Goal: Task Accomplishment & Management: Use online tool/utility

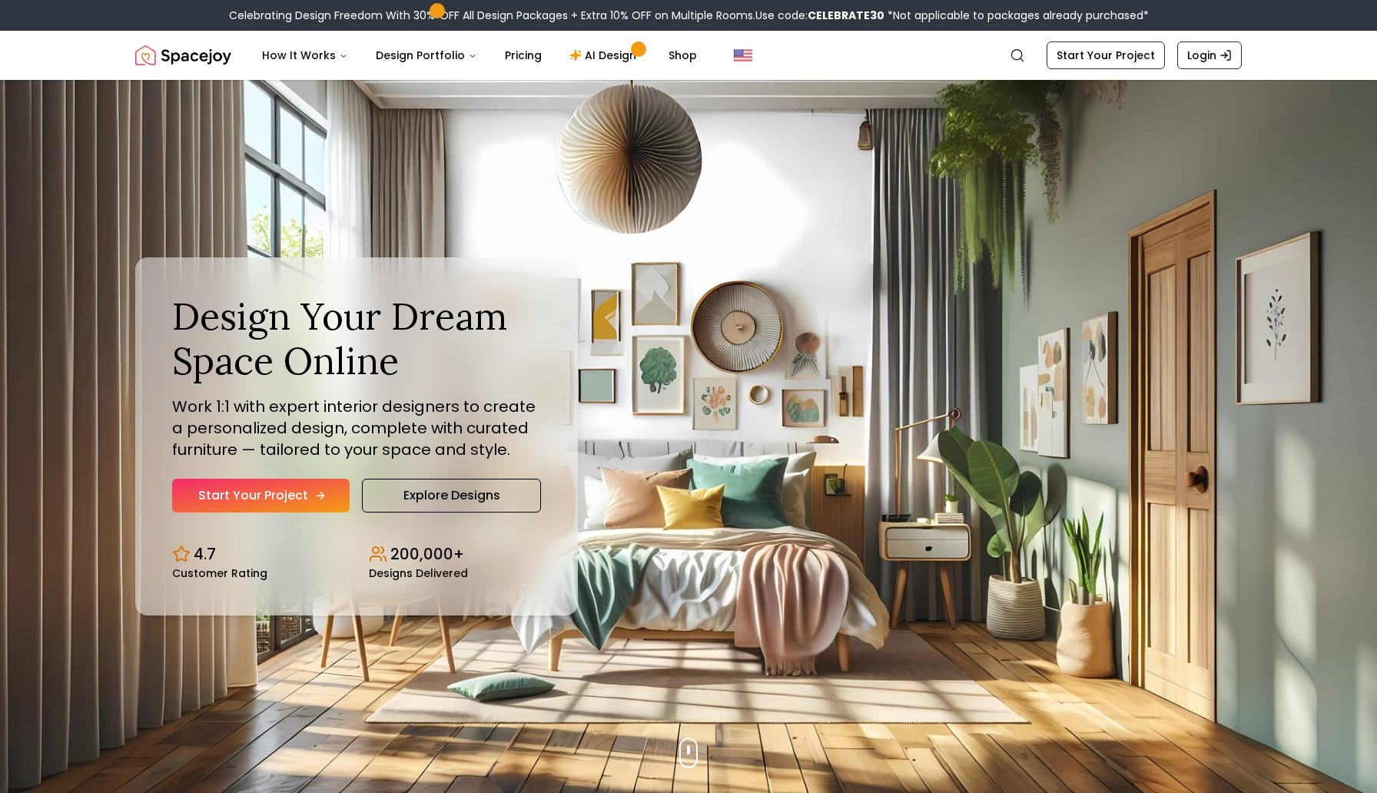
click at [270, 493] on link "Start Your Project" at bounding box center [261, 496] width 178 height 34
click at [602, 55] on link "AI Design" at bounding box center [605, 55] width 96 height 31
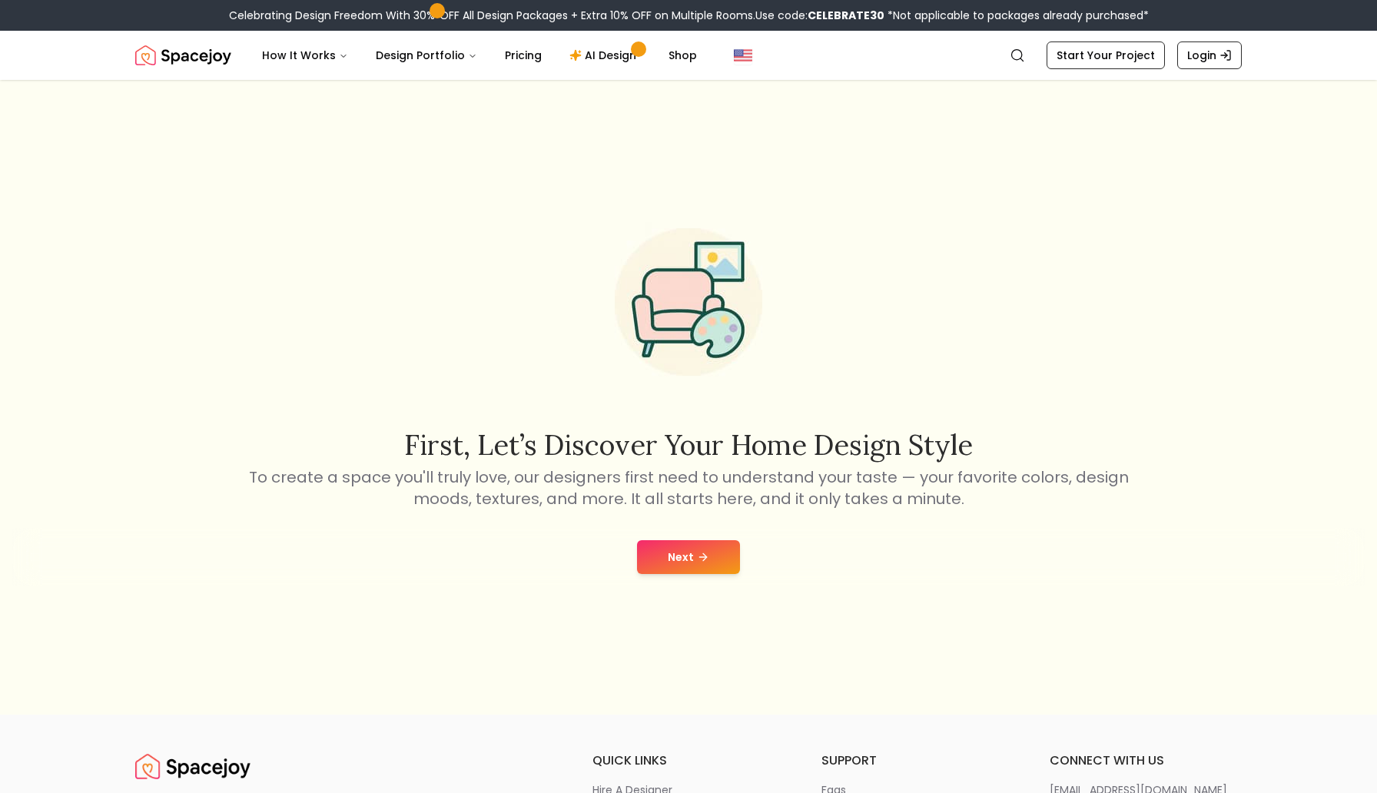
click at [679, 558] on button "Next" at bounding box center [688, 557] width 103 height 34
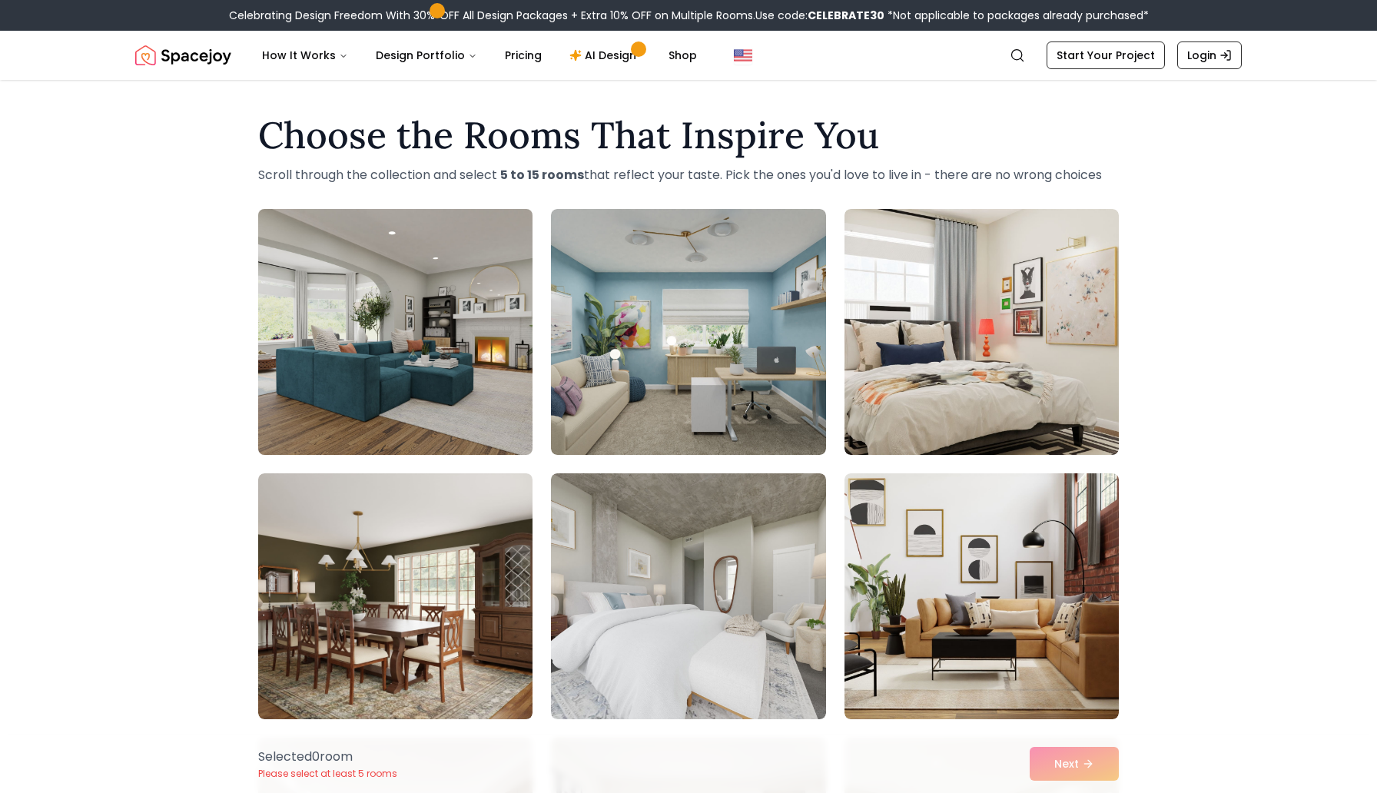
click at [455, 346] on img at bounding box center [395, 332] width 288 height 258
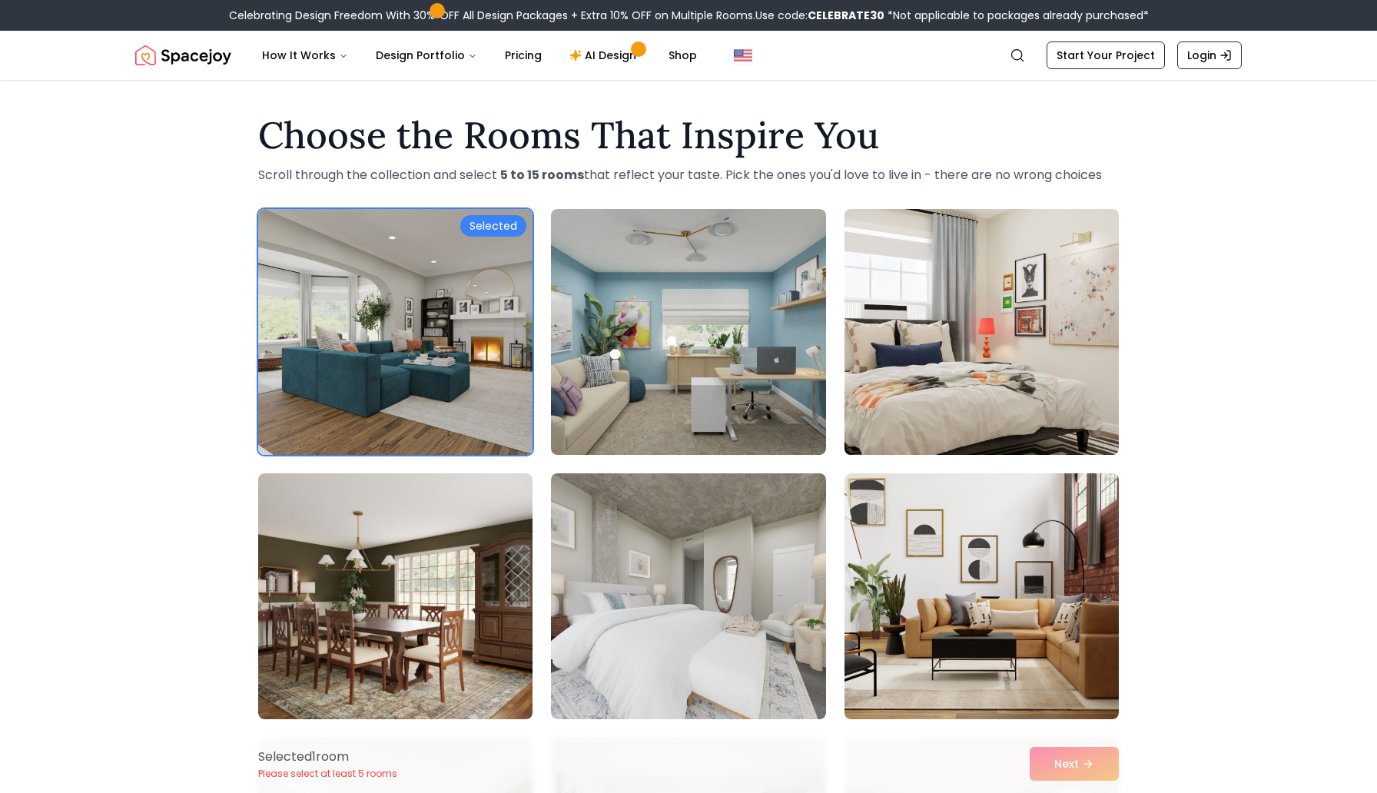
click at [951, 403] on img at bounding box center [982, 332] width 288 height 258
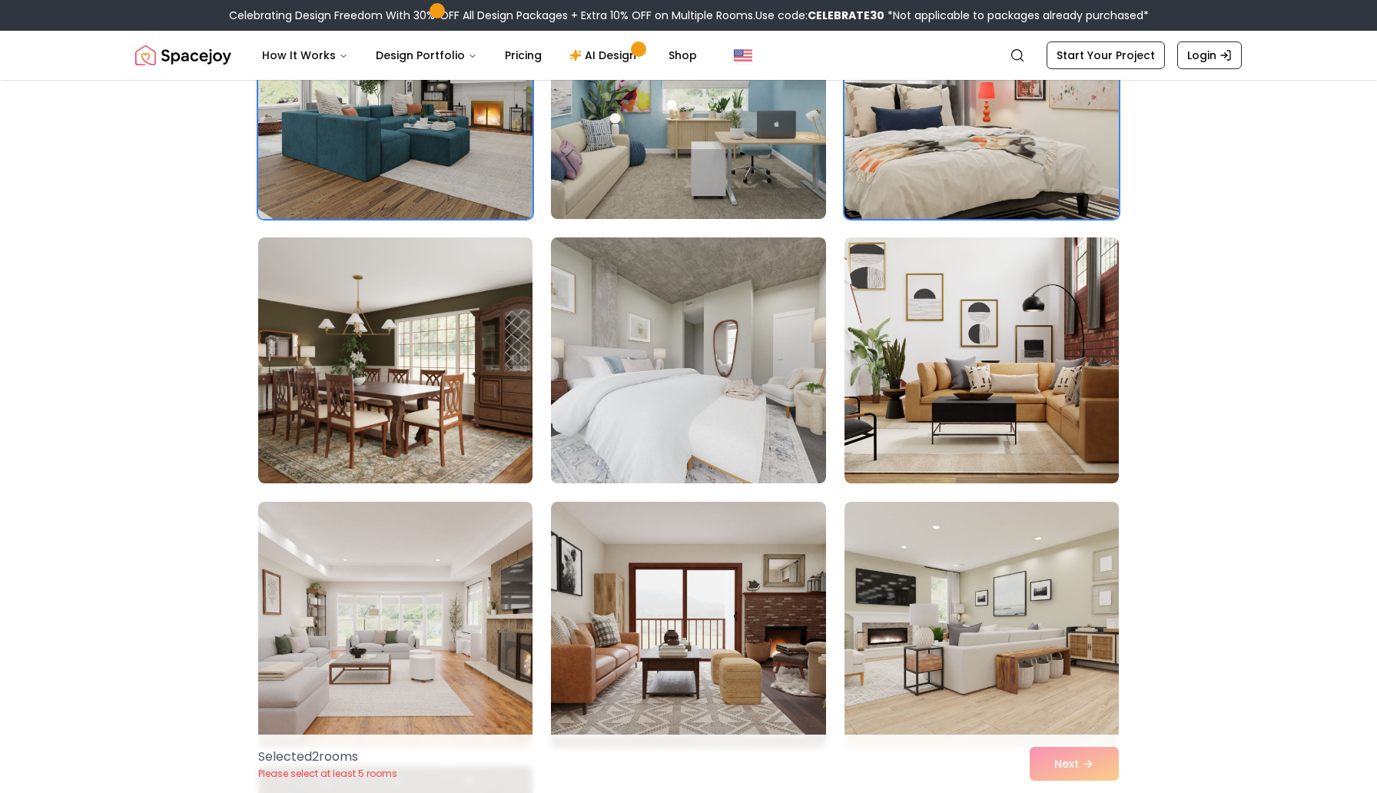
scroll to position [303, 0]
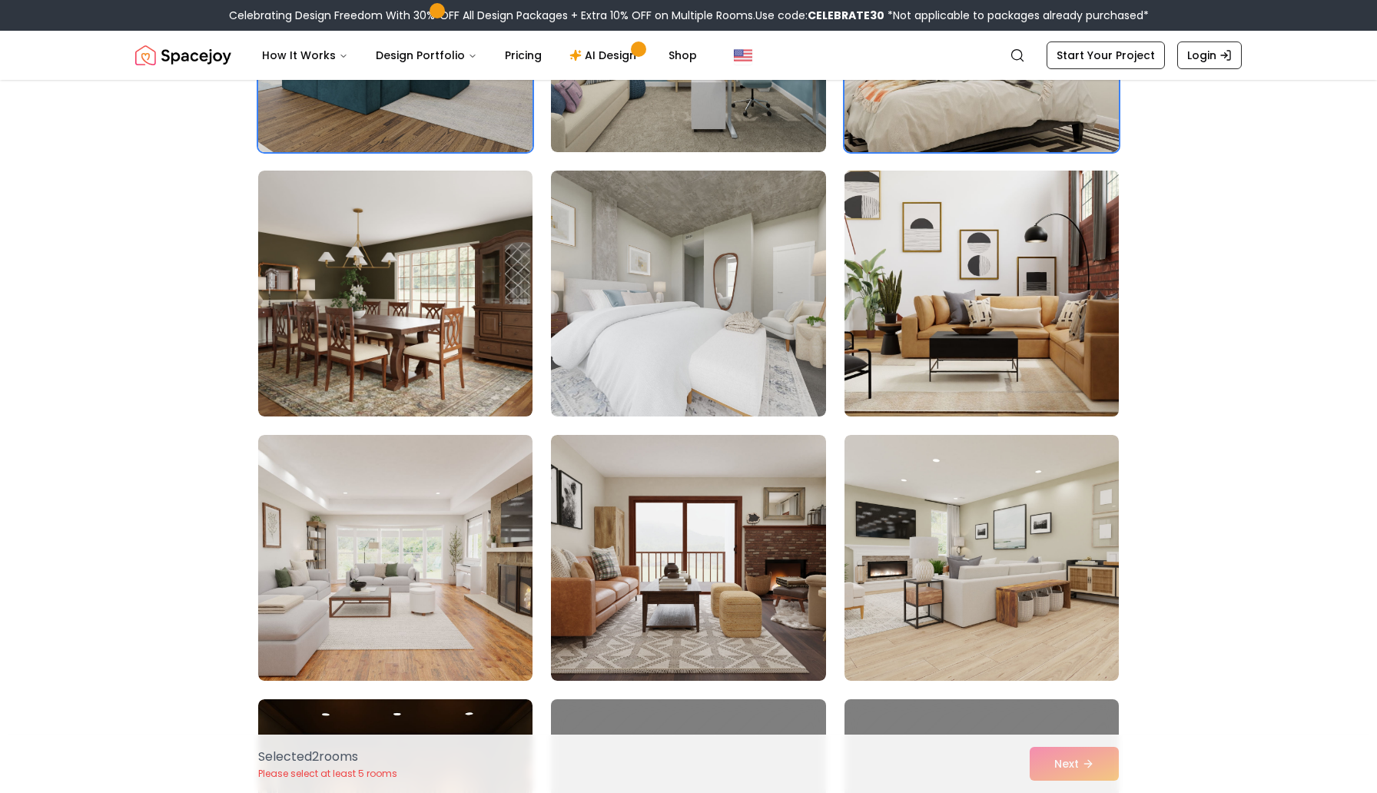
click at [918, 349] on img at bounding box center [982, 293] width 288 height 258
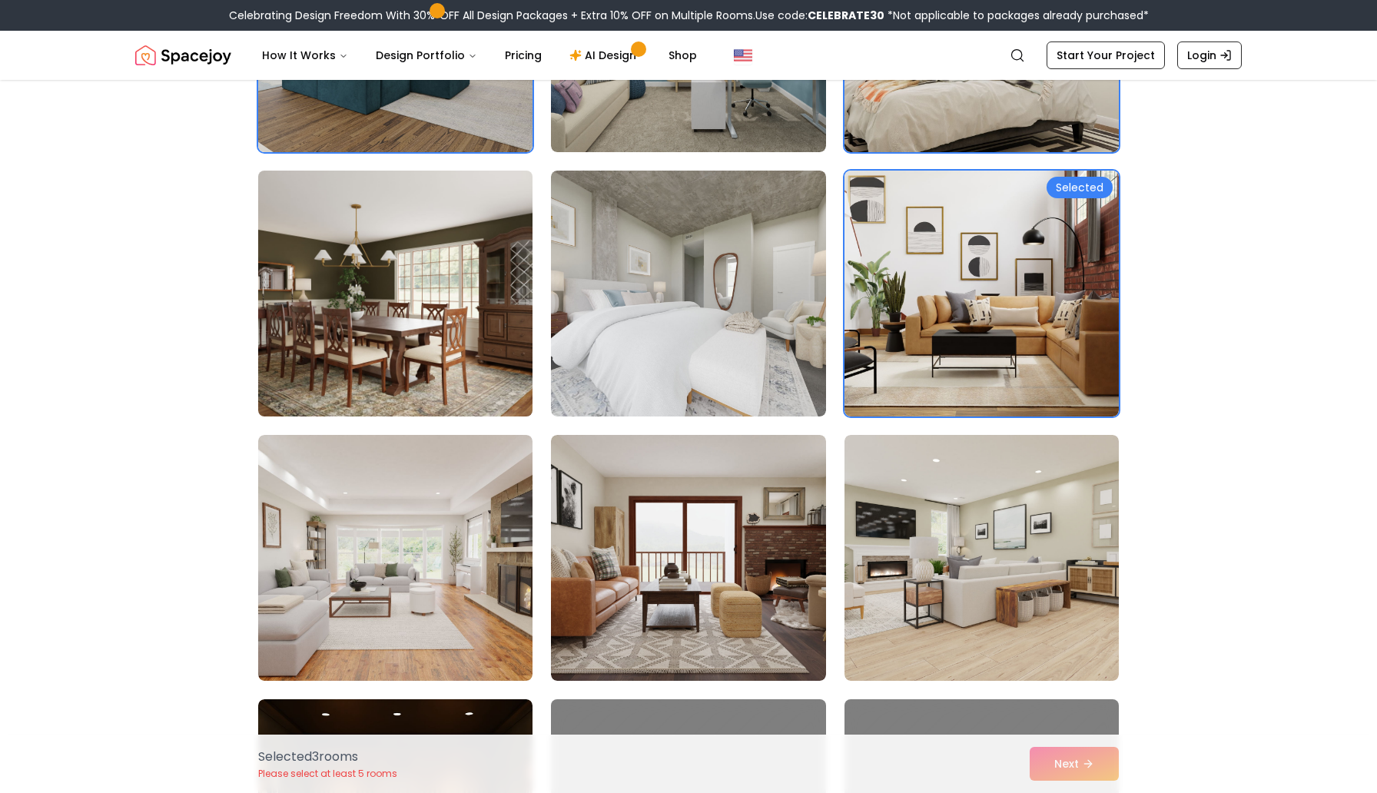
click at [410, 277] on img at bounding box center [395, 293] width 288 height 258
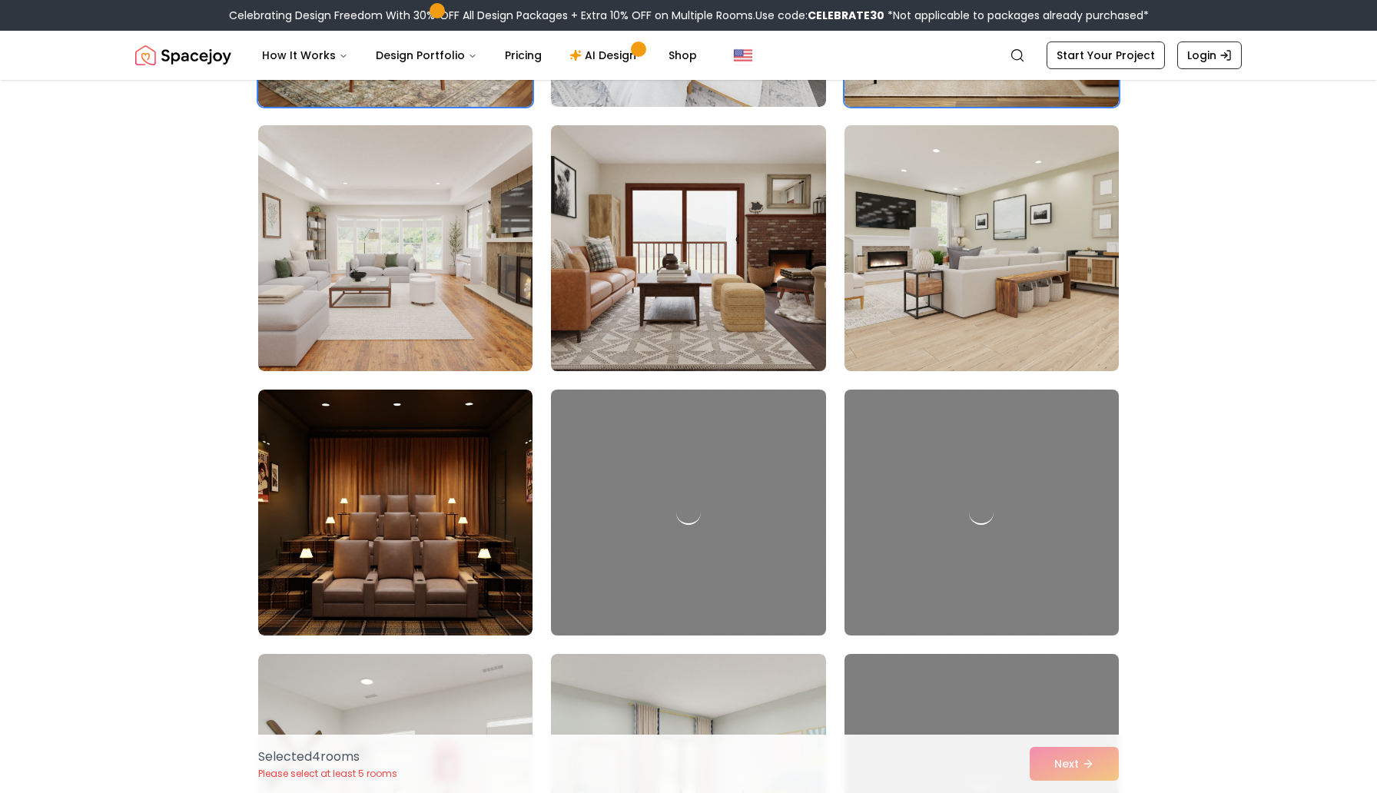
scroll to position [615, 0]
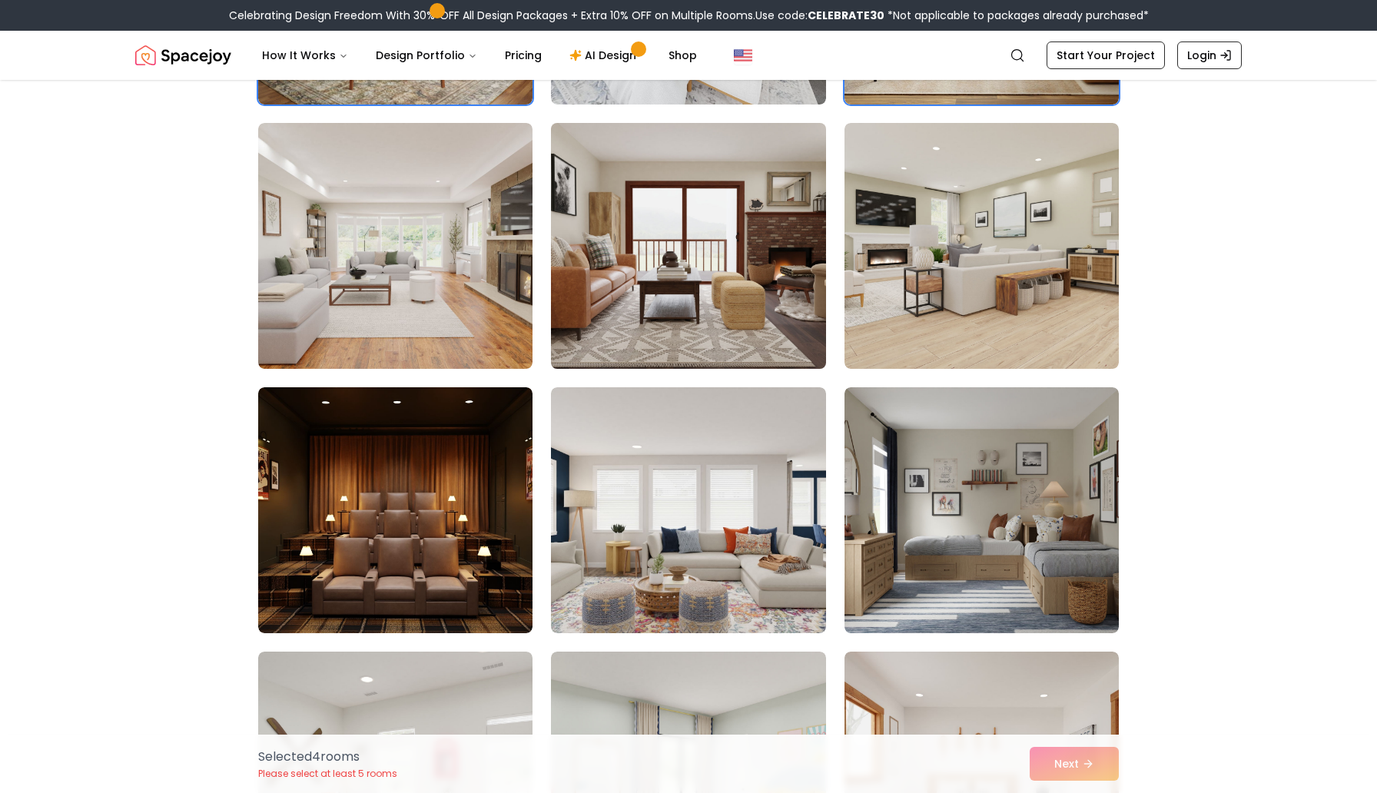
click at [646, 284] on img at bounding box center [688, 246] width 288 height 258
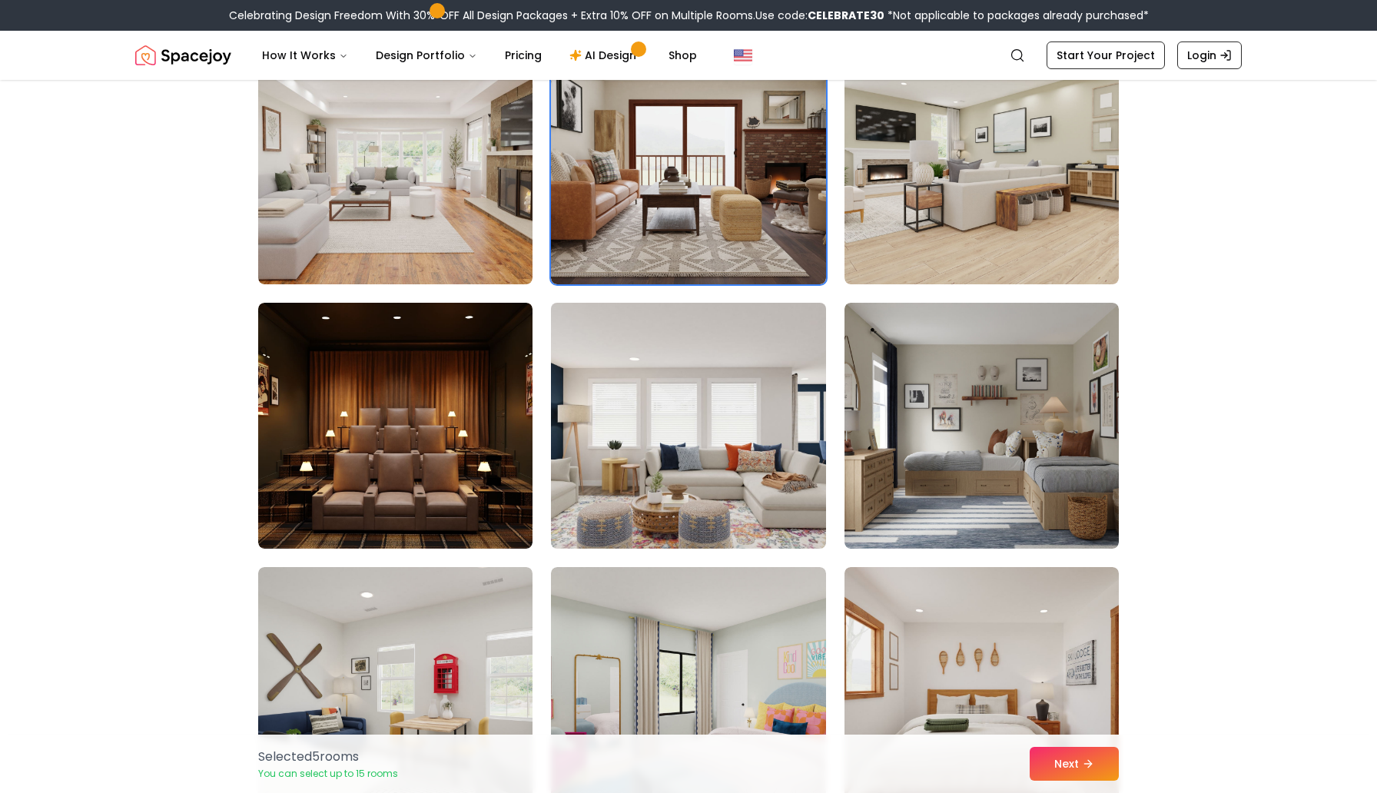
click at [679, 467] on img at bounding box center [688, 426] width 288 height 258
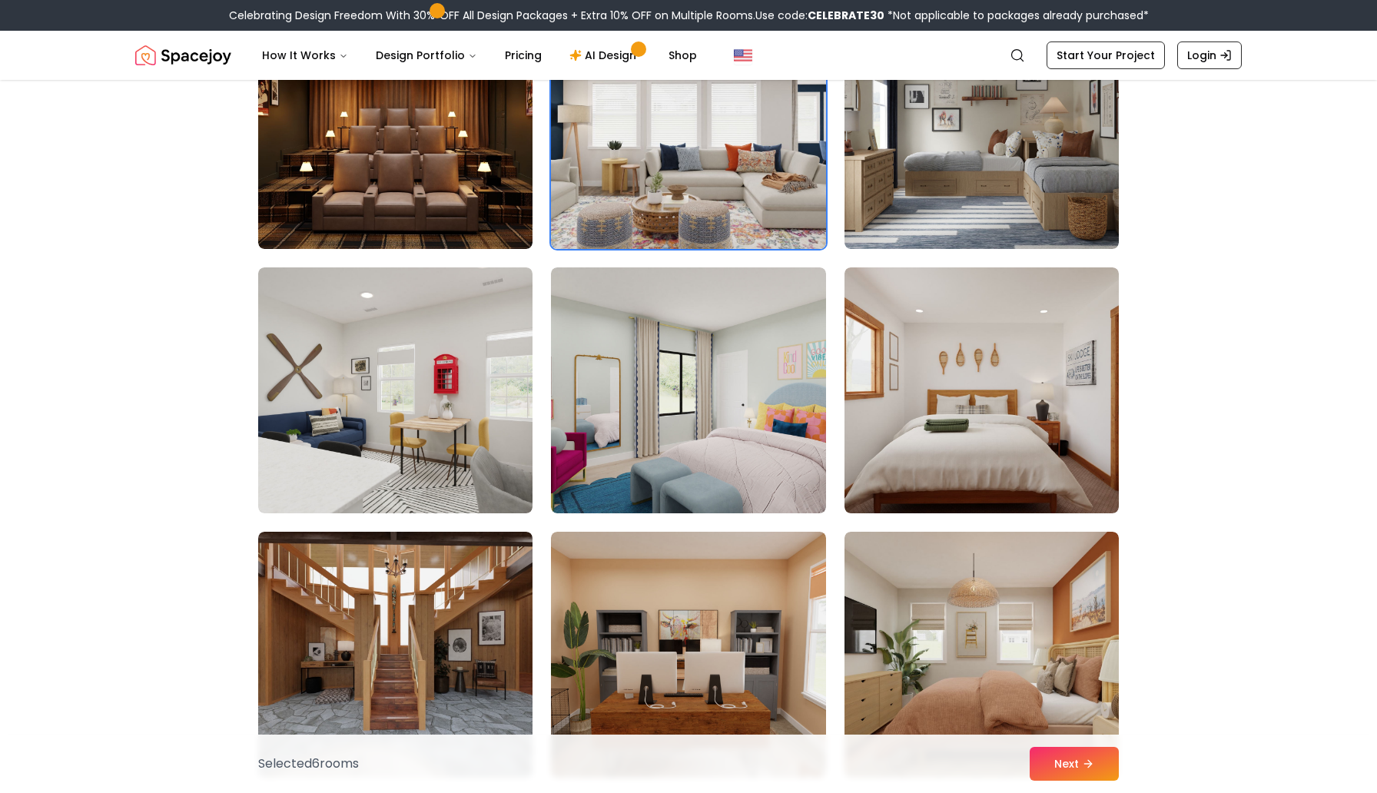
scroll to position [1013, 0]
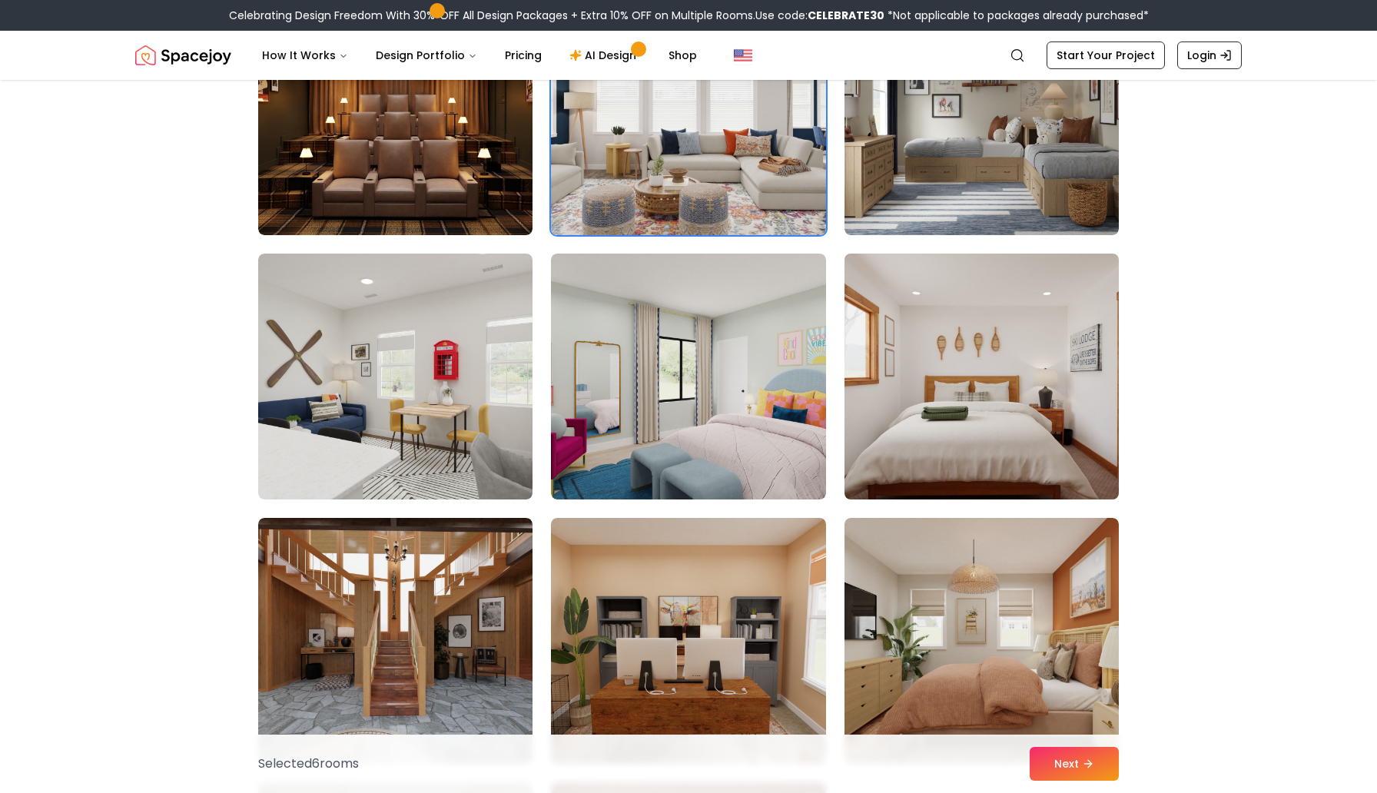
click at [901, 423] on img at bounding box center [982, 376] width 288 height 258
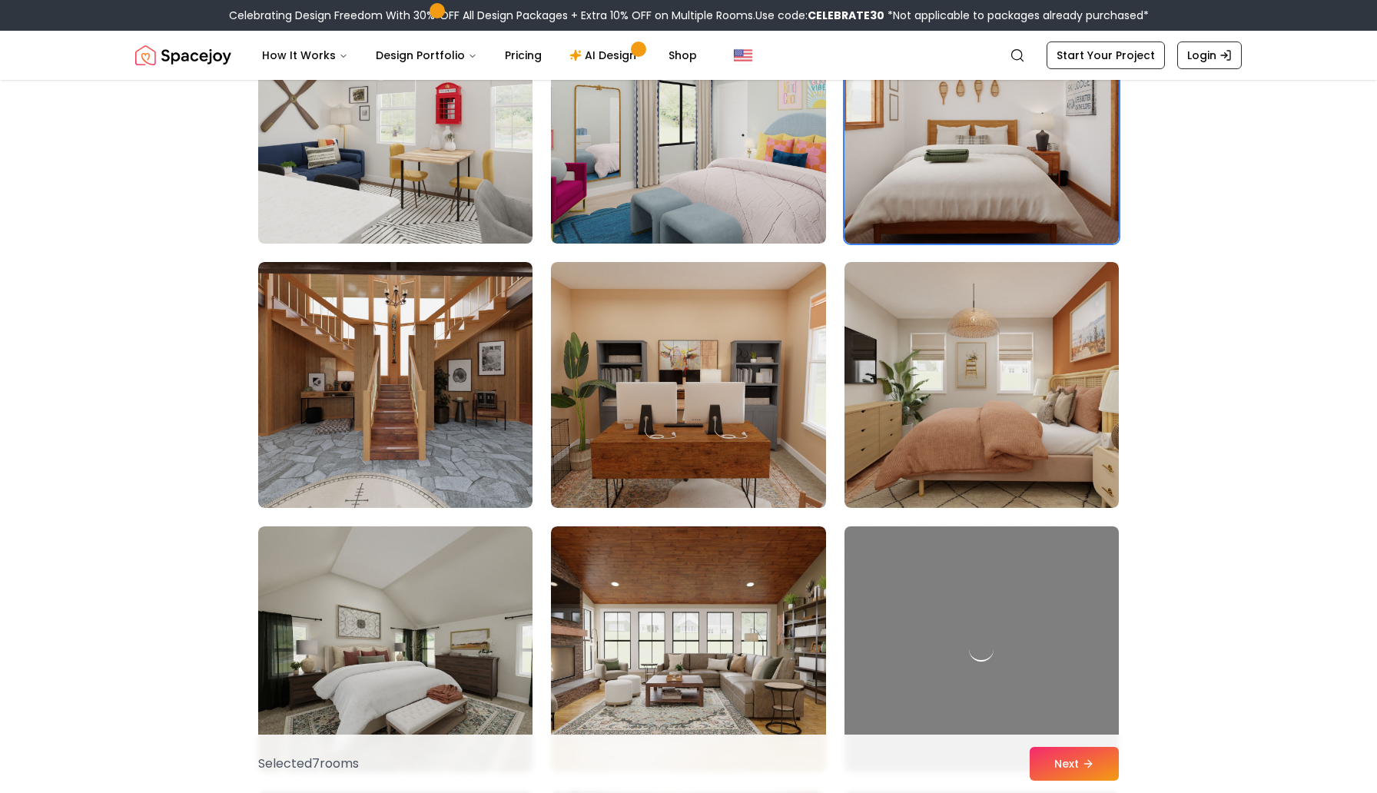
scroll to position [1276, 0]
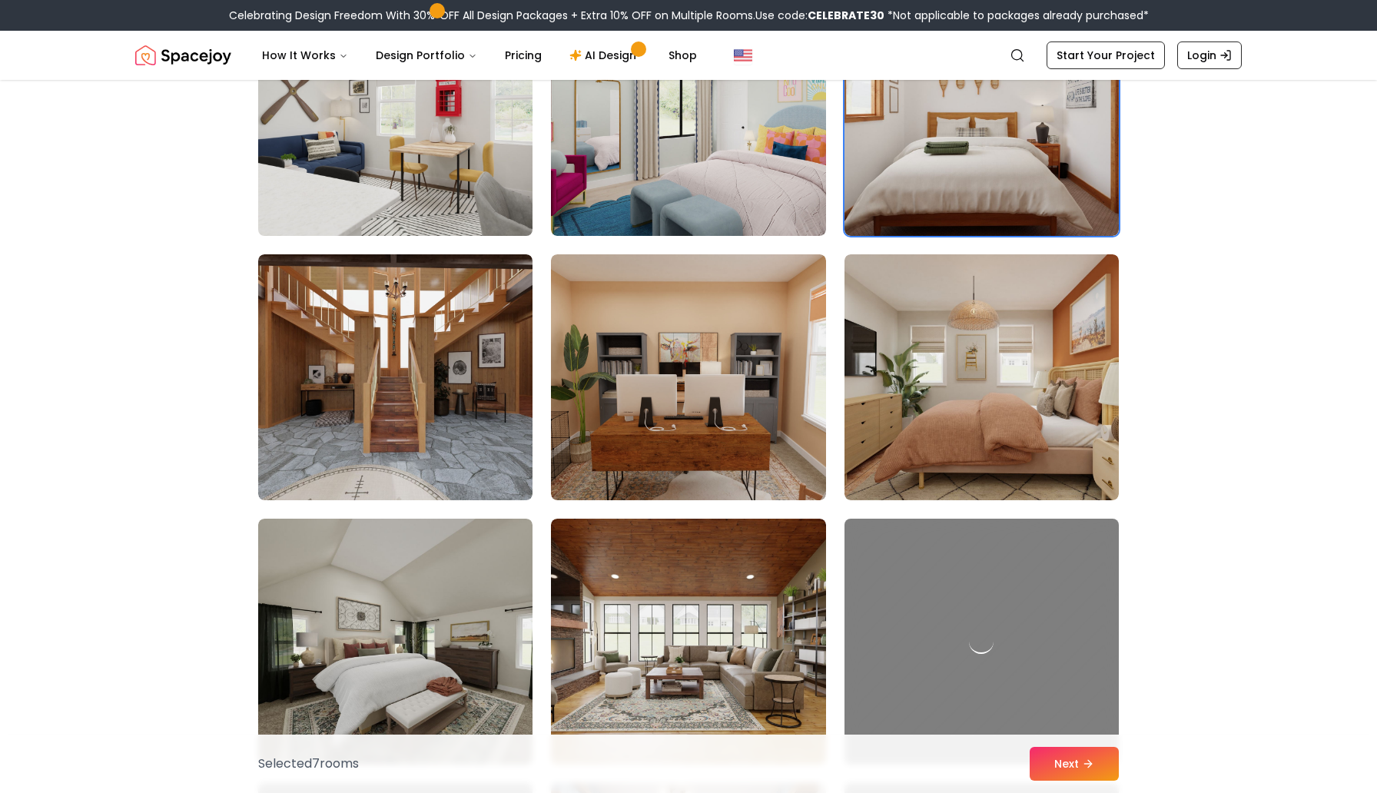
click at [387, 152] on img at bounding box center [395, 113] width 288 height 258
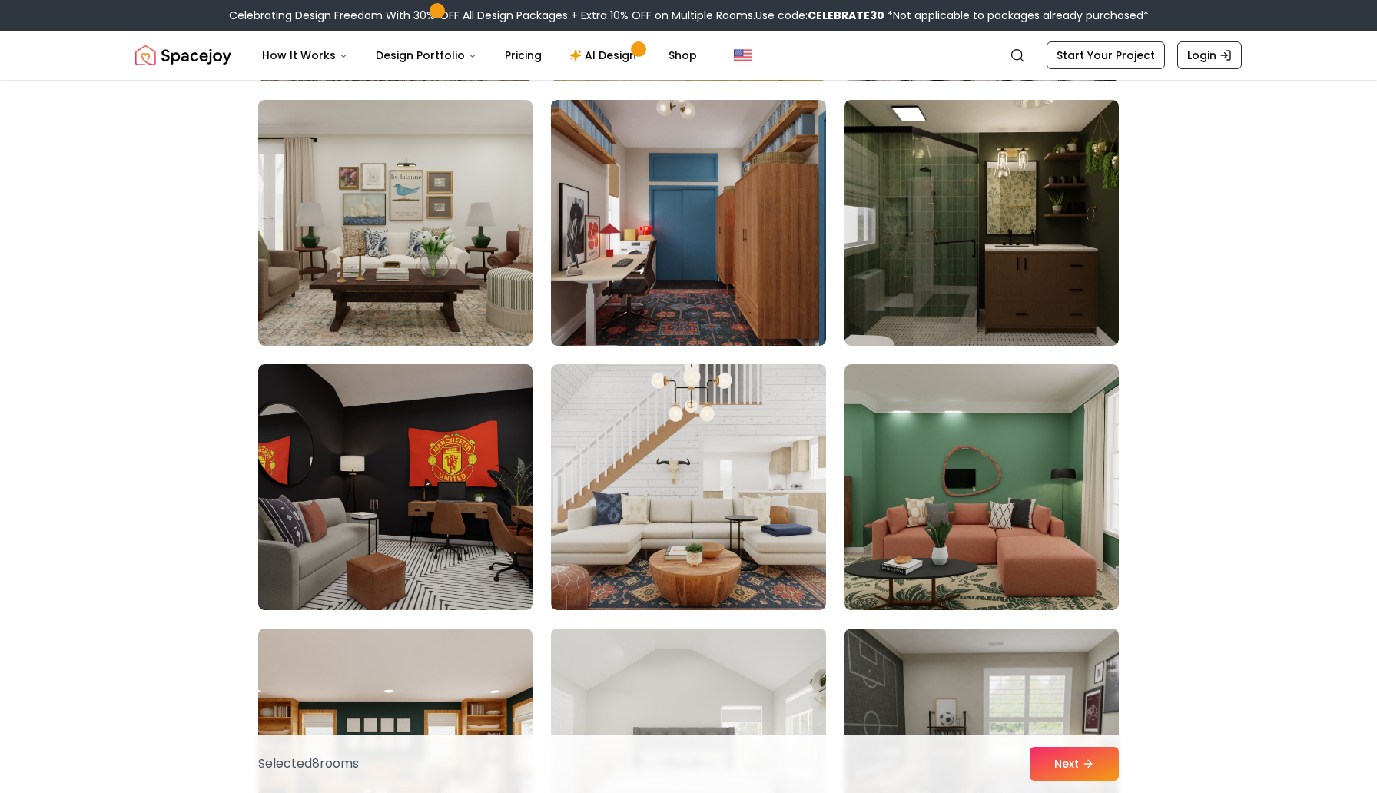
scroll to position [2010, 0]
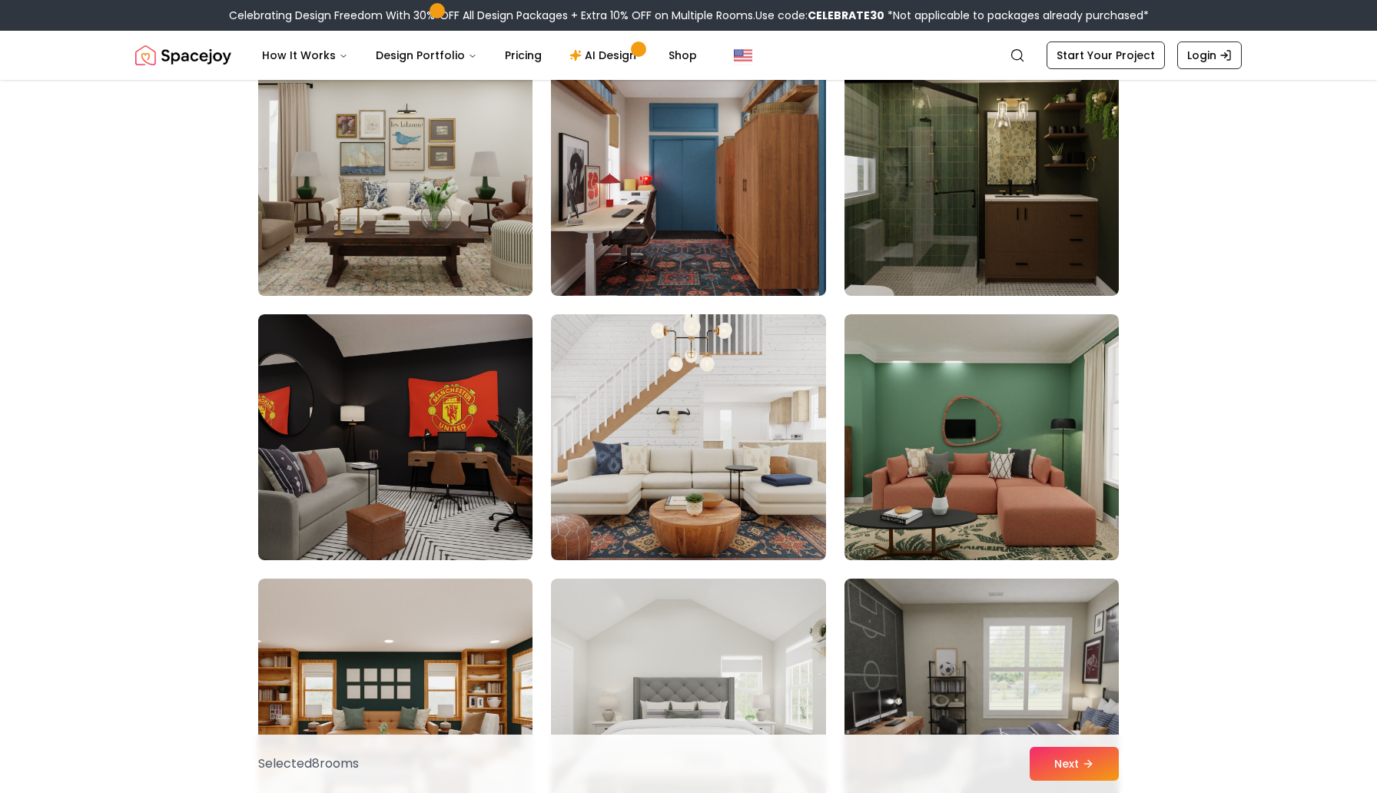
click at [396, 186] on img at bounding box center [395, 173] width 288 height 258
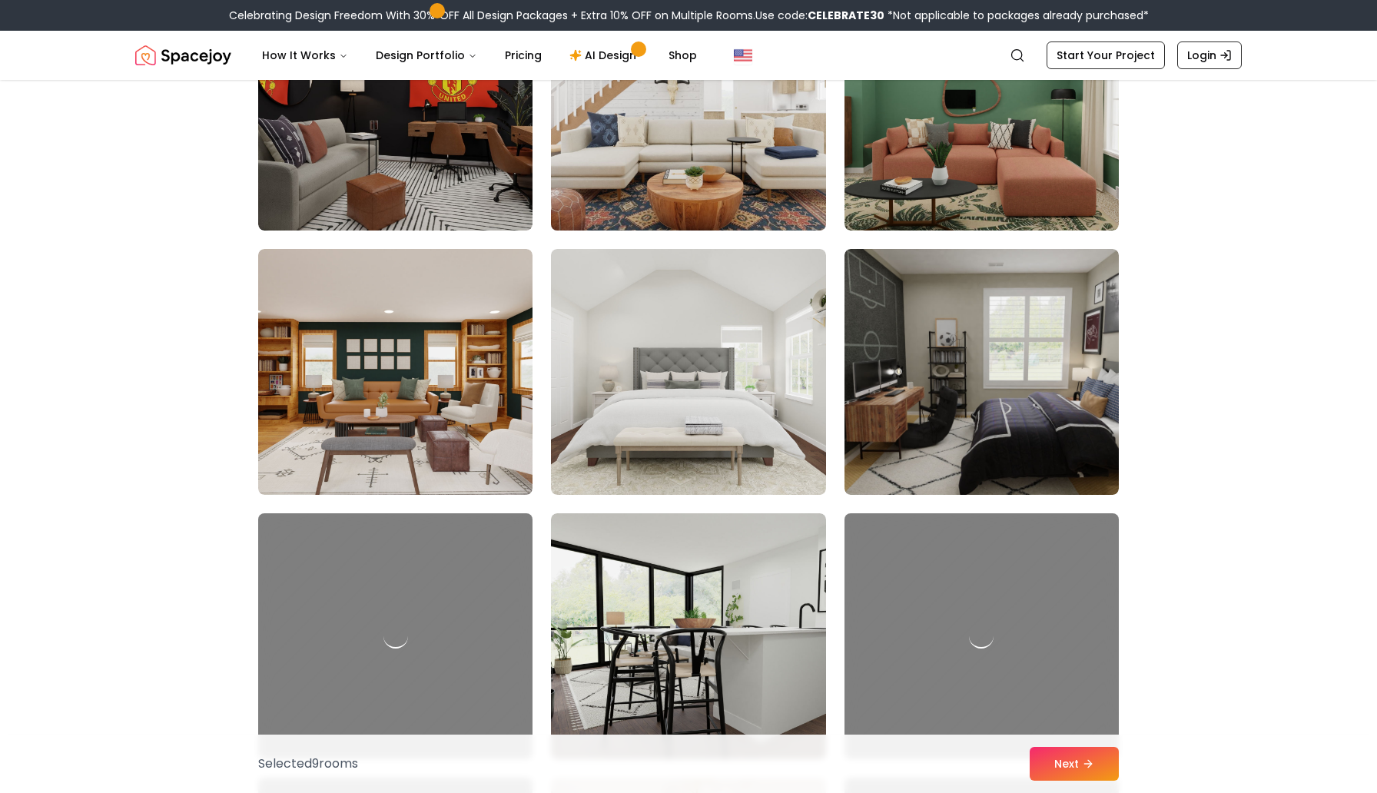
scroll to position [2352, 0]
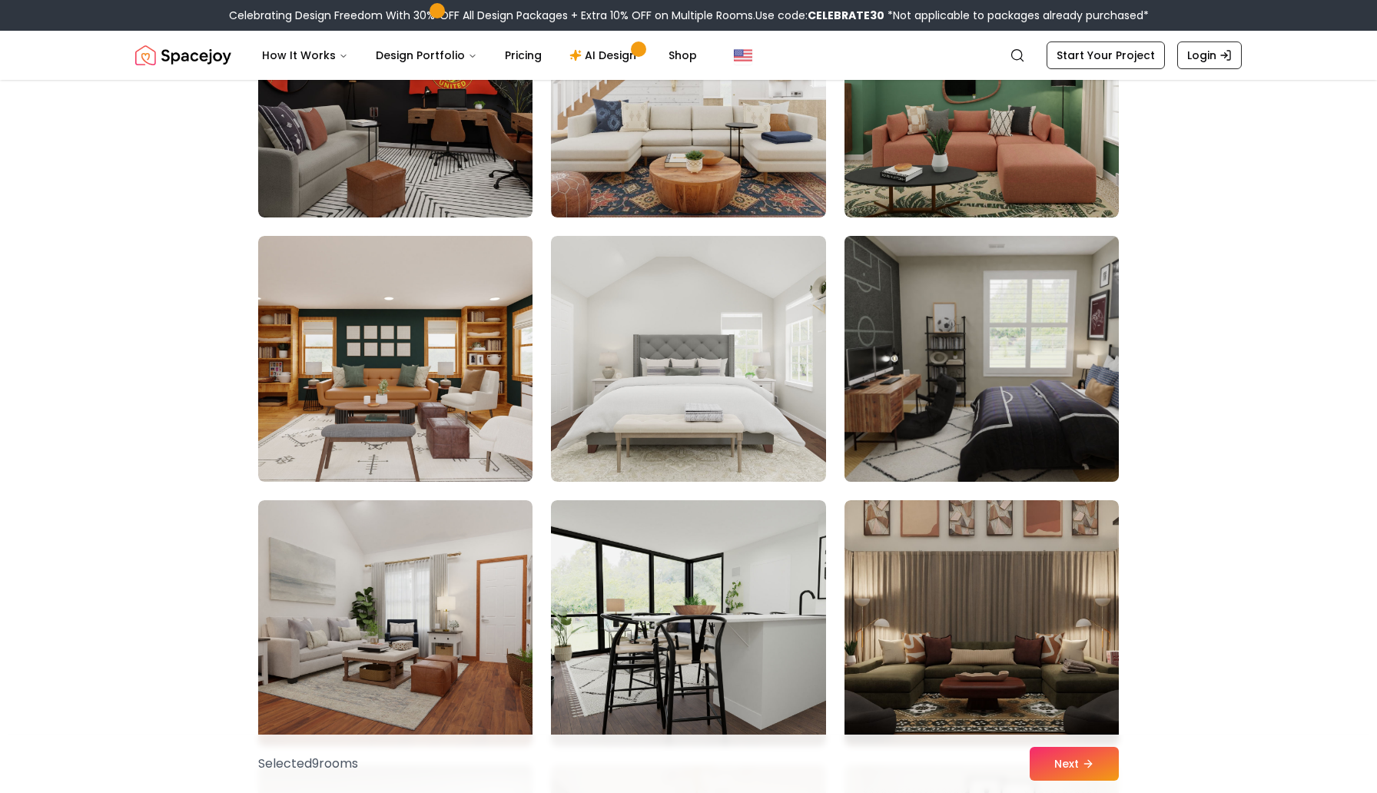
click at [954, 411] on img at bounding box center [982, 359] width 288 height 258
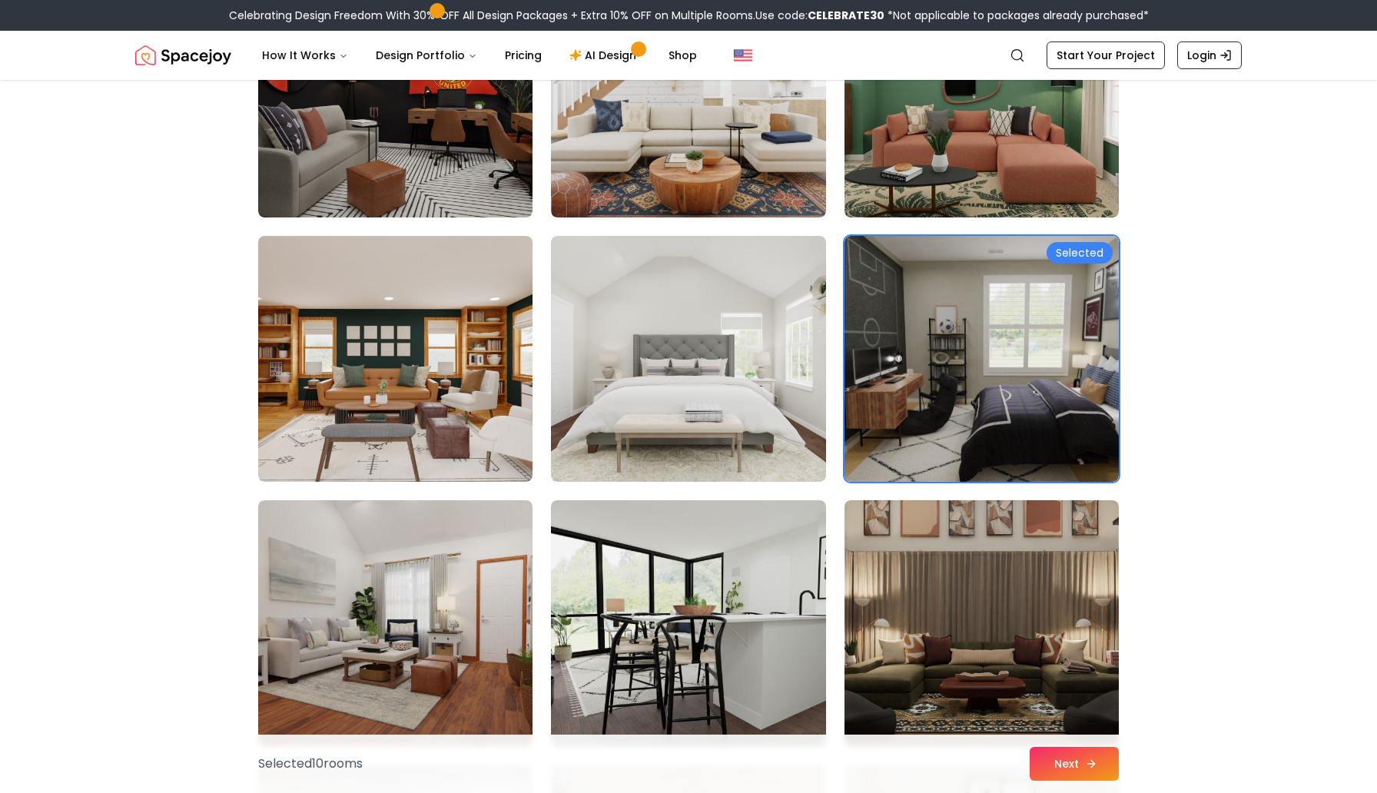
click at [1067, 767] on button "Next" at bounding box center [1074, 764] width 89 height 34
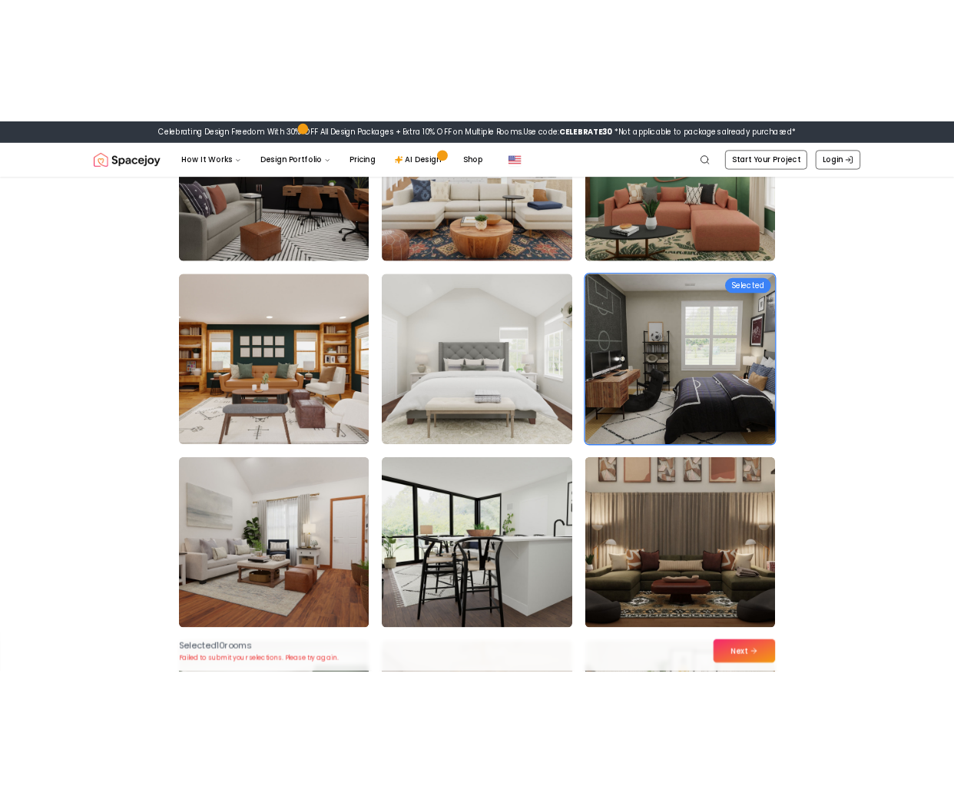
scroll to position [2364, 0]
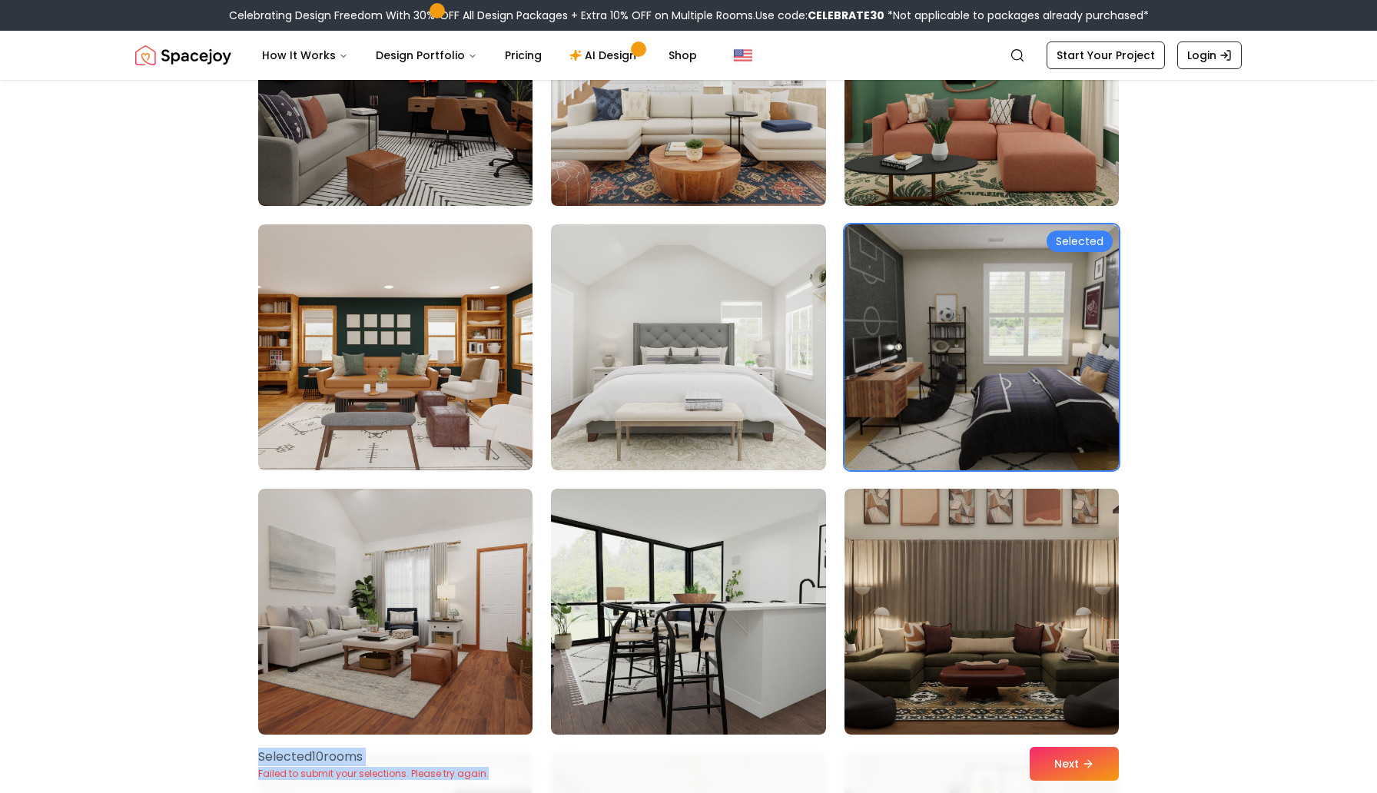
drag, startPoint x: 257, startPoint y: 757, endPoint x: 499, endPoint y: 774, distance: 242.7
click at [499, 774] on div "Selected 10 room s Failed to submit your selections. Please try again. Next" at bounding box center [688, 764] width 885 height 58
click at [207, 751] on div "Selected 10 room s Failed to submit your selections. Please try again. Next" at bounding box center [688, 764] width 1377 height 58
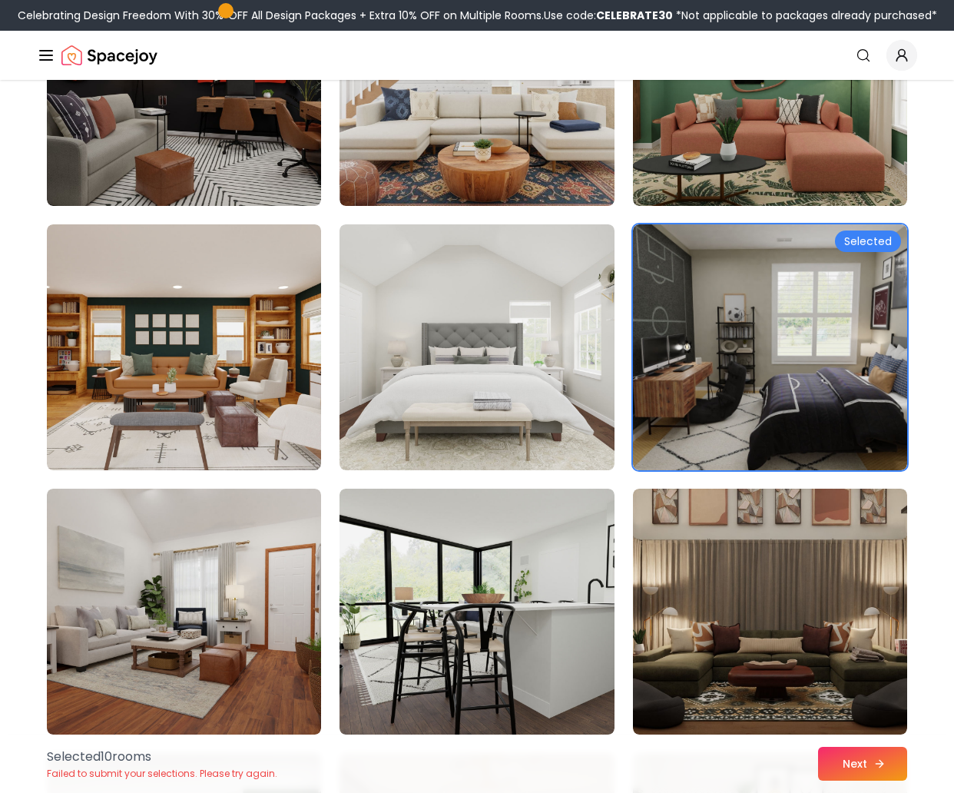
click at [862, 762] on button "Next" at bounding box center [862, 764] width 89 height 34
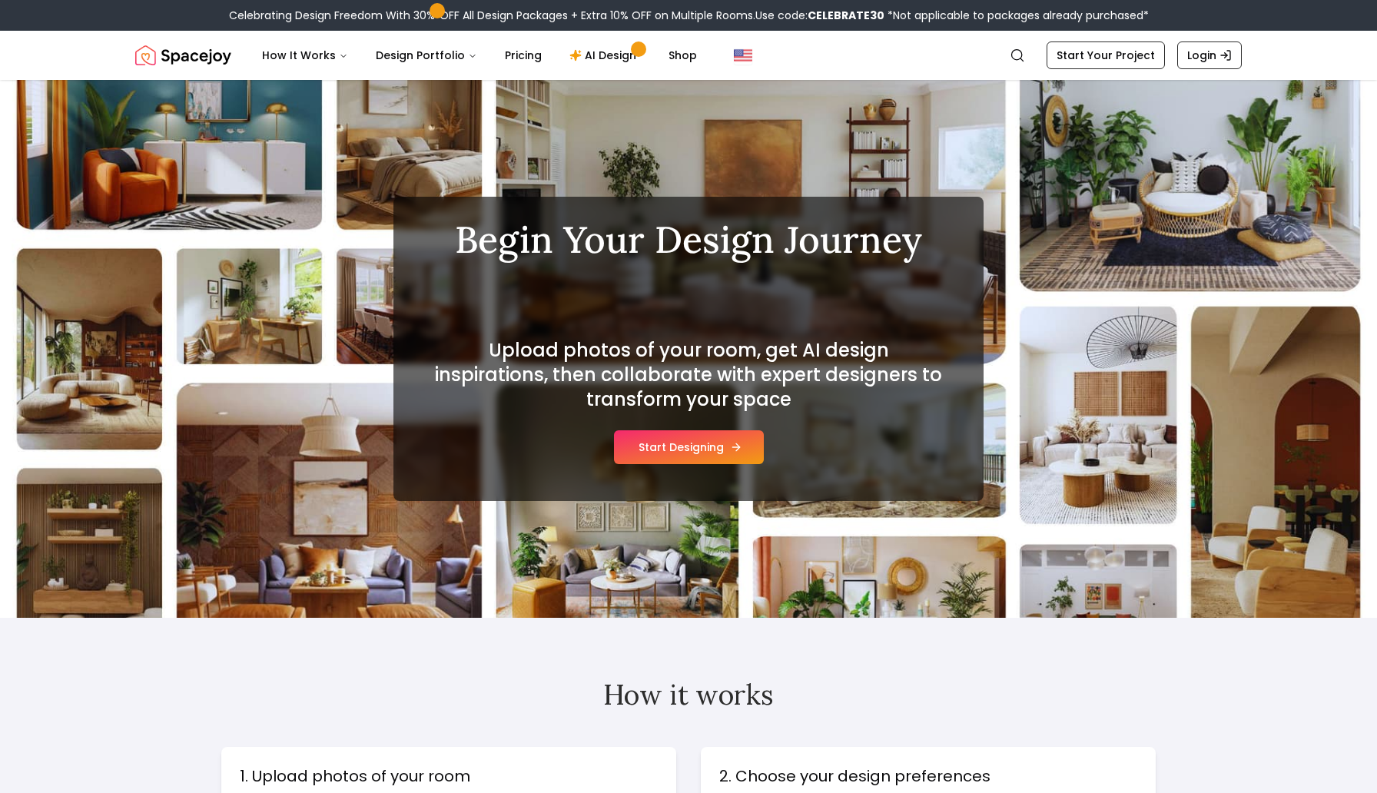
click at [670, 450] on button "Start Designing" at bounding box center [689, 447] width 150 height 34
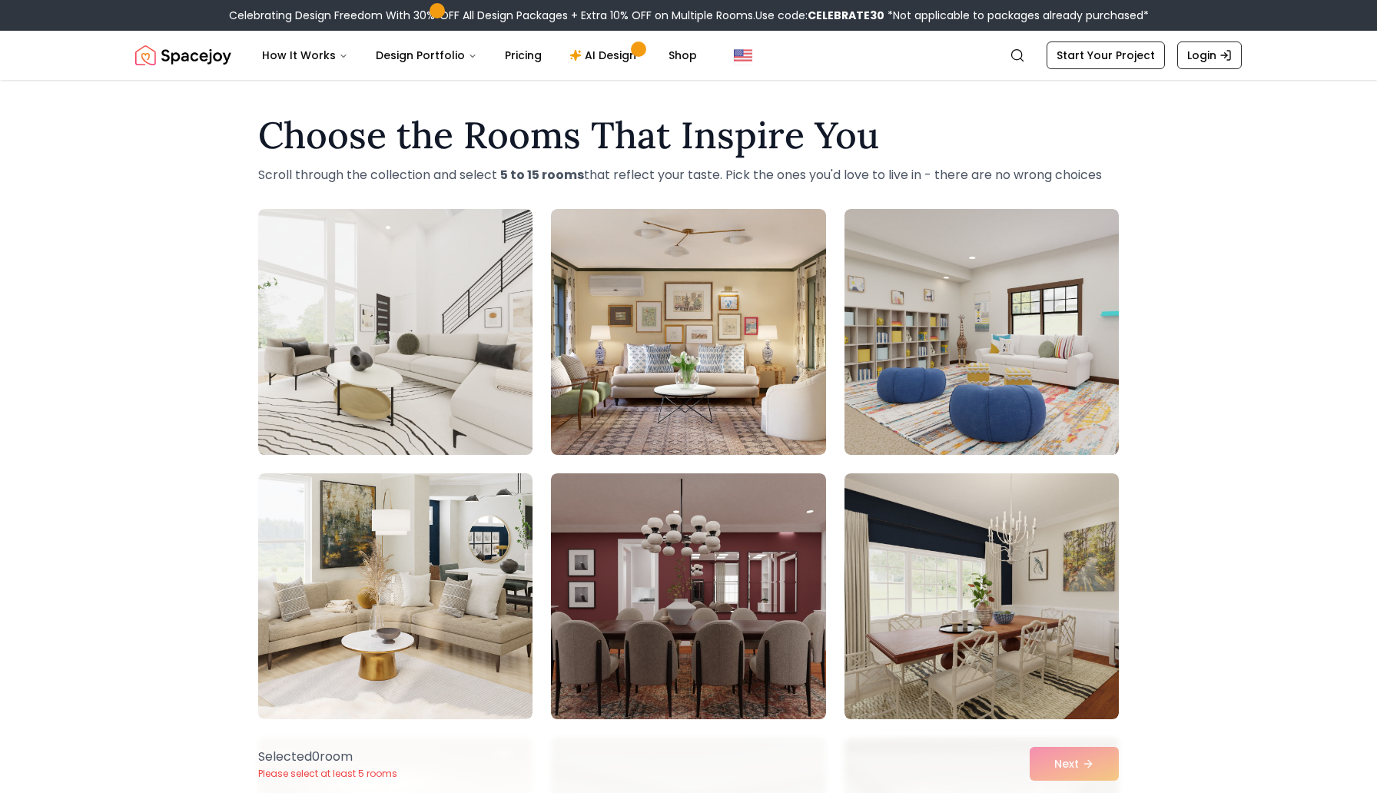
click at [1193, 272] on div "Choose the Rooms That Inspire You Scroll through the collection and select 5 to…" at bounding box center [688, 683] width 1377 height 1156
click at [1205, 250] on div "Choose the Rooms That Inspire You Scroll through the collection and select 5 to…" at bounding box center [688, 683] width 1377 height 1156
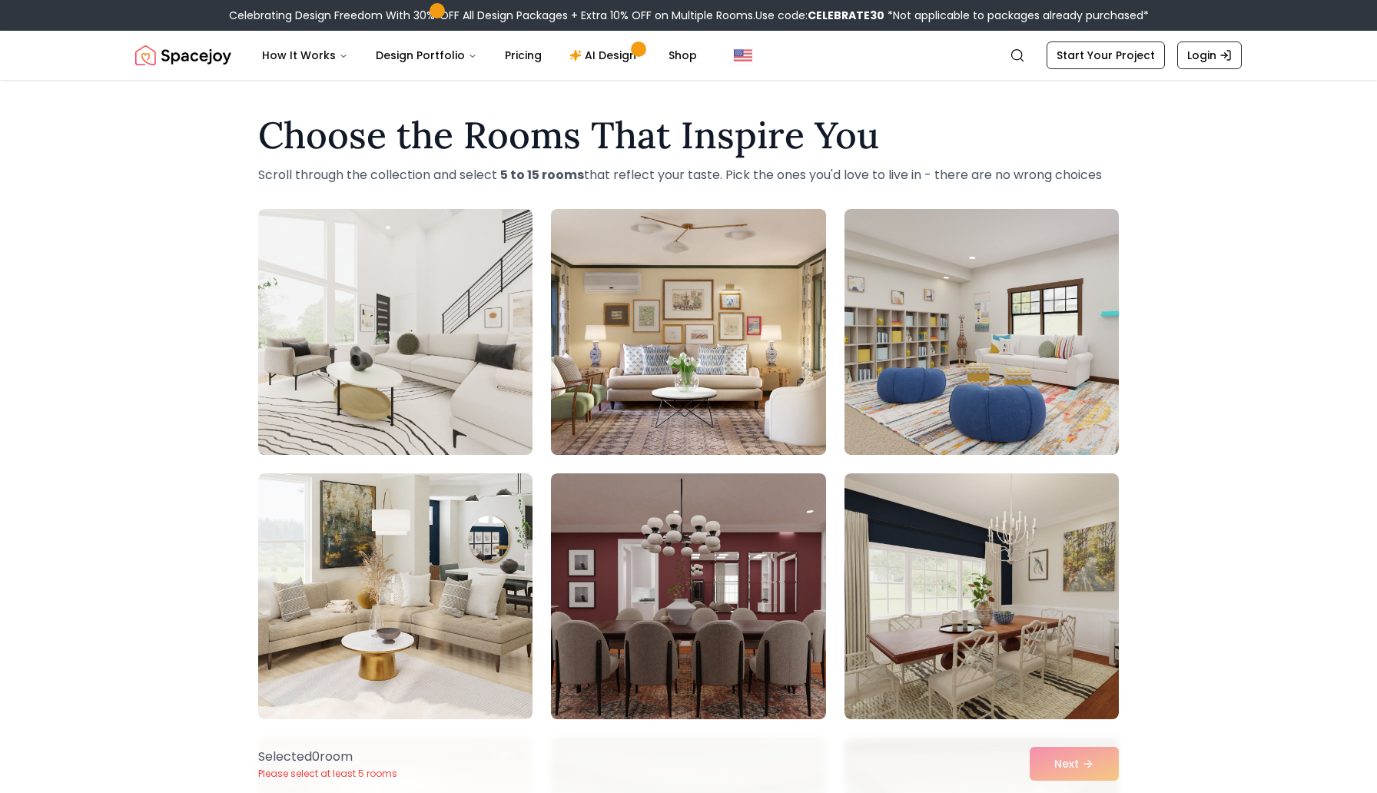
click at [667, 347] on img at bounding box center [688, 332] width 288 height 258
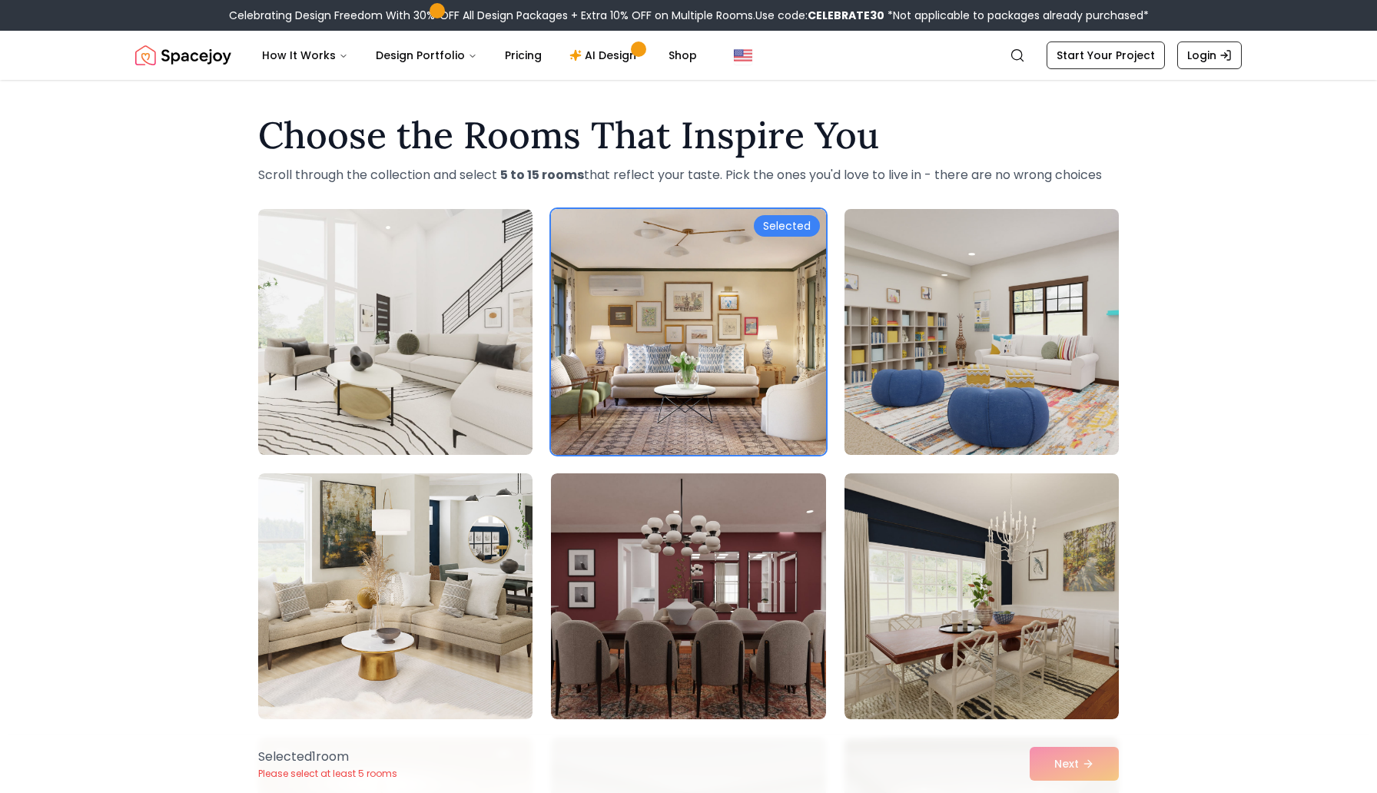
click at [922, 374] on img at bounding box center [982, 332] width 288 height 258
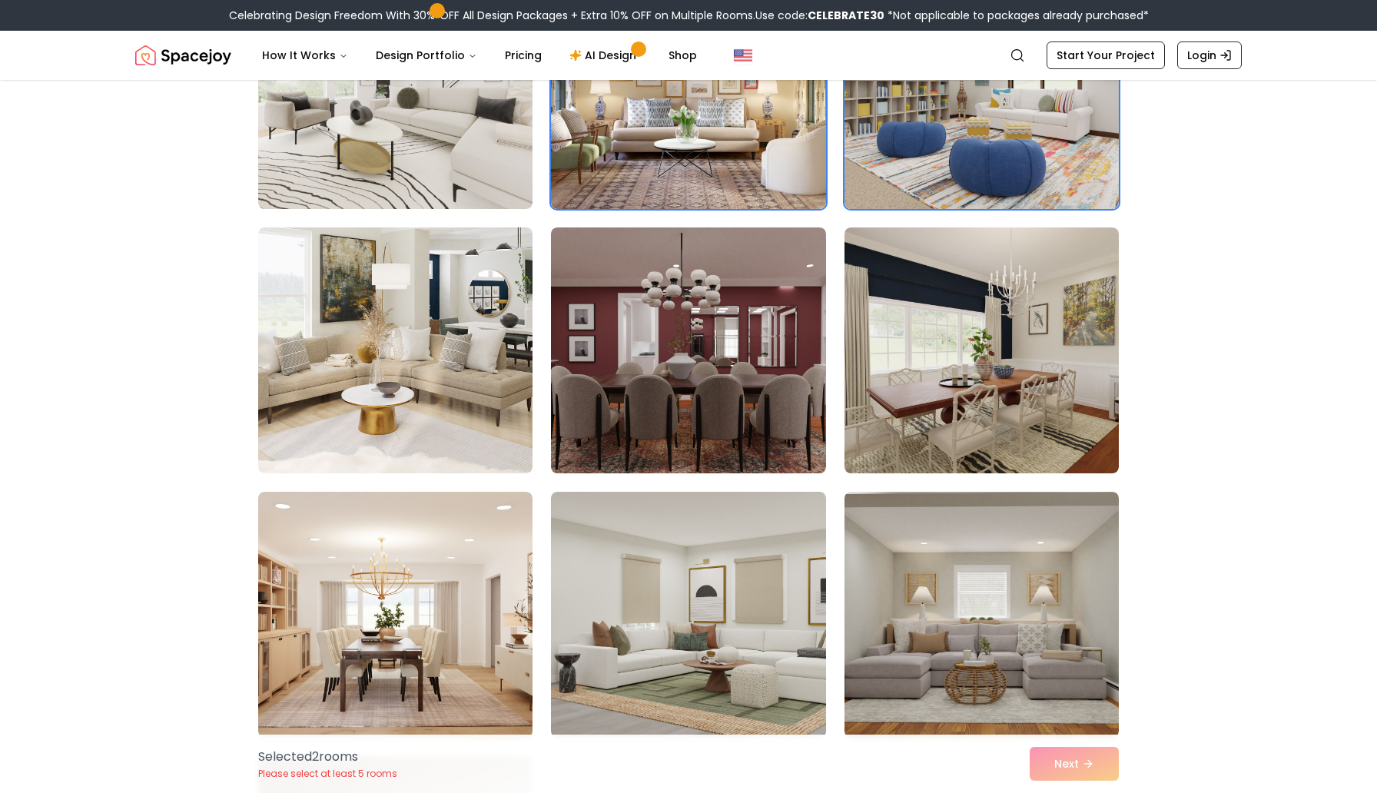
scroll to position [494, 0]
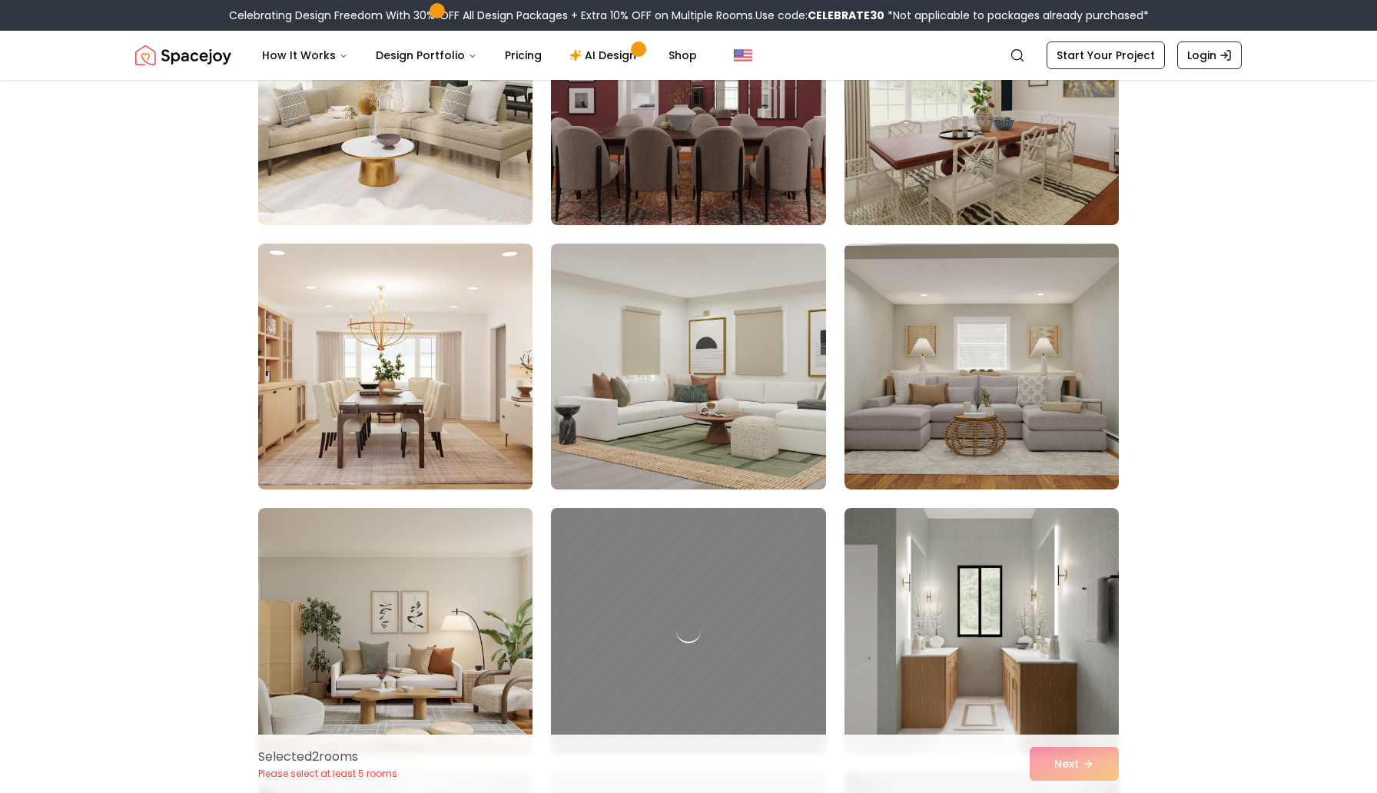
click at [429, 353] on img at bounding box center [395, 366] width 288 height 258
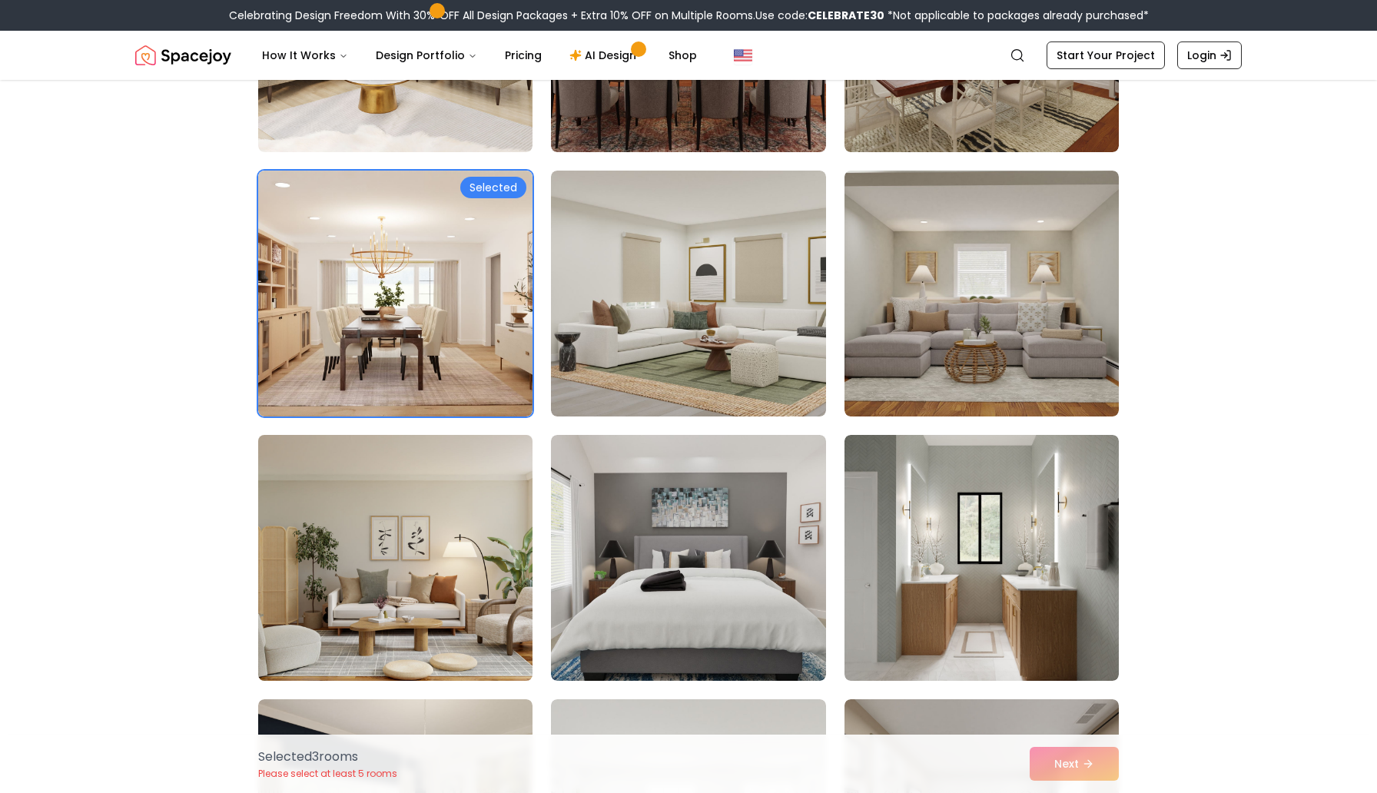
scroll to position [888, 0]
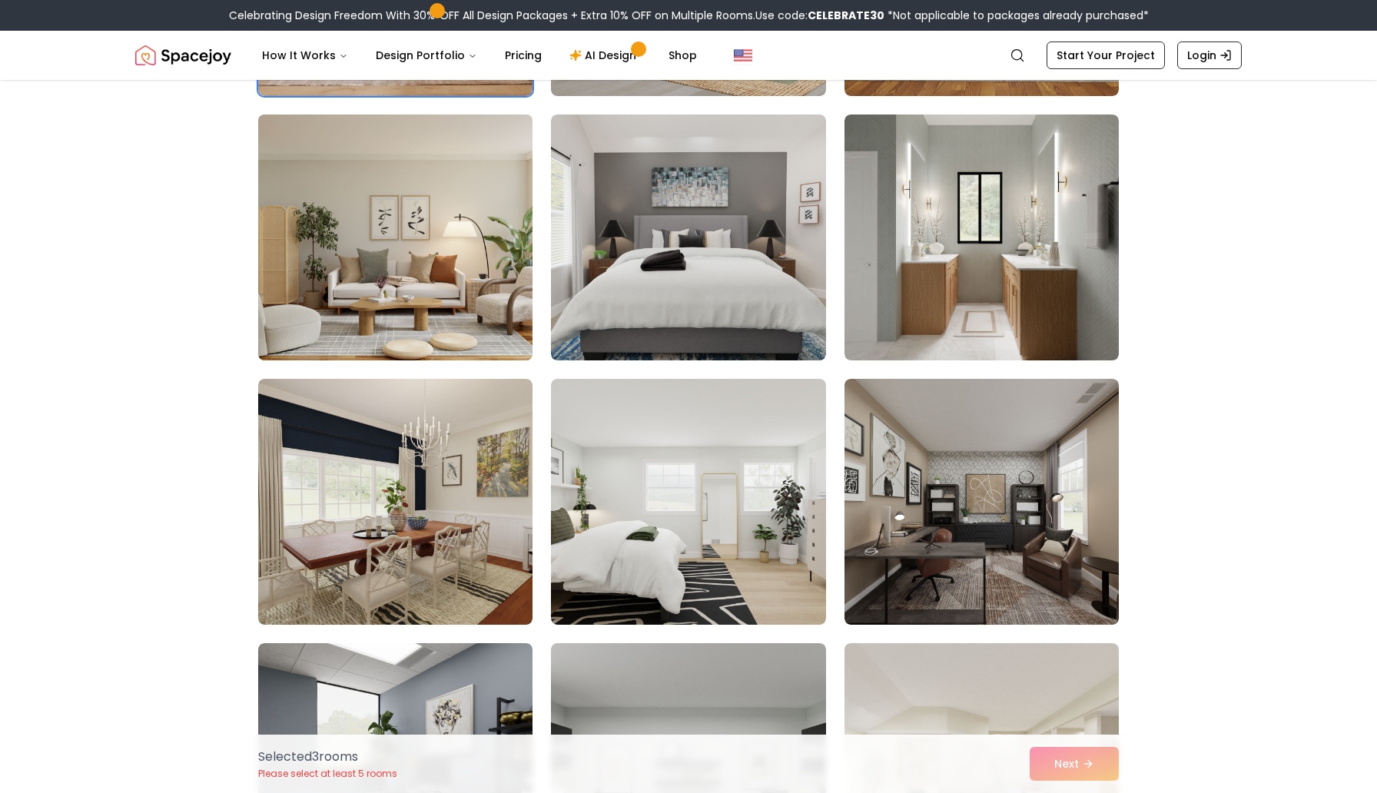
click at [383, 298] on img at bounding box center [395, 237] width 288 height 258
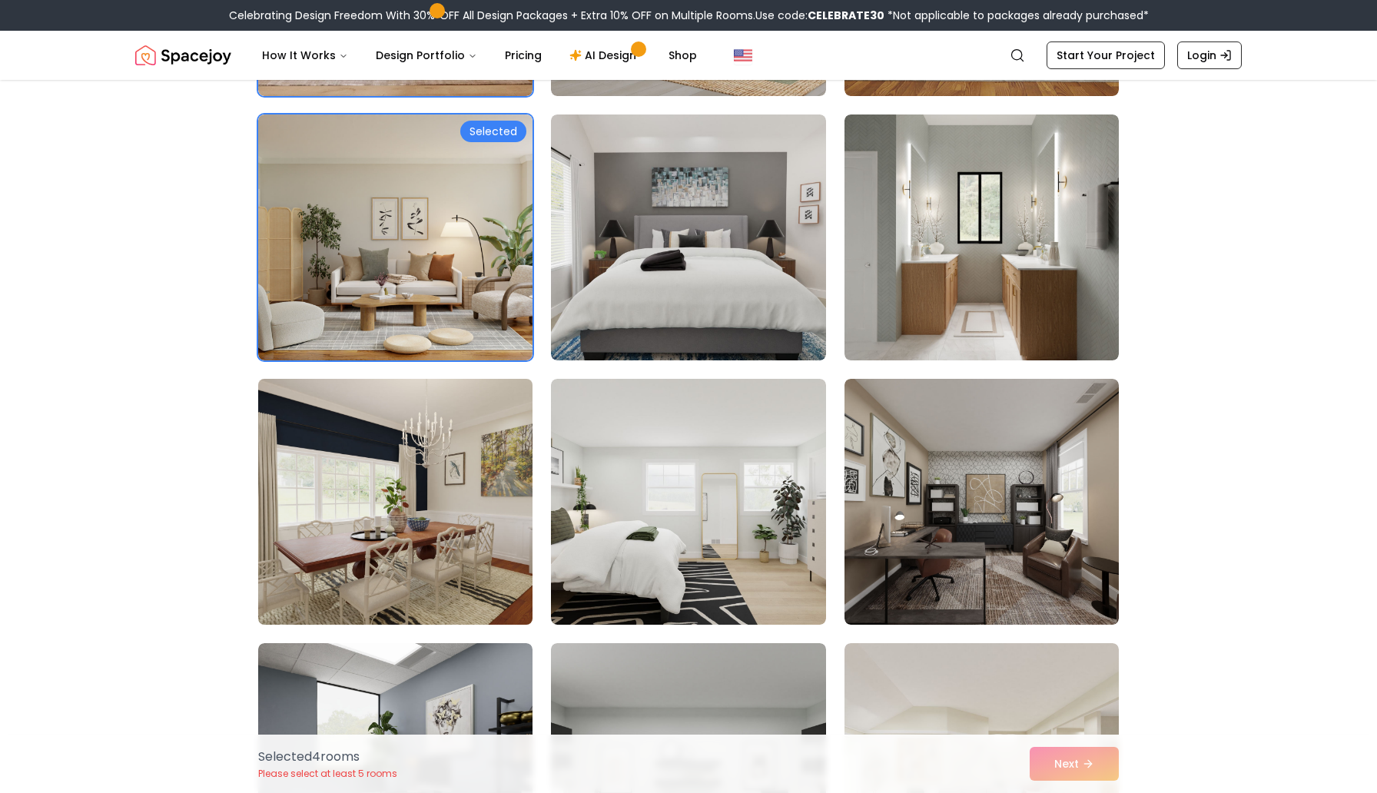
click at [425, 483] on img at bounding box center [395, 502] width 288 height 258
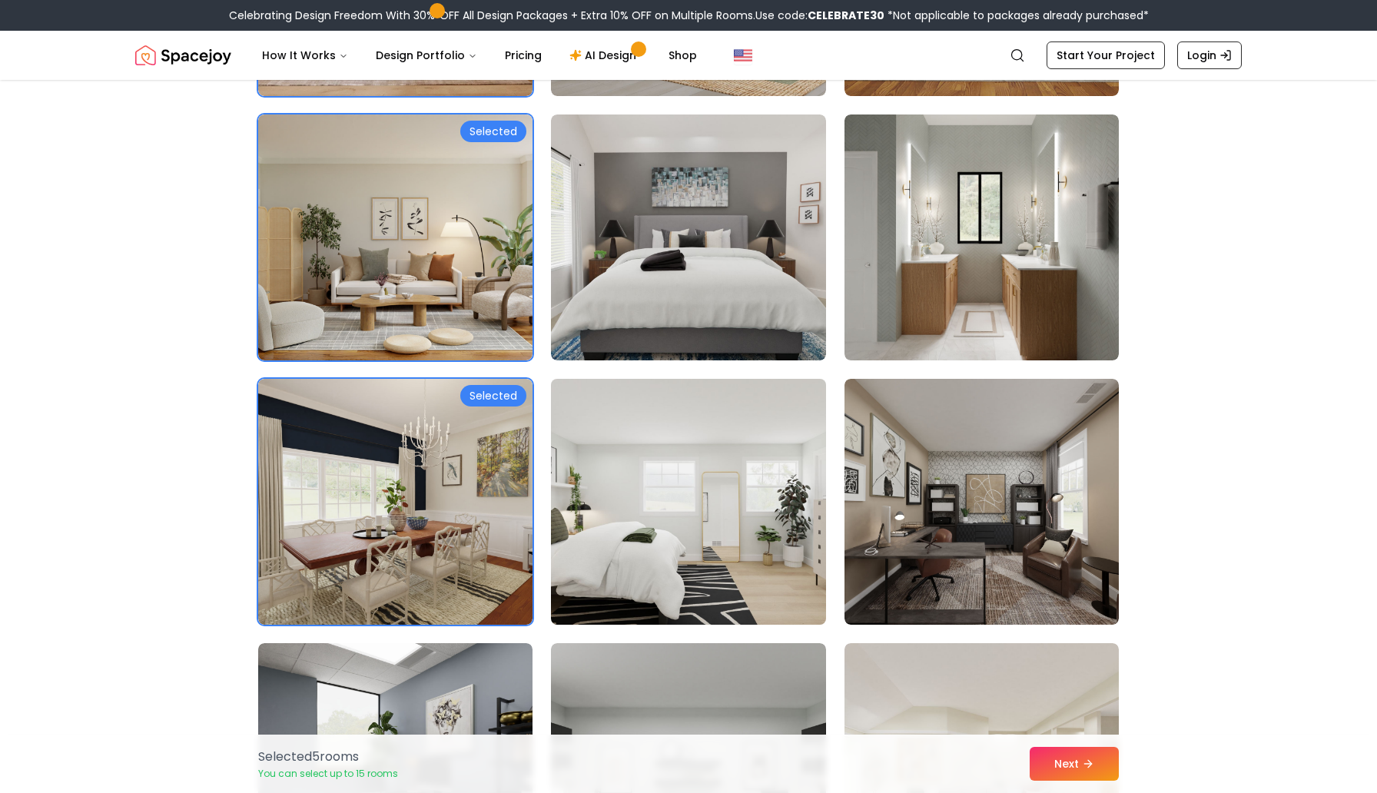
click at [640, 536] on img at bounding box center [688, 502] width 288 height 258
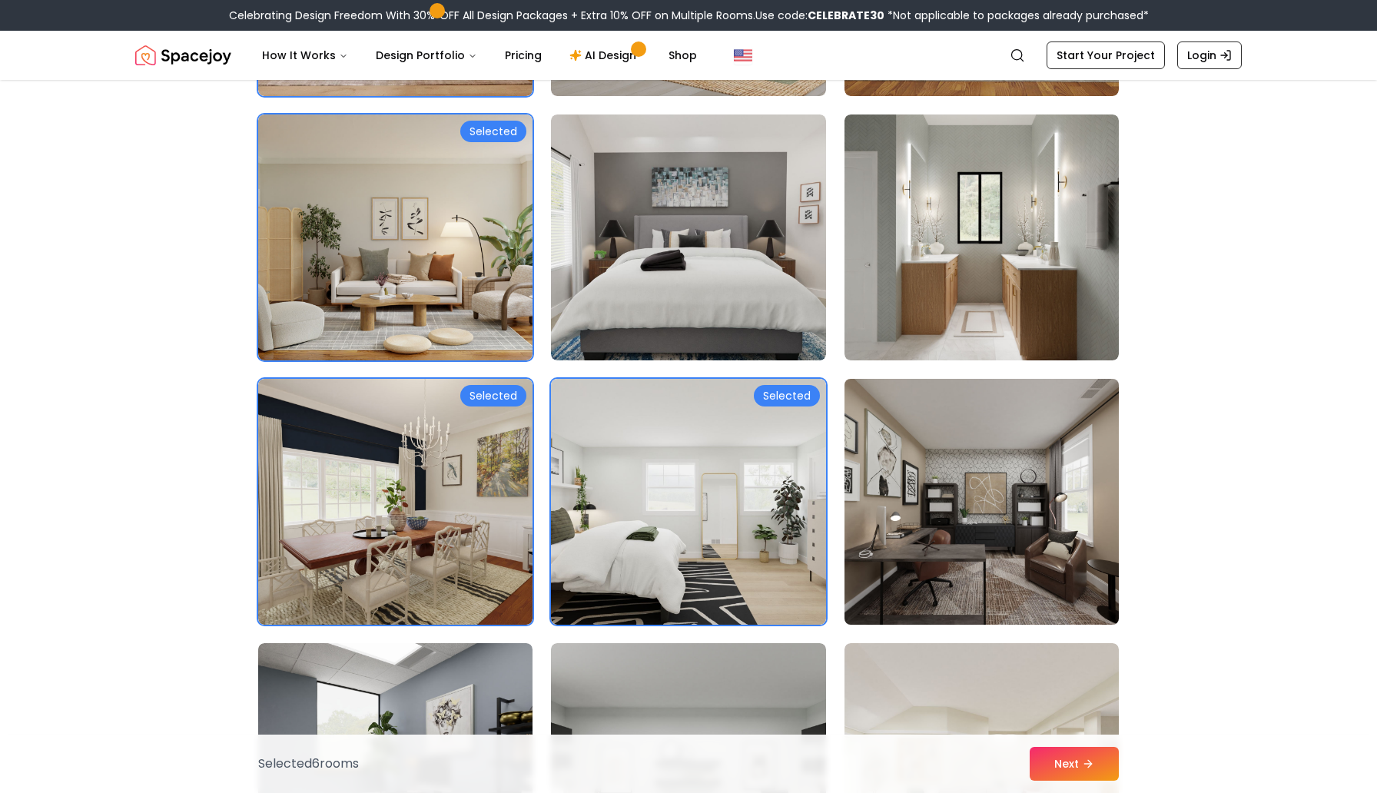
click at [901, 544] on img at bounding box center [982, 502] width 288 height 258
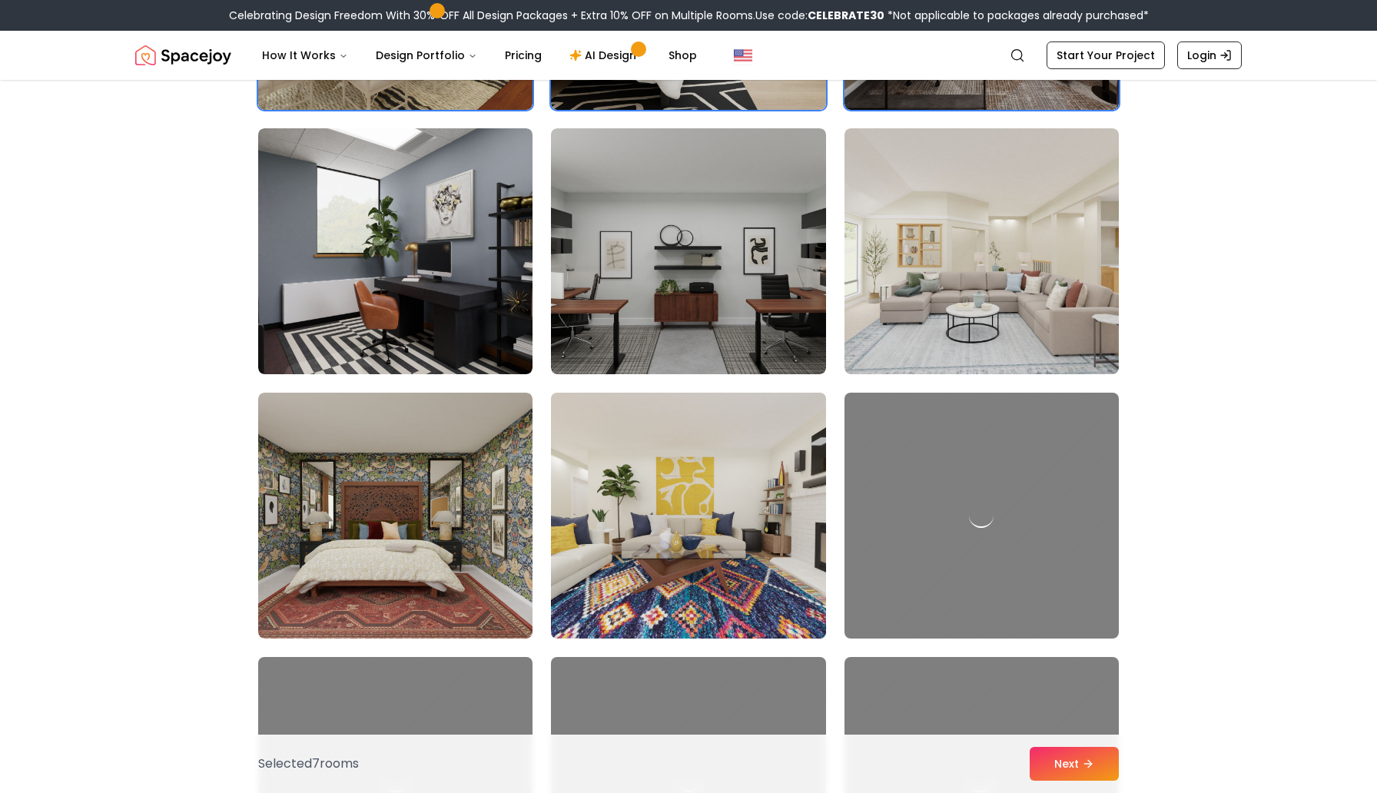
scroll to position [1428, 0]
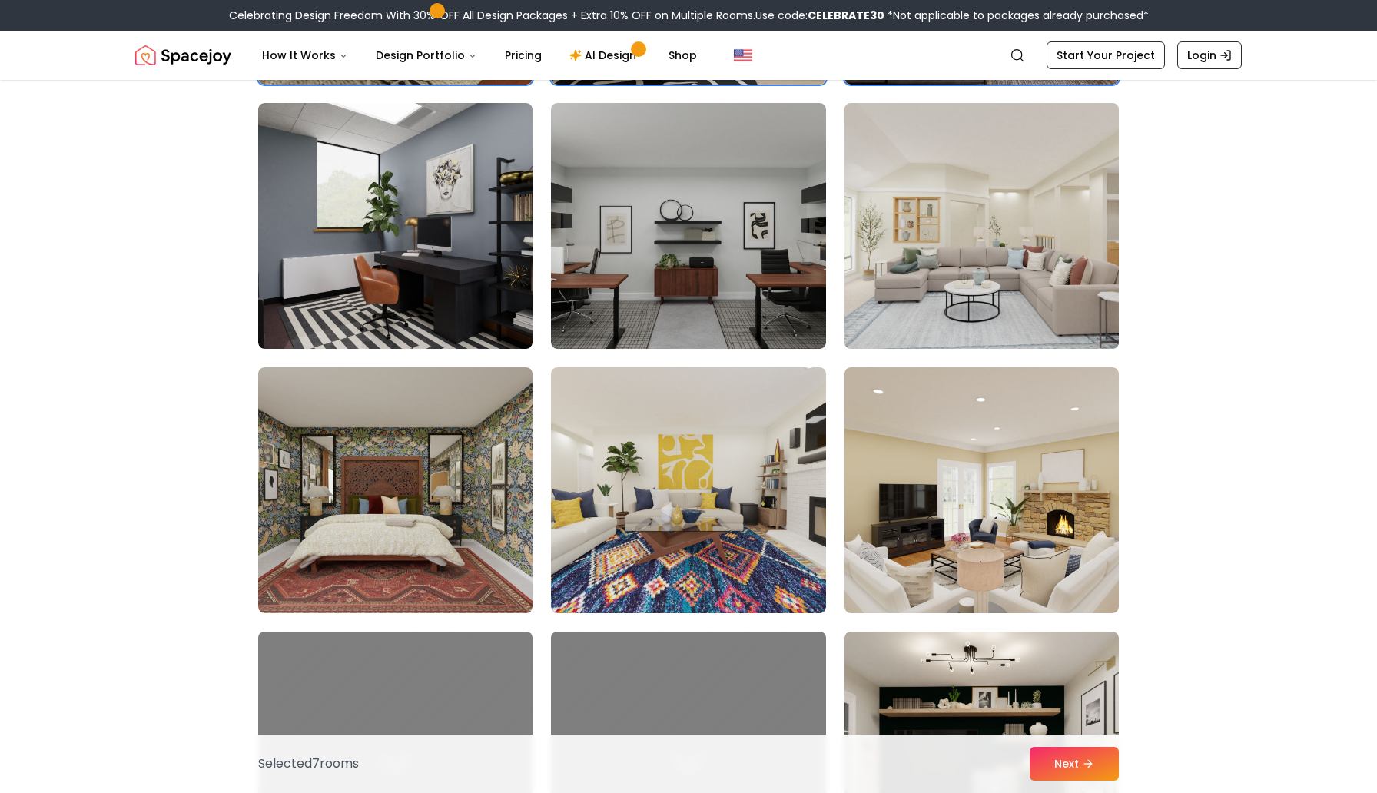
click at [909, 297] on img at bounding box center [982, 226] width 288 height 258
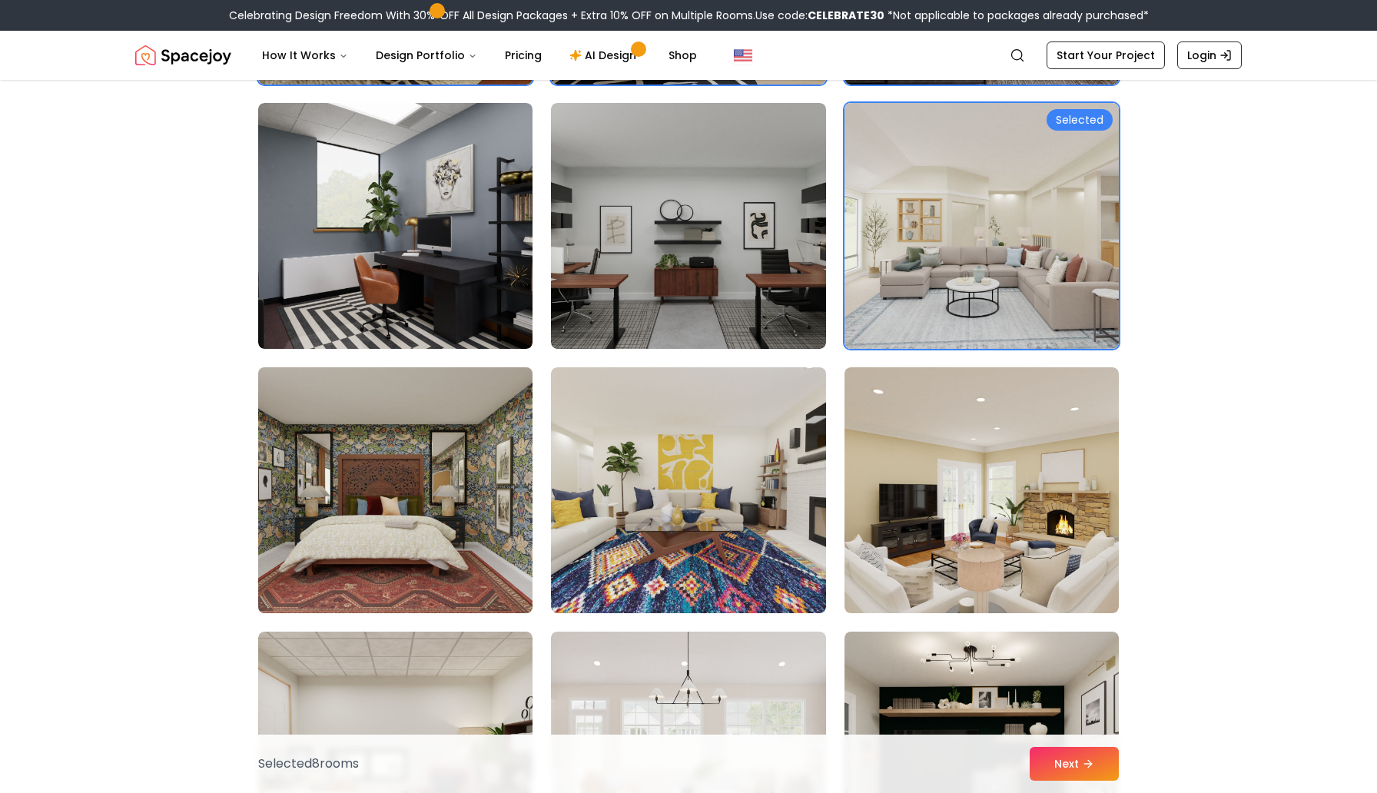
click at [392, 462] on img at bounding box center [395, 490] width 288 height 258
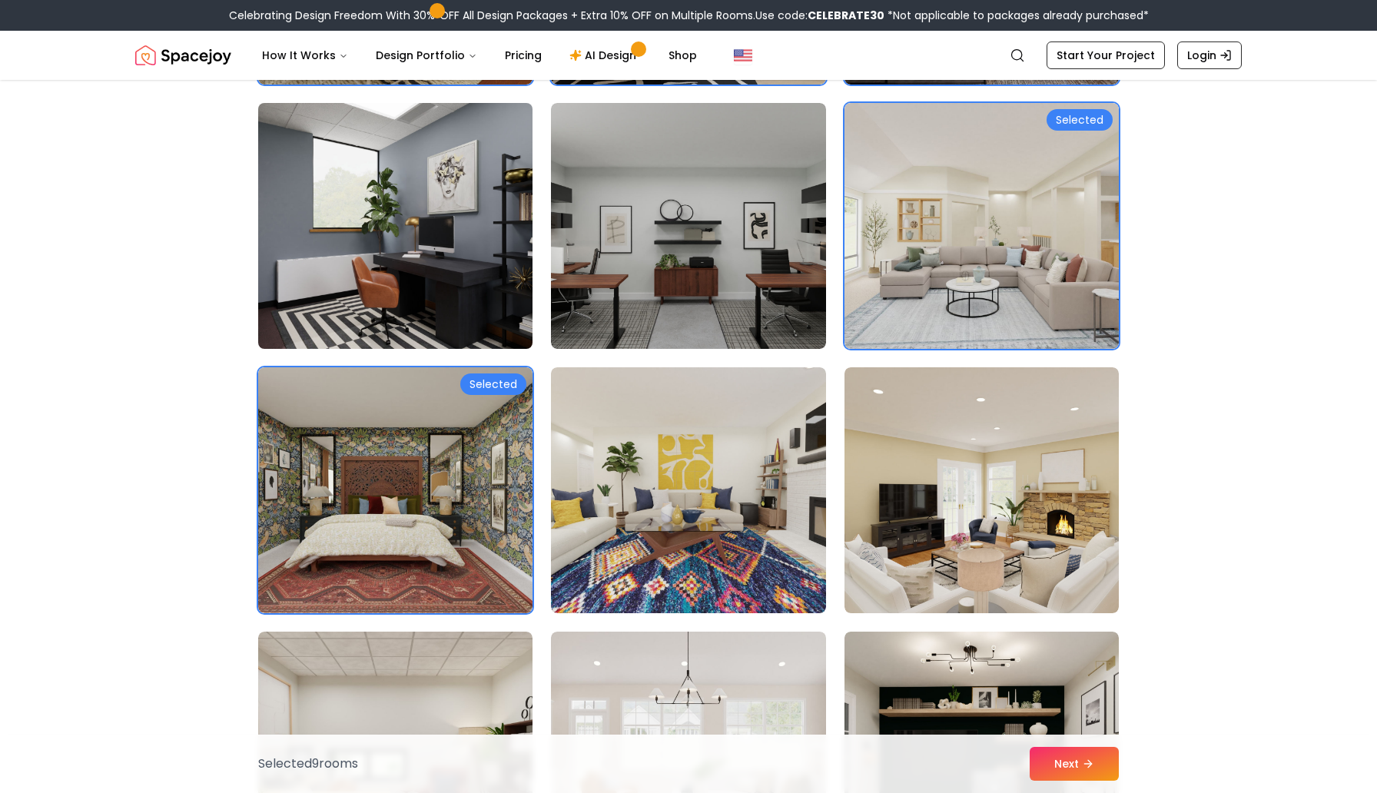
click at [430, 285] on img at bounding box center [395, 226] width 288 height 258
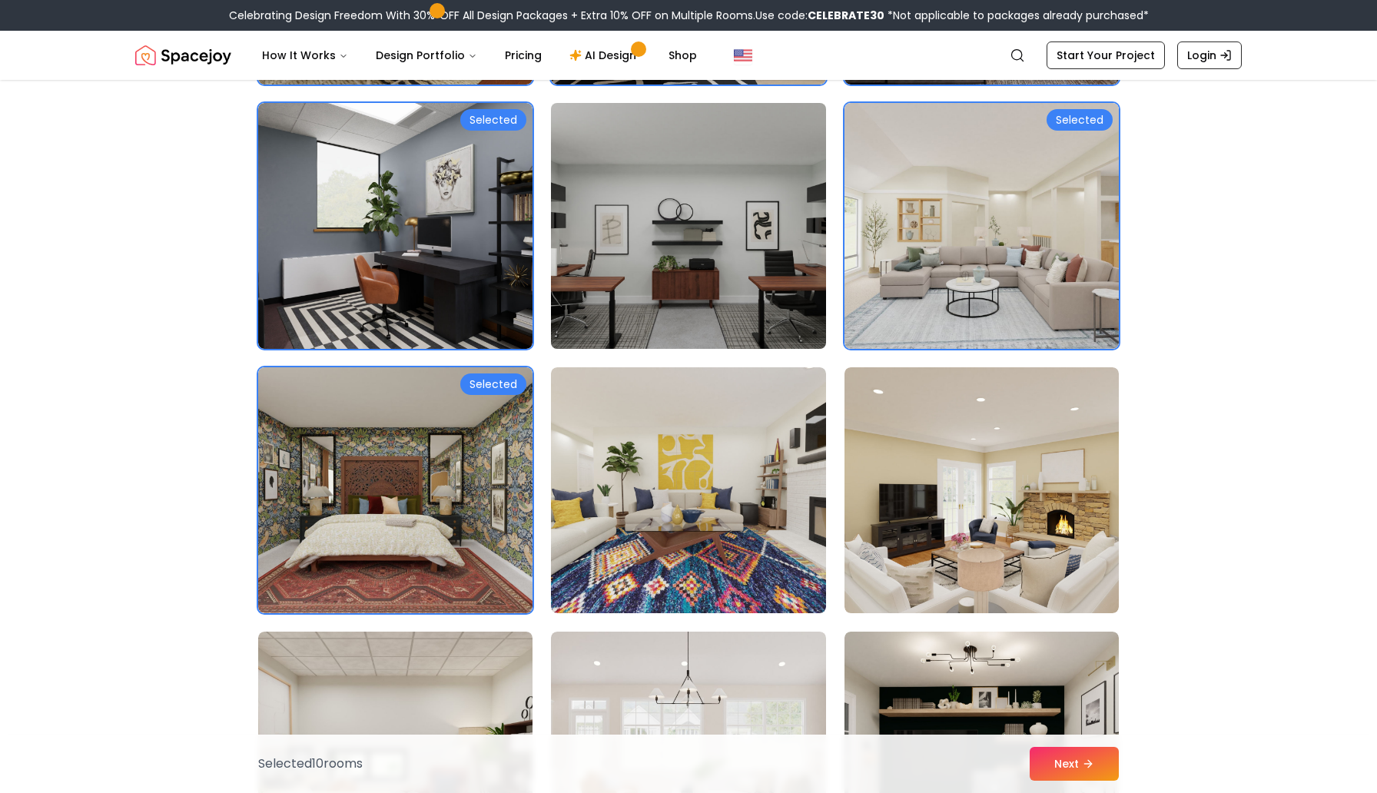
click at [653, 306] on img at bounding box center [688, 226] width 288 height 258
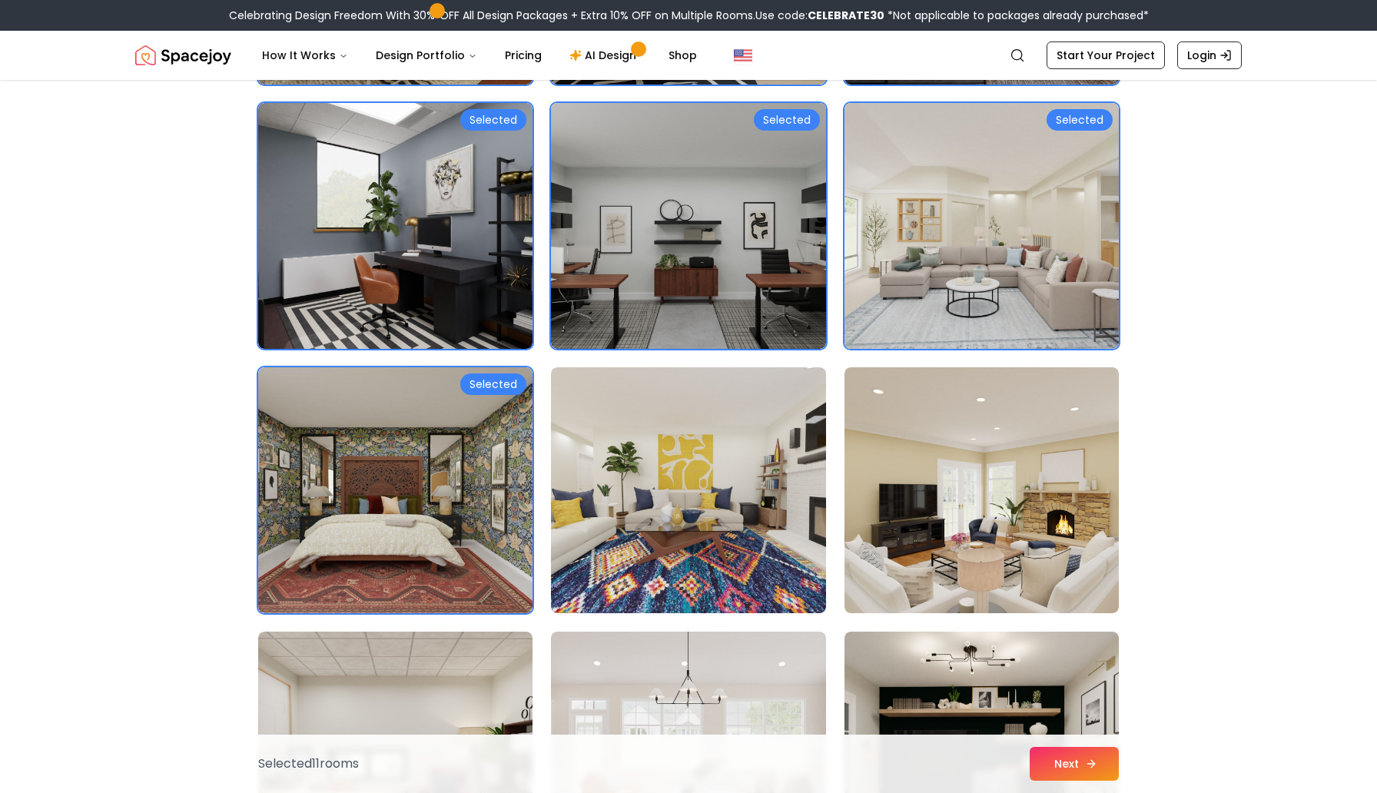
click at [1066, 766] on button "Next" at bounding box center [1074, 764] width 89 height 34
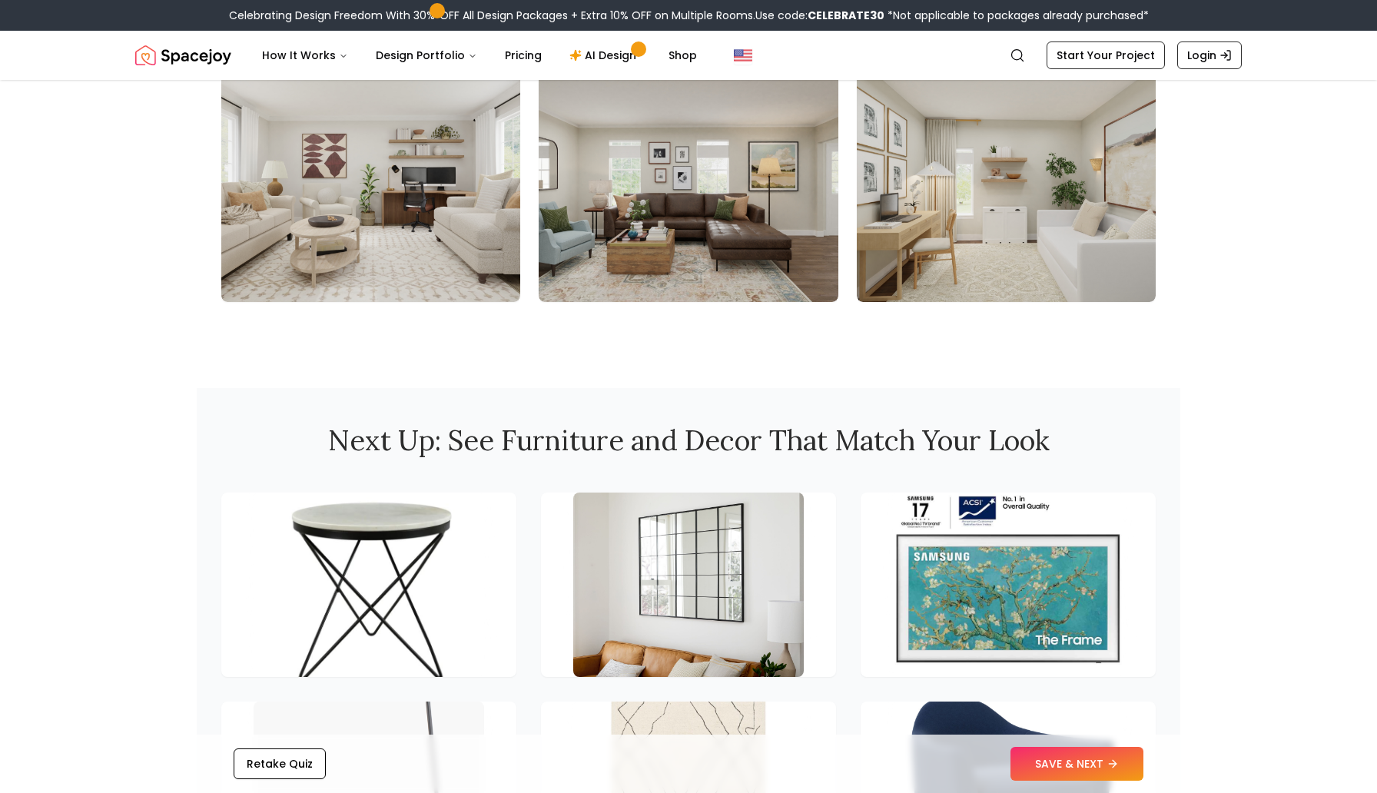
scroll to position [1631, 0]
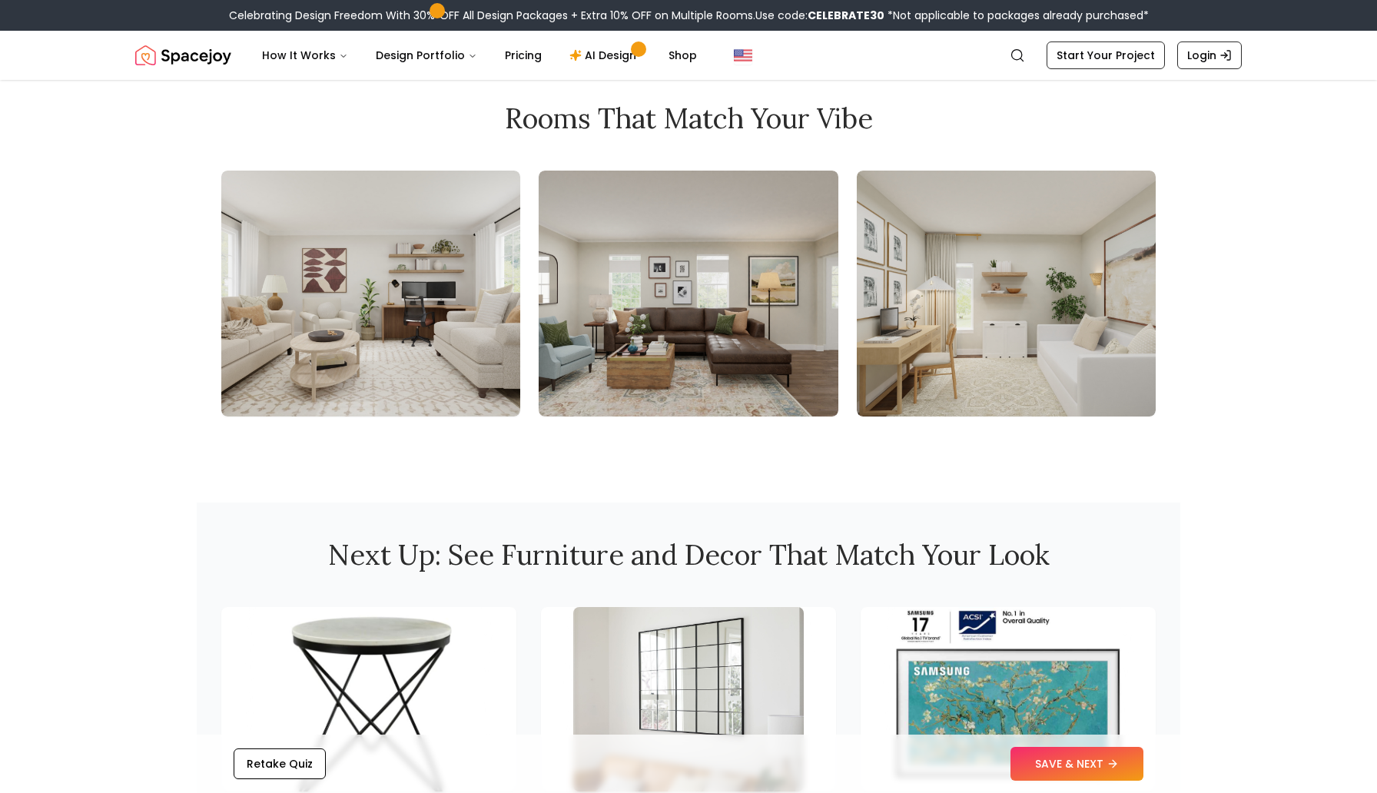
click at [679, 326] on img at bounding box center [688, 294] width 299 height 246
click at [428, 304] on img at bounding box center [370, 294] width 299 height 246
click at [626, 328] on img at bounding box center [688, 294] width 299 height 246
click at [909, 350] on img at bounding box center [1006, 294] width 299 height 246
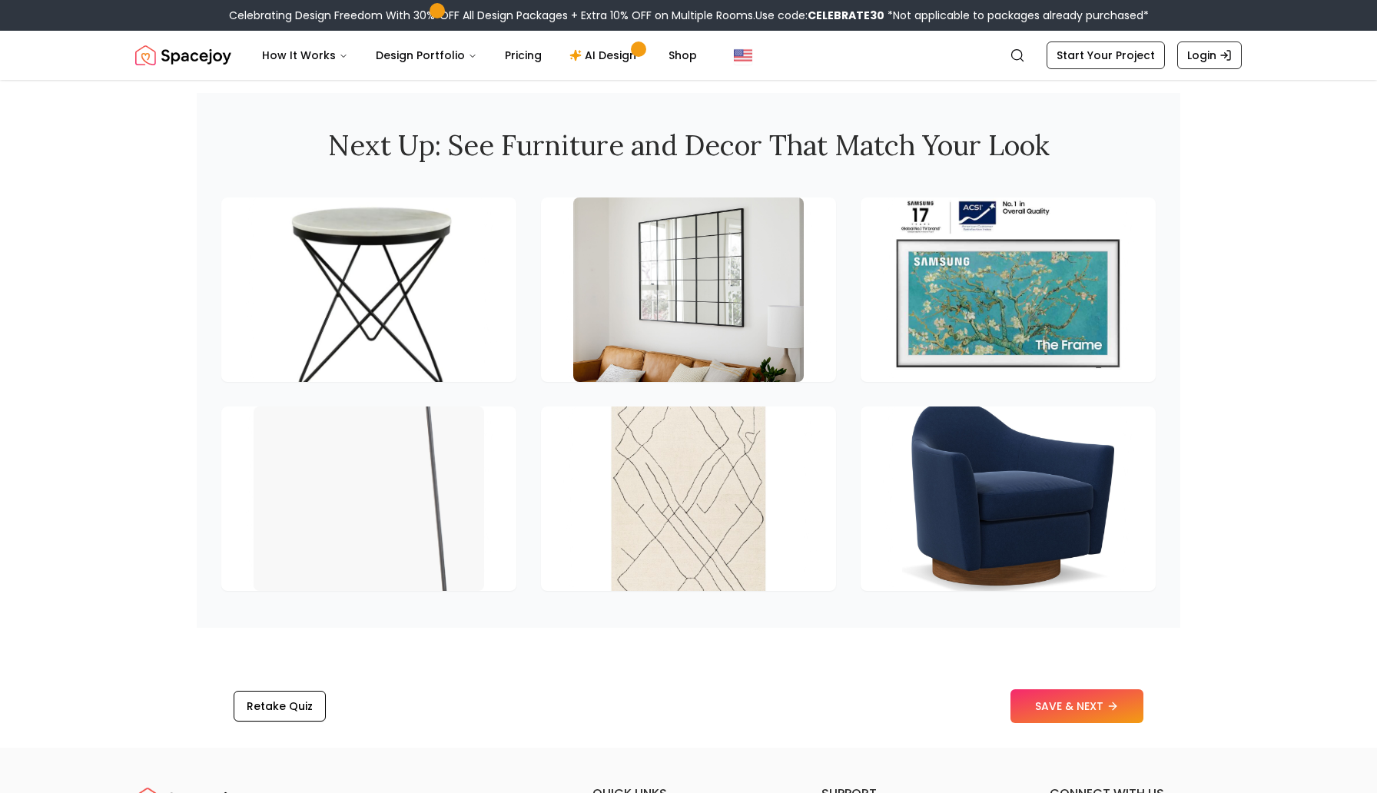
scroll to position [2032, 0]
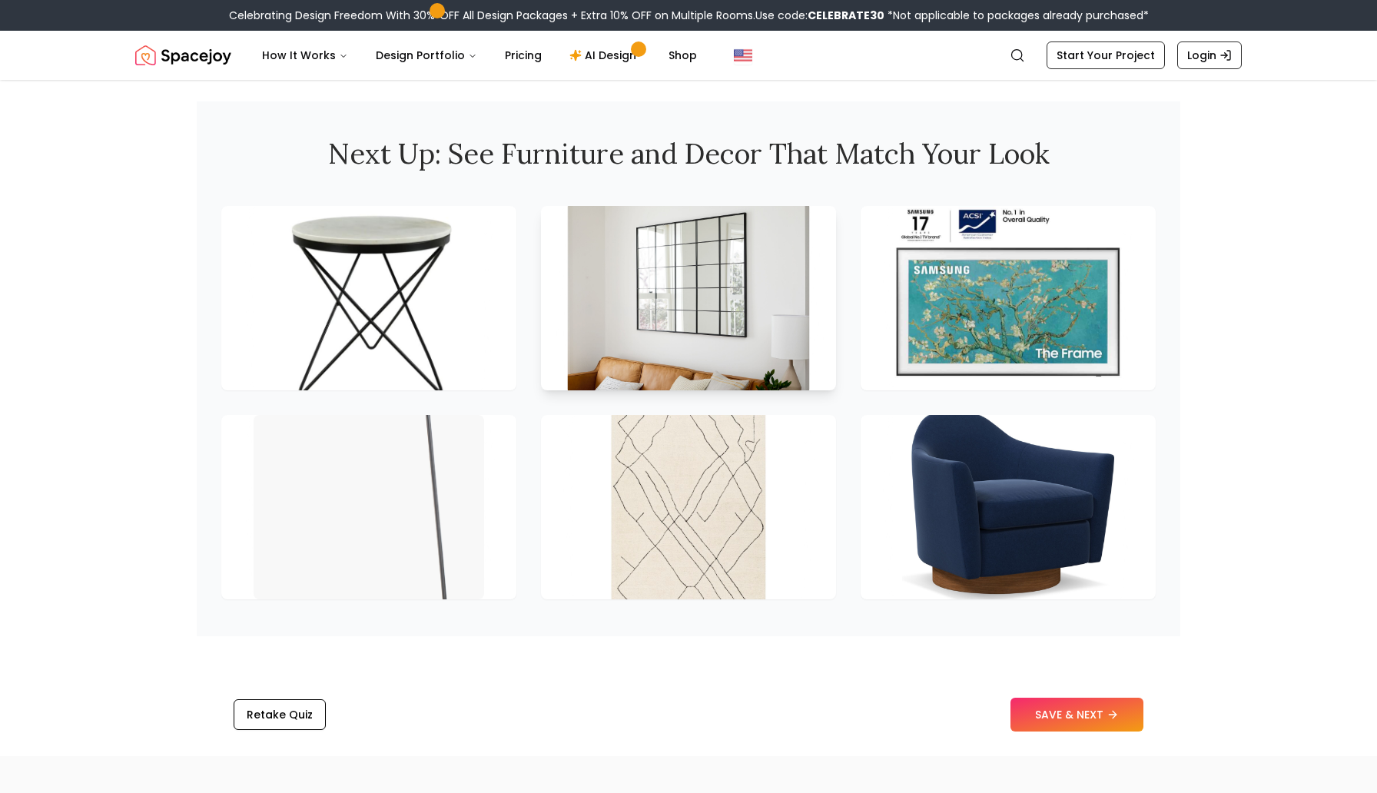
click at [689, 315] on img at bounding box center [689, 298] width 242 height 194
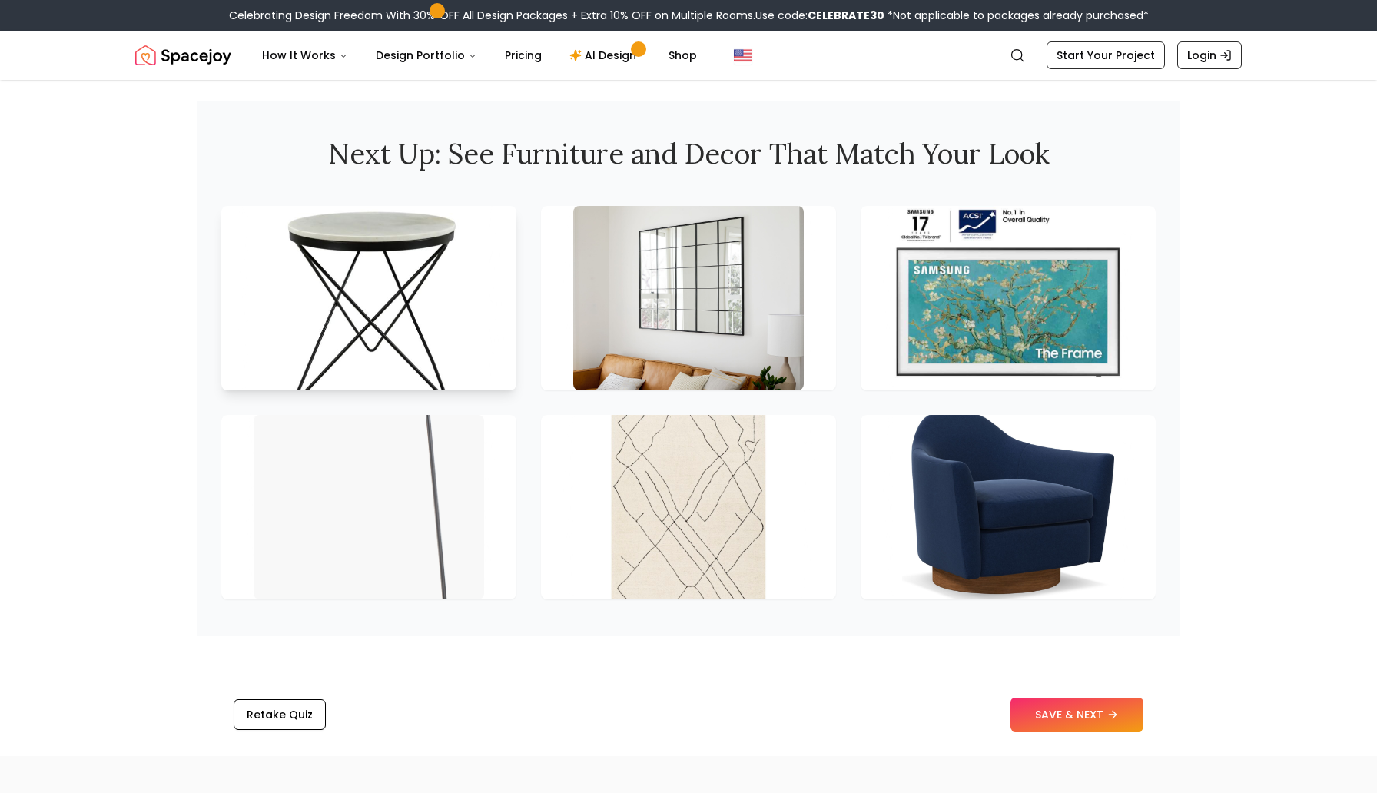
click at [456, 295] on img at bounding box center [369, 298] width 242 height 194
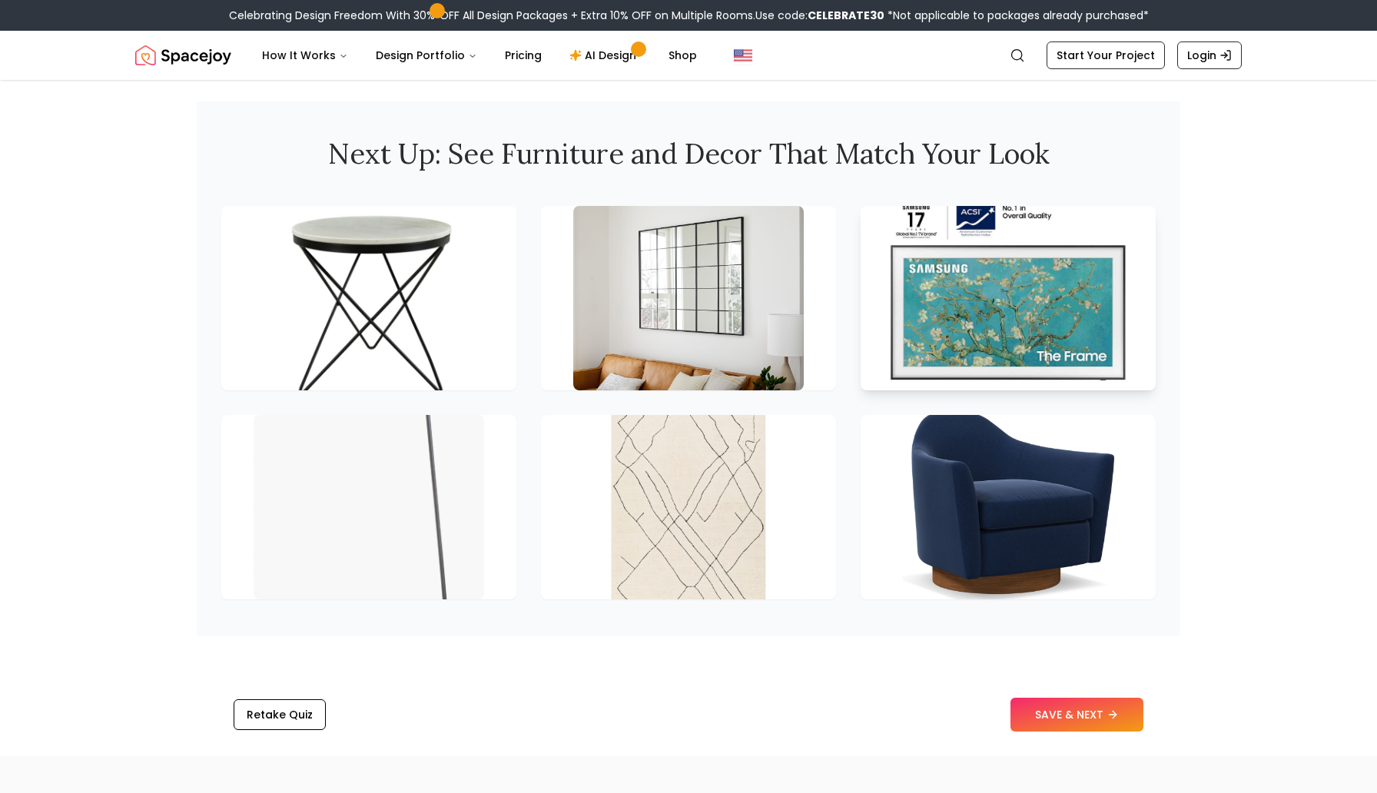
click at [1020, 351] on img at bounding box center [1009, 298] width 242 height 194
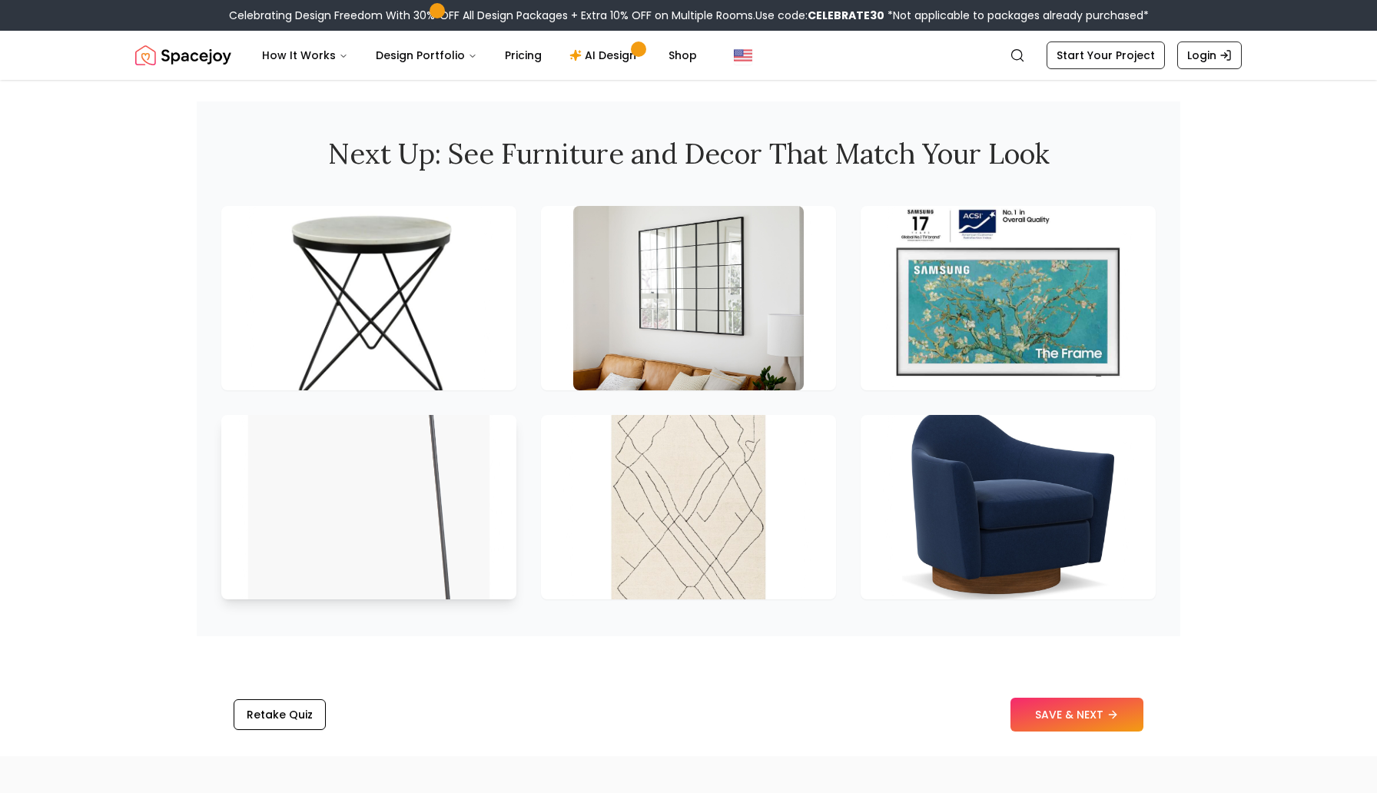
click at [435, 475] on img at bounding box center [369, 507] width 242 height 194
click at [683, 537] on img at bounding box center [689, 507] width 242 height 194
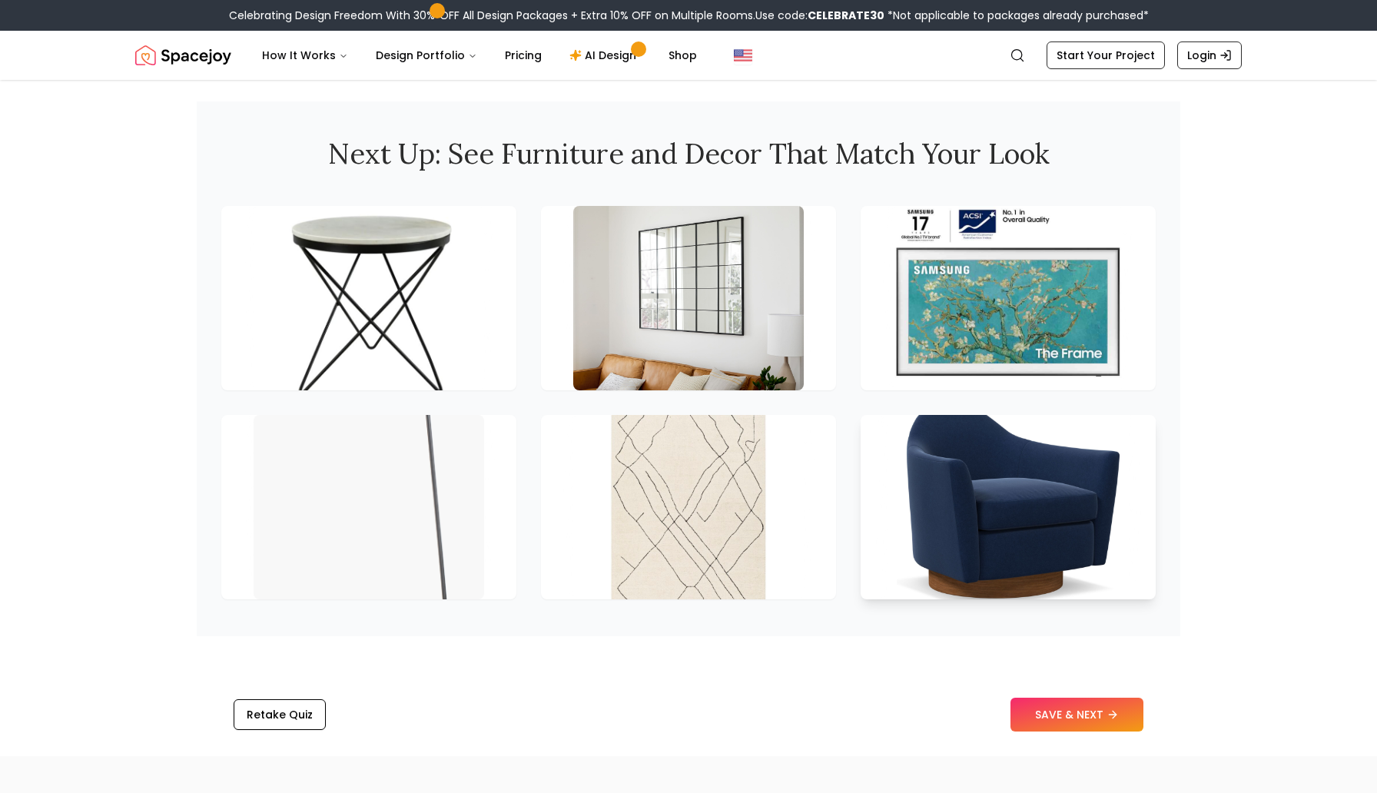
click at [948, 536] on img at bounding box center [1009, 507] width 242 height 194
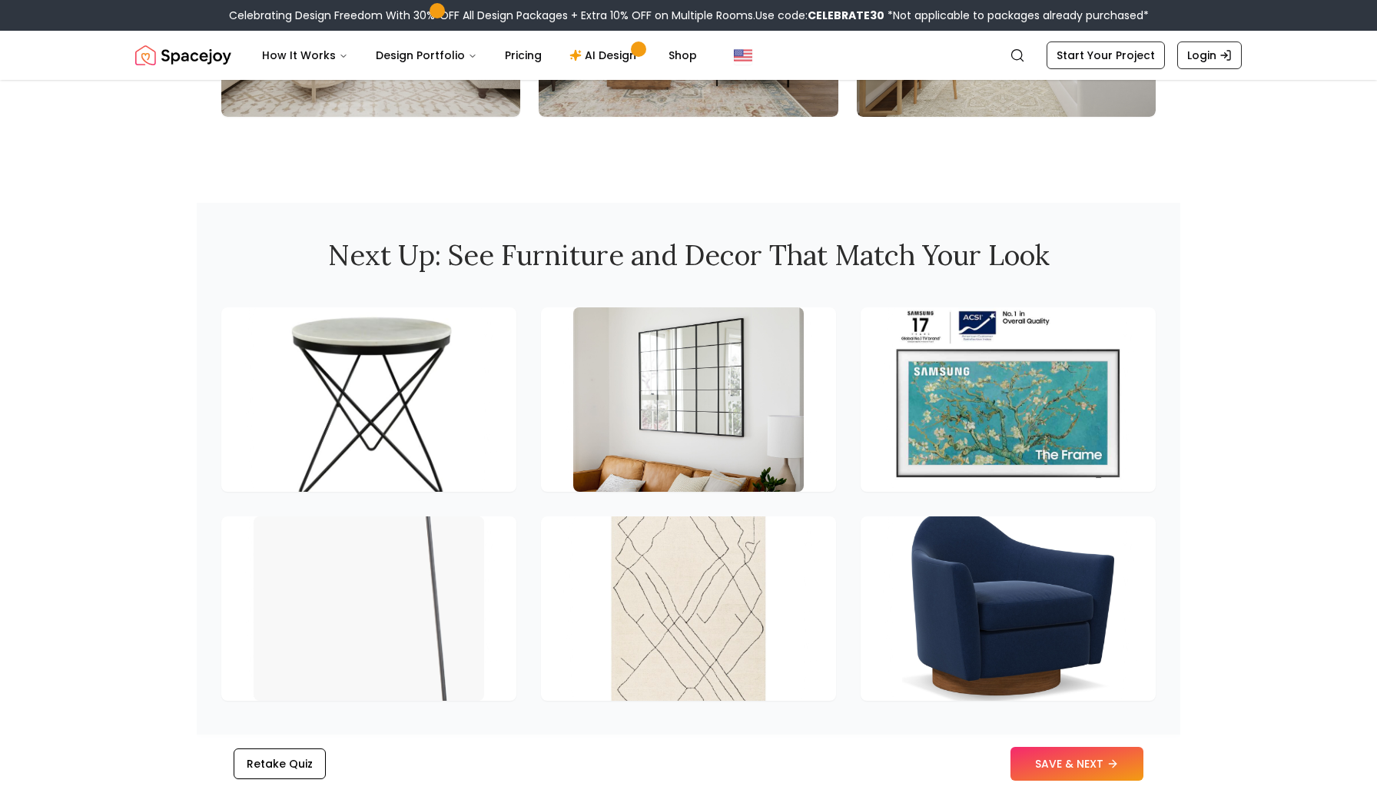
scroll to position [1989, 0]
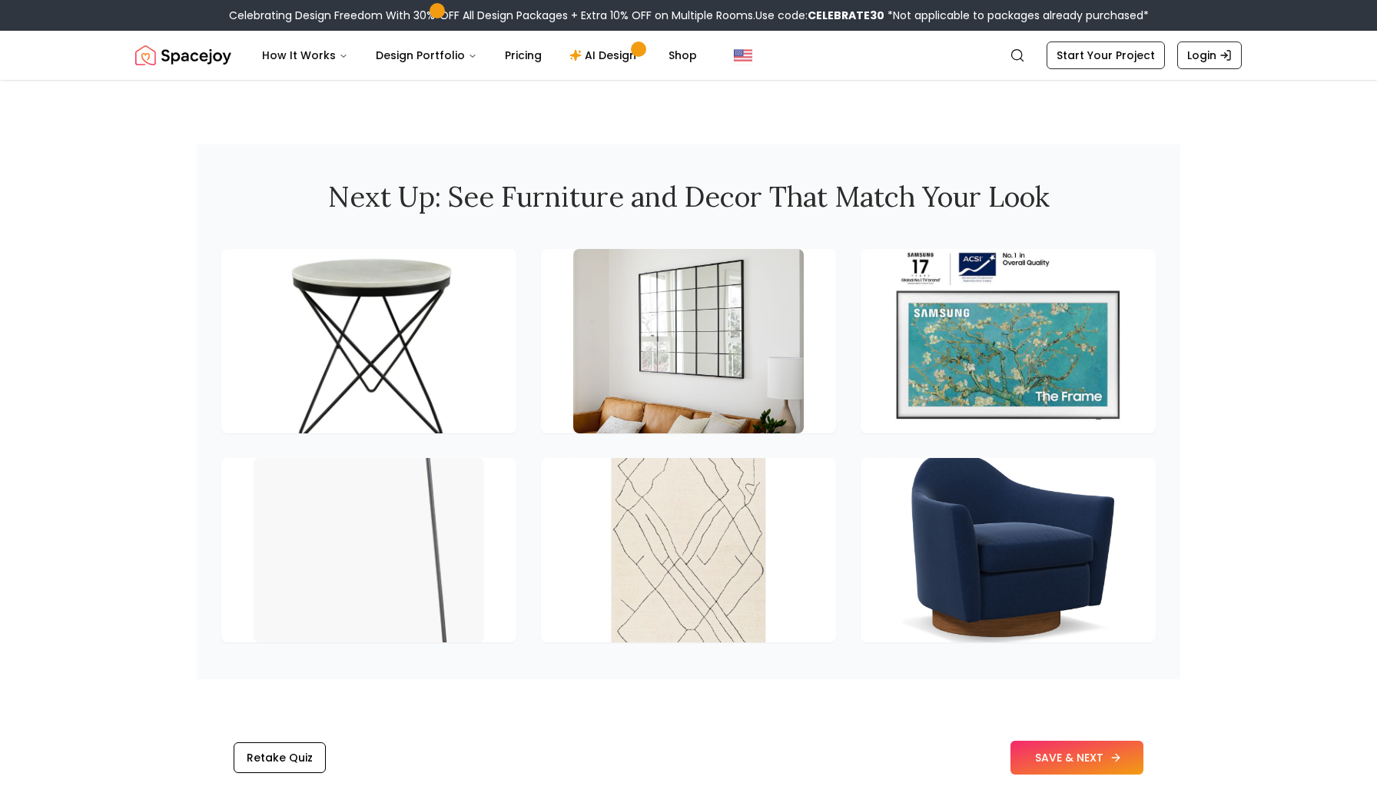
click at [1083, 756] on button "SAVE & NEXT" at bounding box center [1077, 758] width 133 height 34
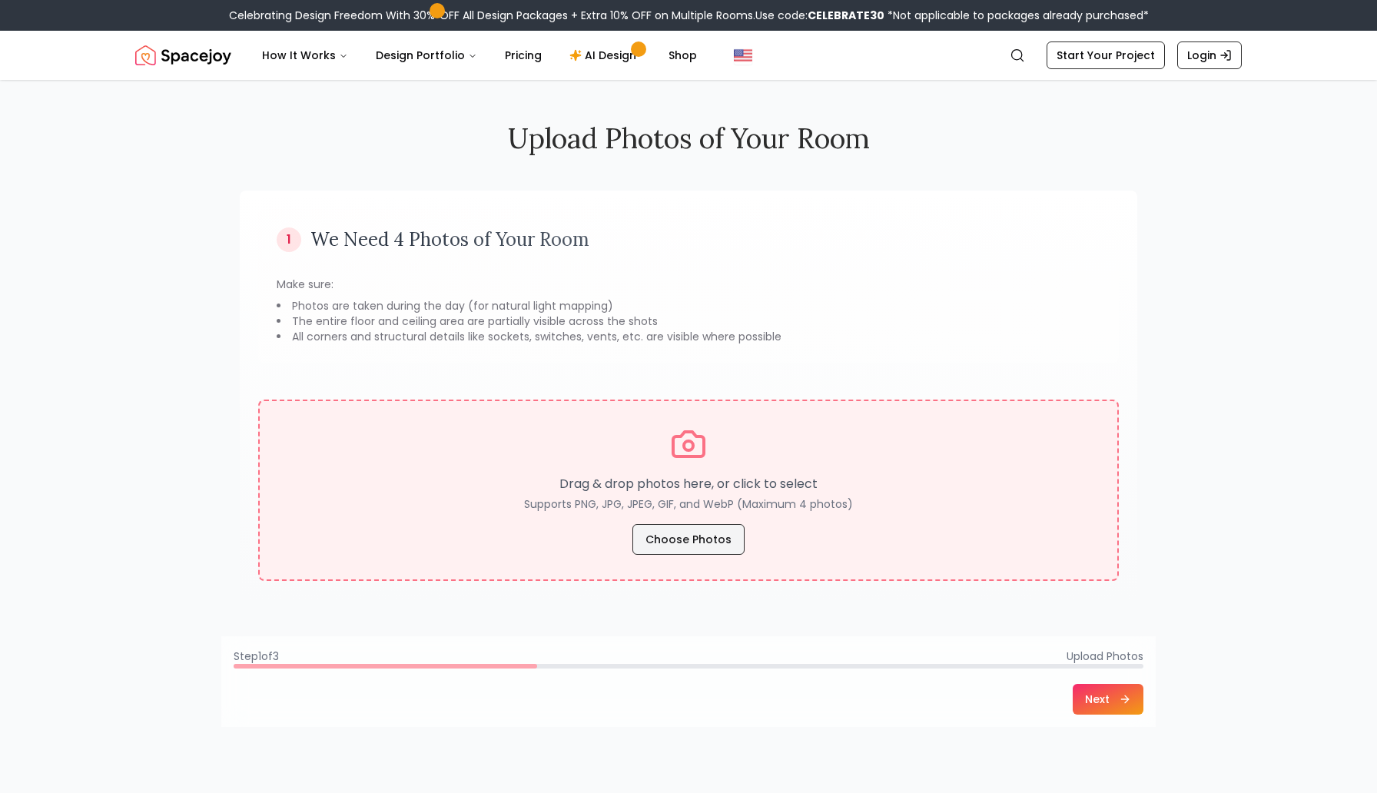
click at [689, 540] on button "Choose Photos" at bounding box center [688, 539] width 112 height 31
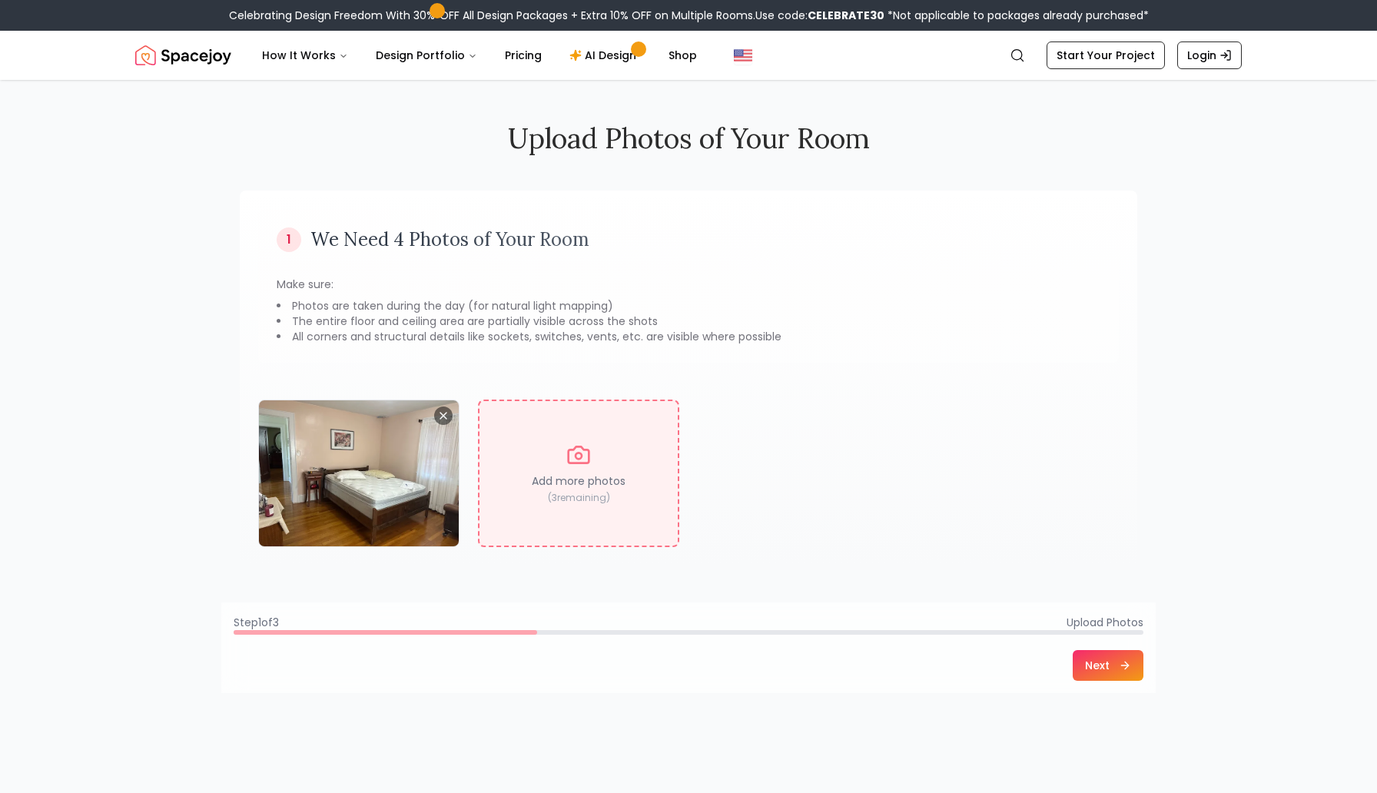
click at [1100, 665] on button "Next" at bounding box center [1108, 665] width 71 height 31
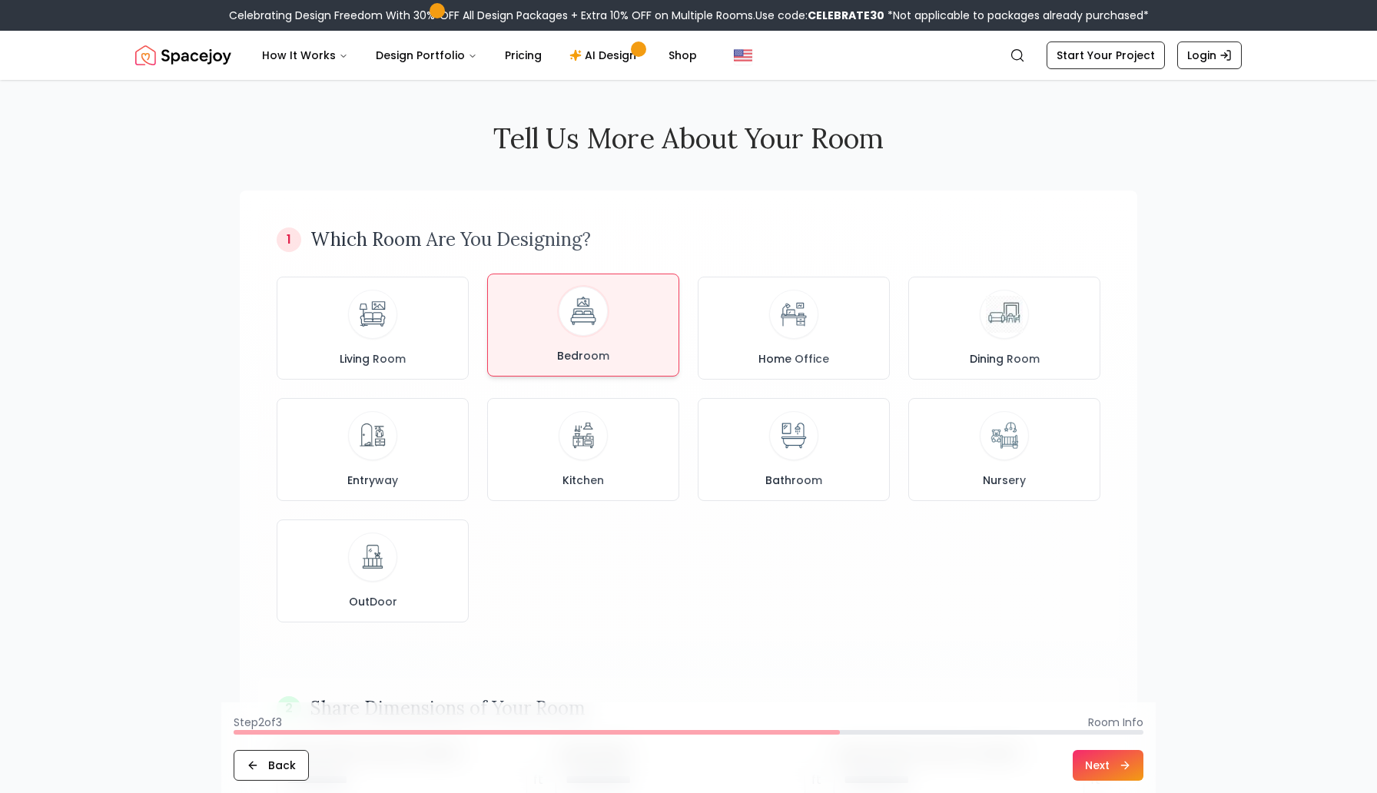
click at [572, 343] on div "Bedroom" at bounding box center [583, 325] width 166 height 77
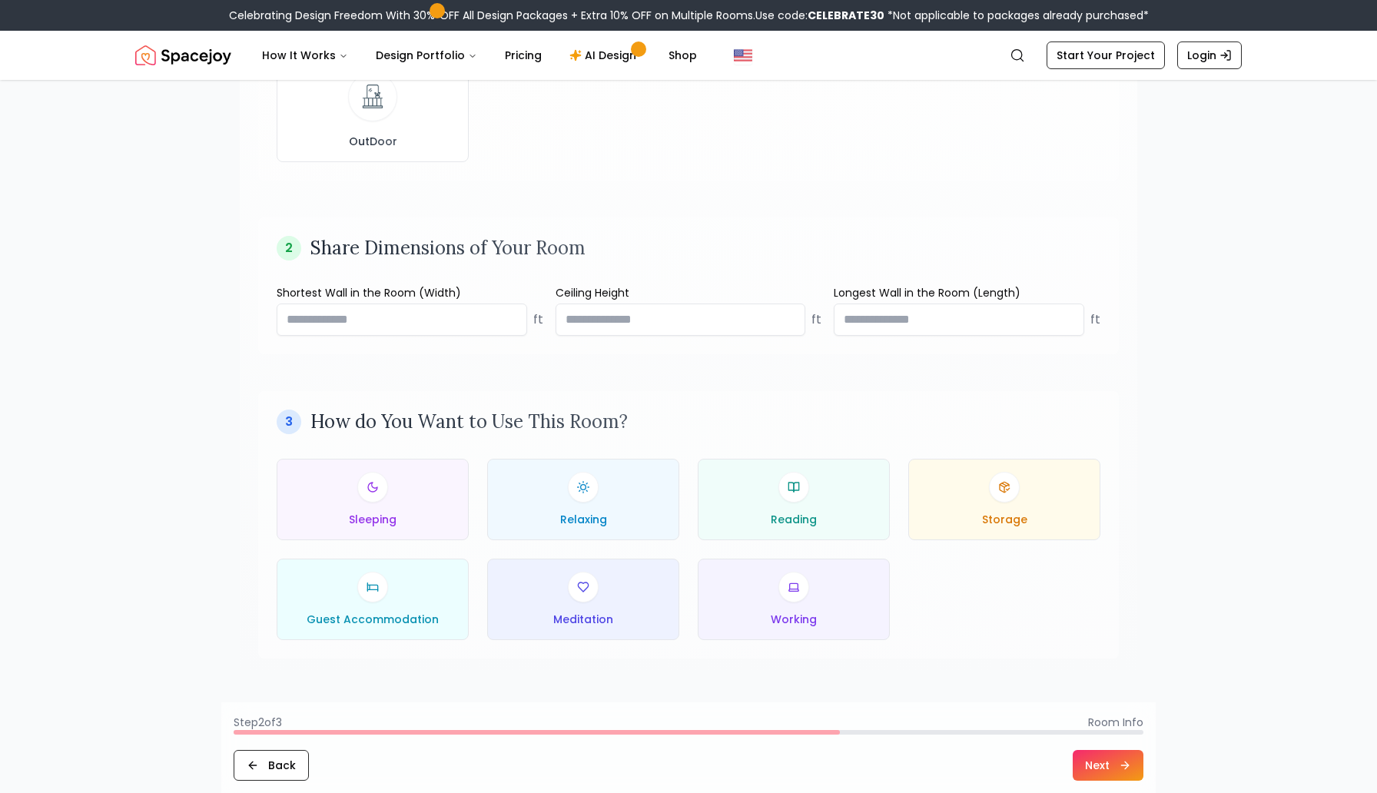
scroll to position [493, 0]
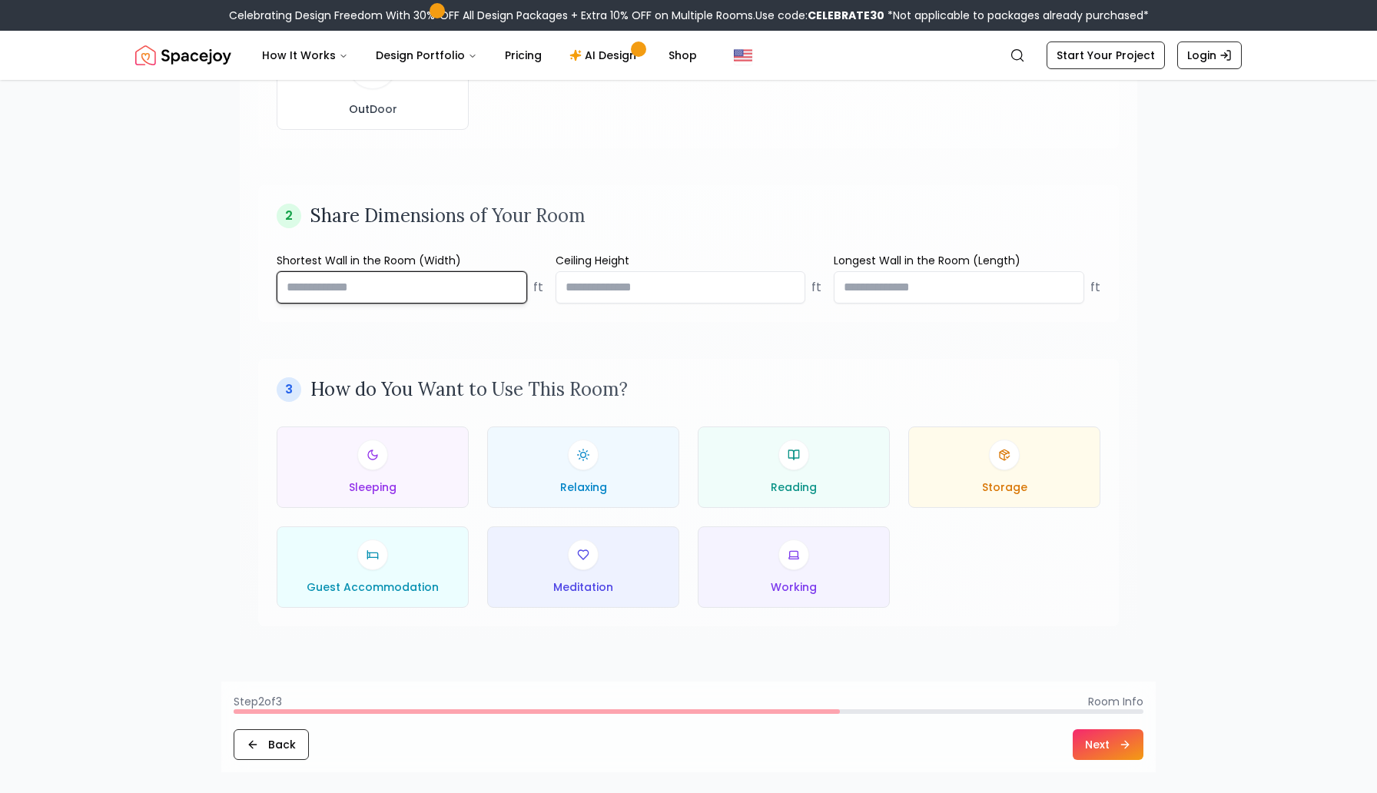
click at [443, 287] on input "number" at bounding box center [402, 287] width 251 height 32
type input "**"
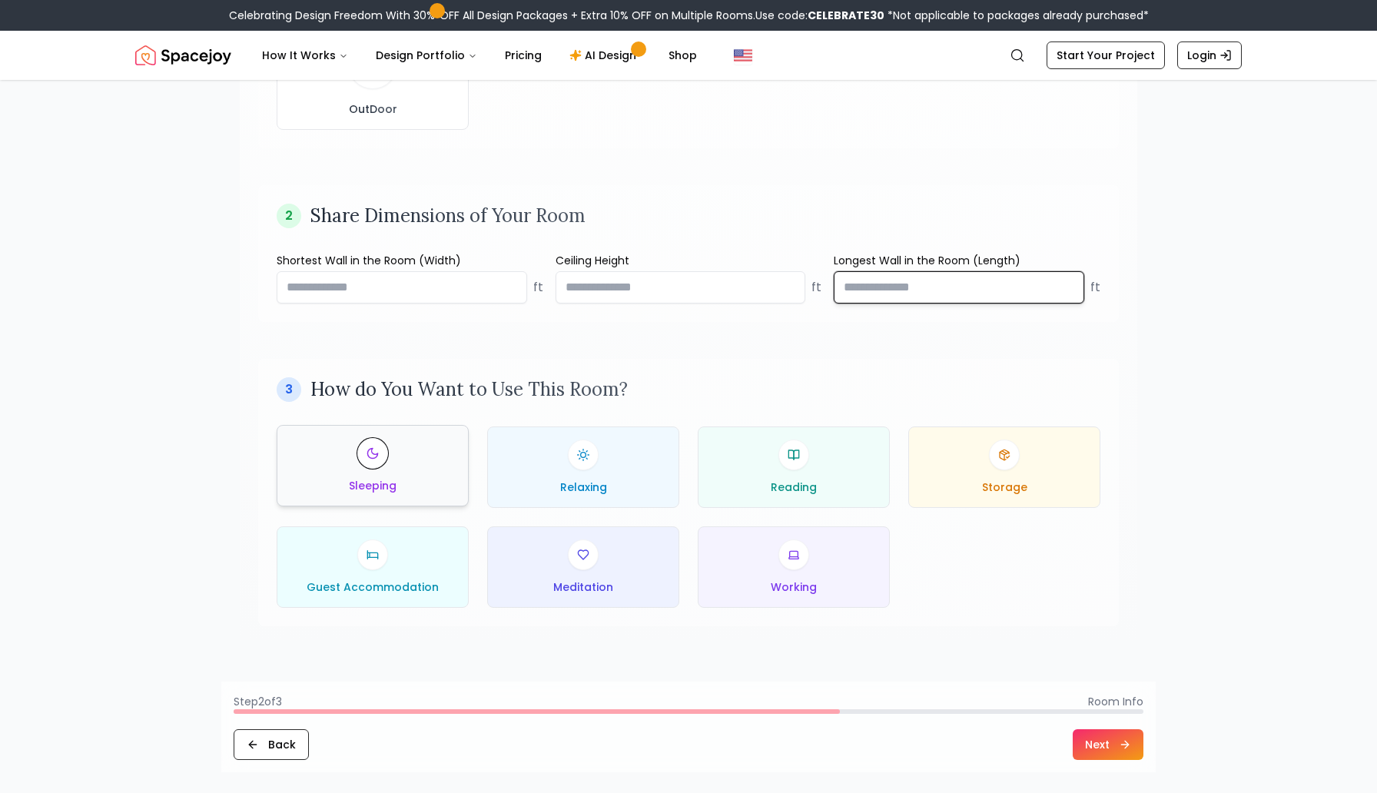
type input "**"
click at [370, 449] on icon at bounding box center [372, 453] width 10 height 10
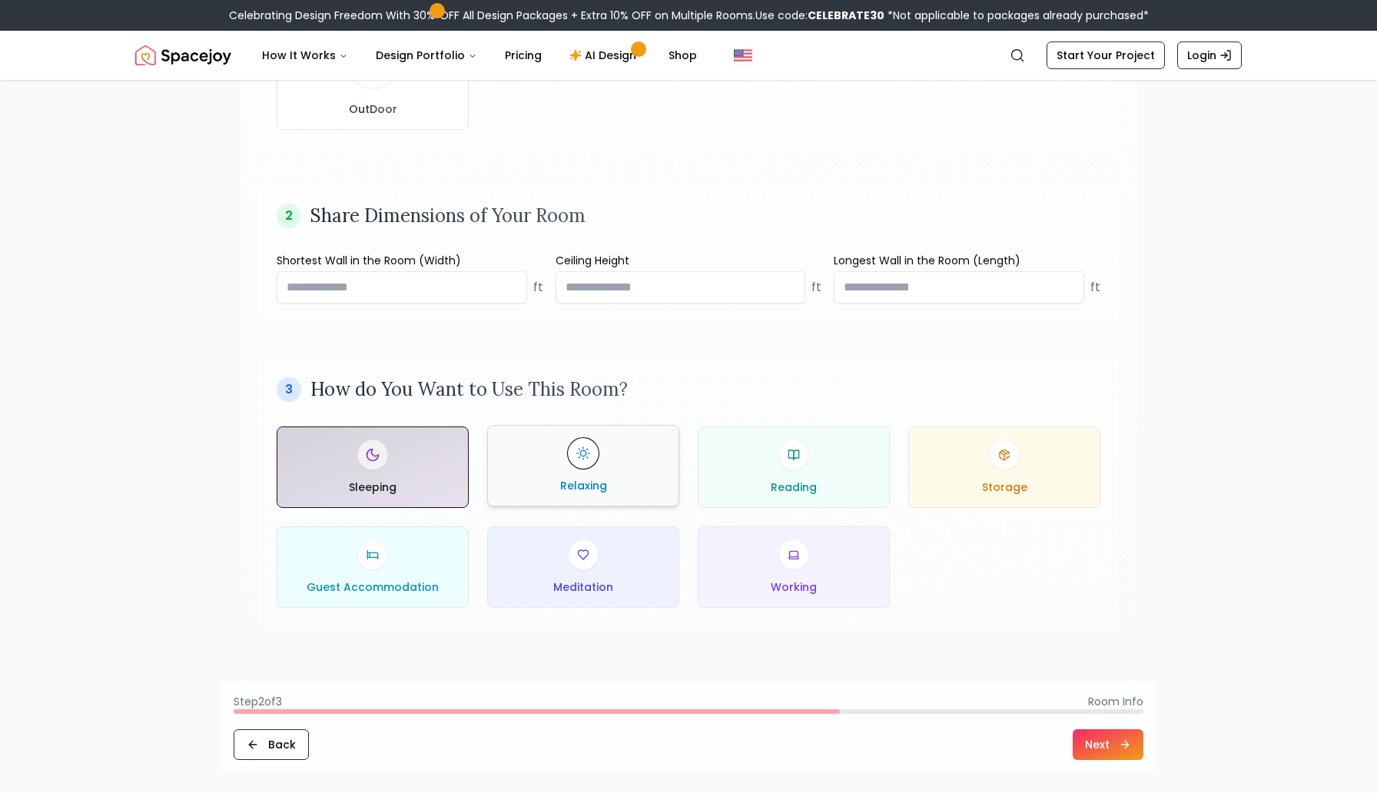
click at [614, 480] on div "Relaxing" at bounding box center [583, 465] width 166 height 55
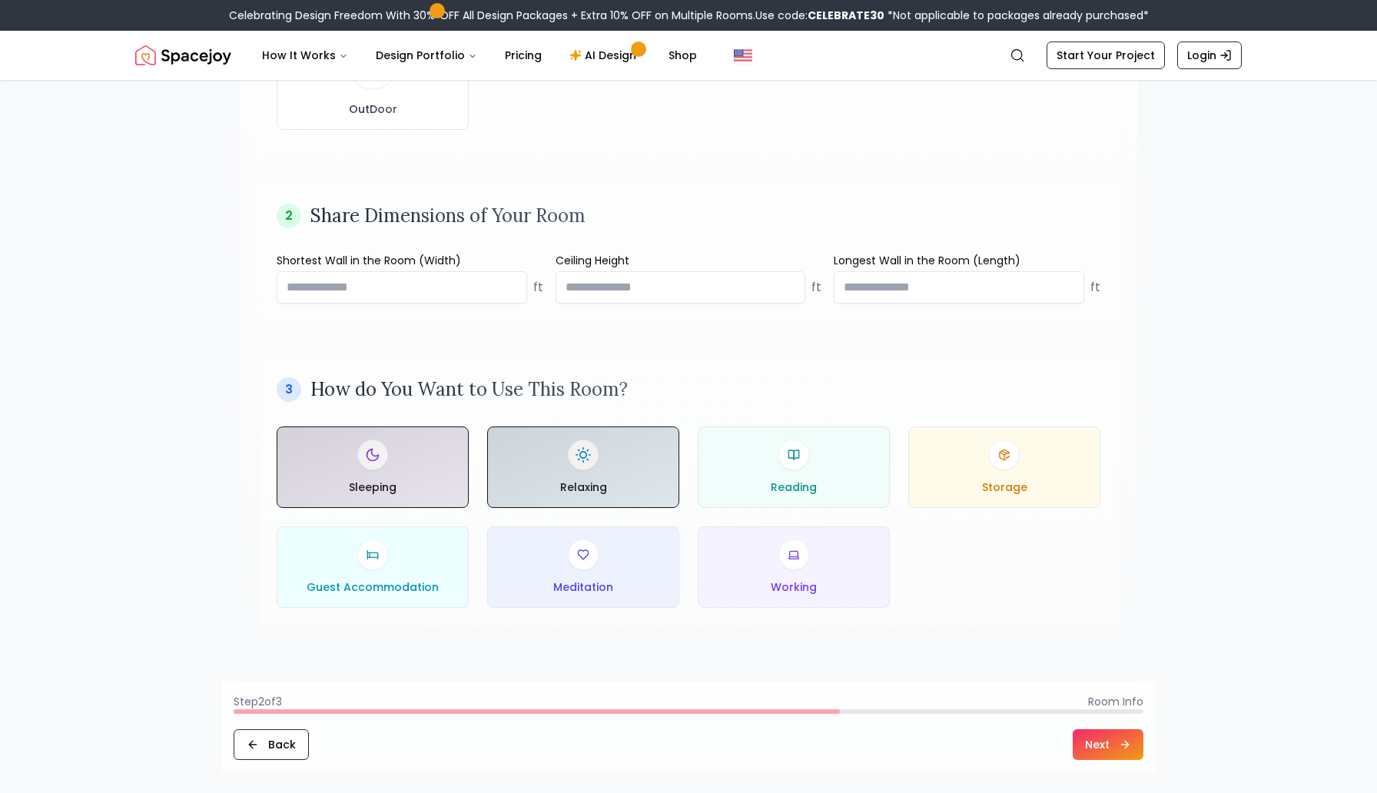
click at [1037, 519] on div "Sleeping Relaxing Reading Storage Guest Accommodation Meditation Working" at bounding box center [689, 516] width 824 height 181
click at [1029, 469] on div "Storage" at bounding box center [1004, 465] width 166 height 55
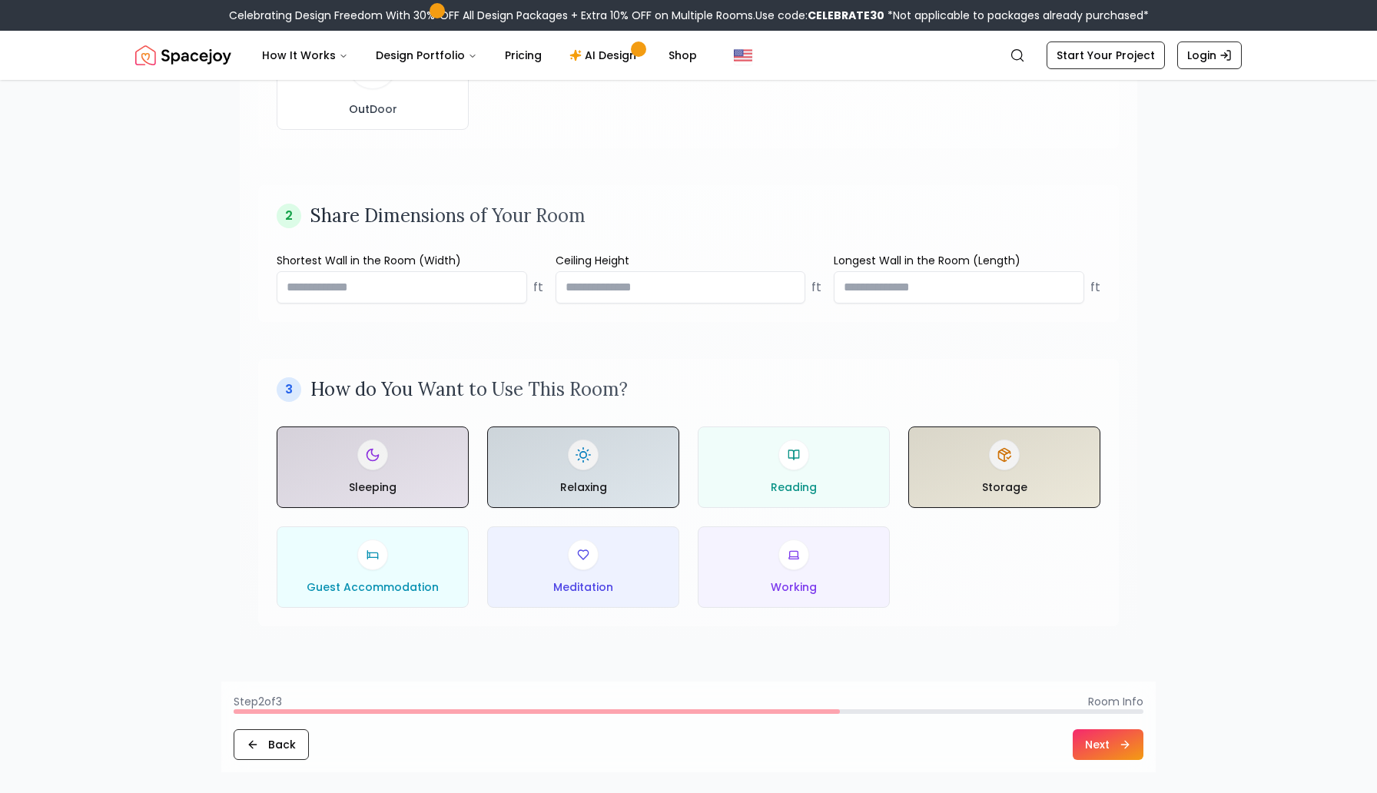
click at [1094, 755] on button "Next" at bounding box center [1108, 744] width 71 height 31
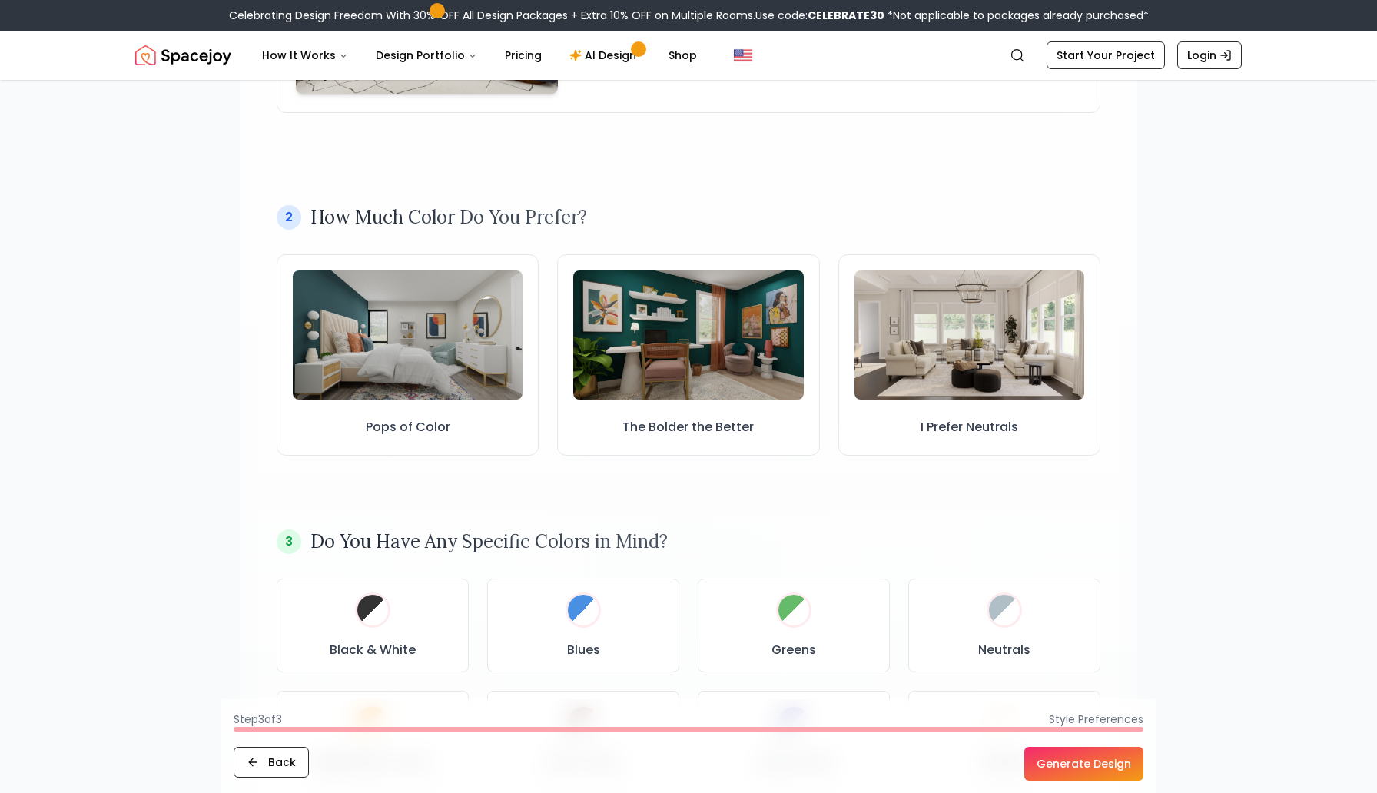
scroll to position [343, 0]
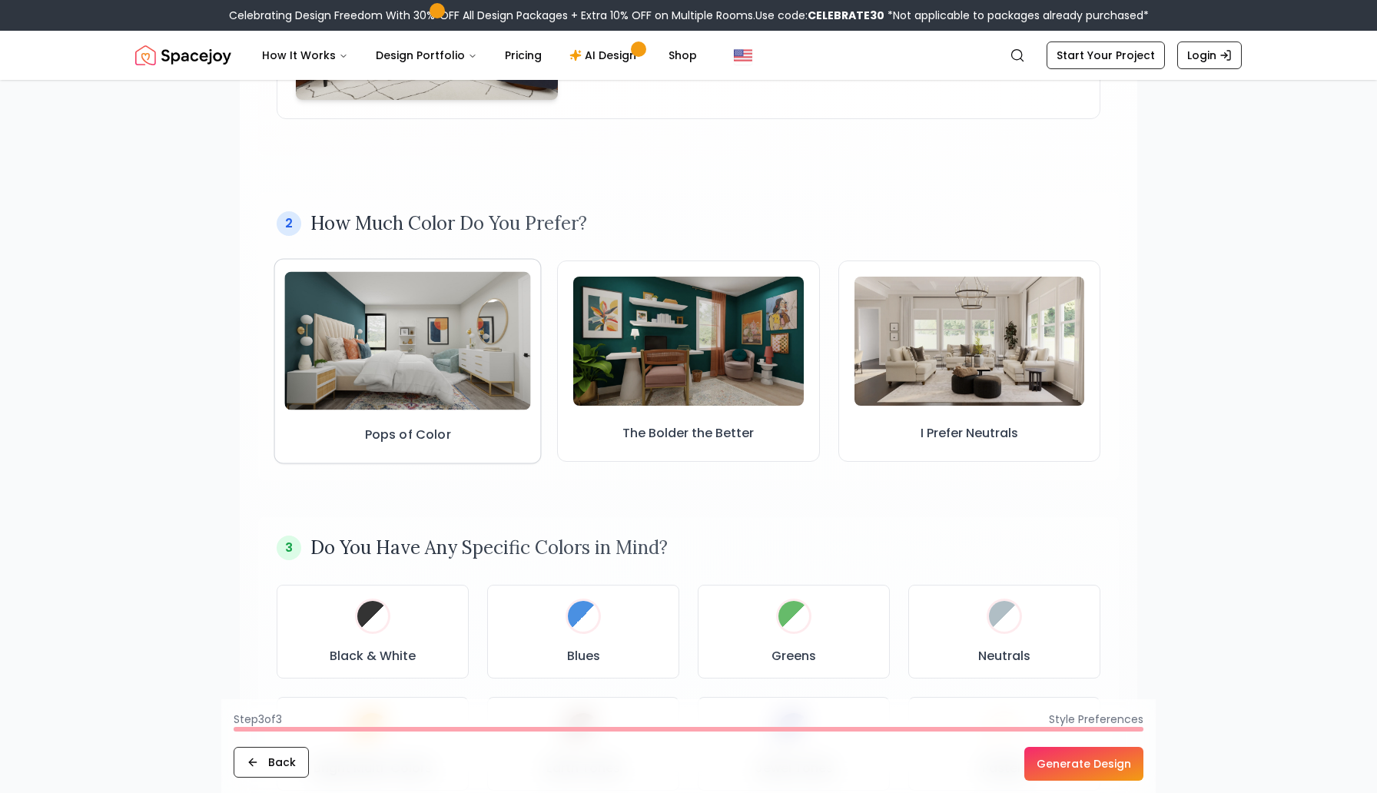
click at [447, 377] on img at bounding box center [407, 340] width 247 height 138
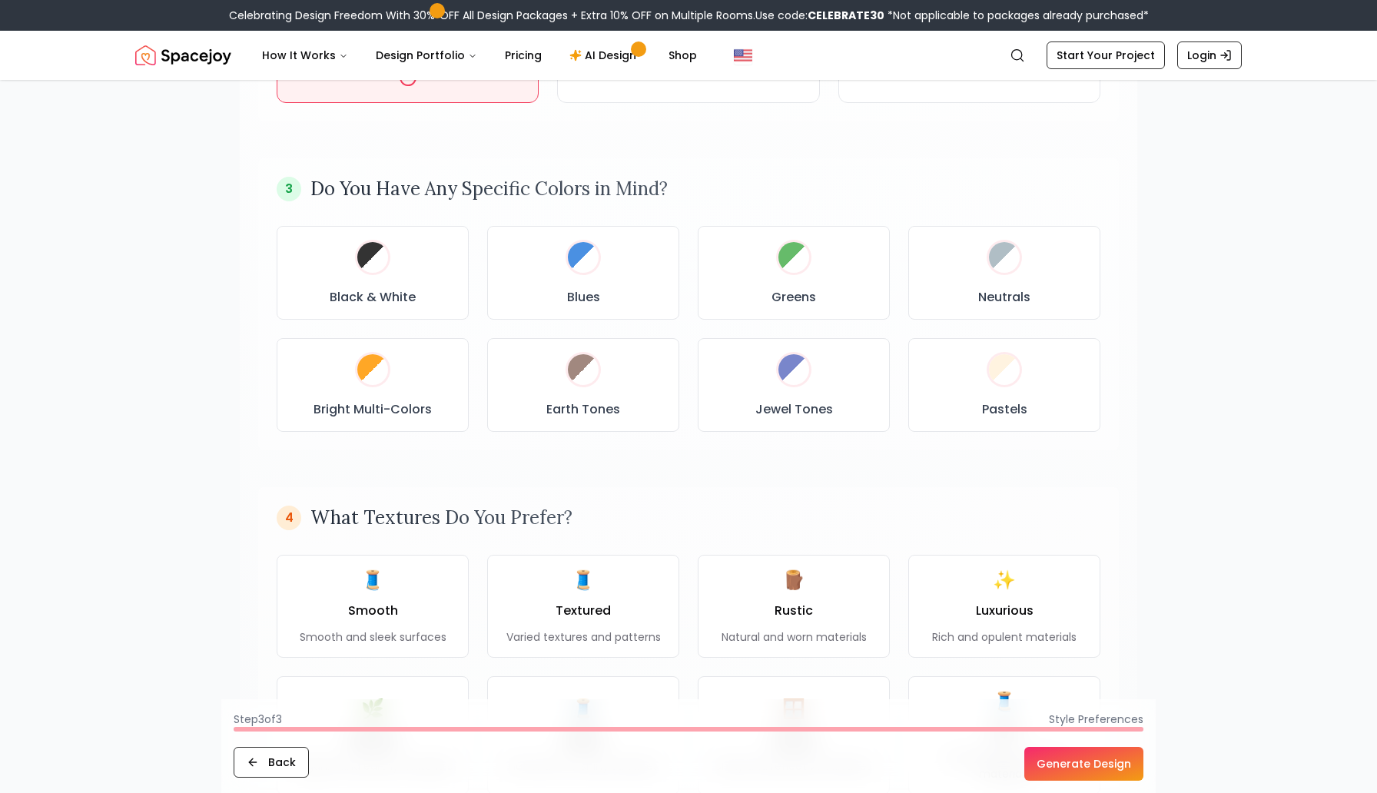
scroll to position [723, 0]
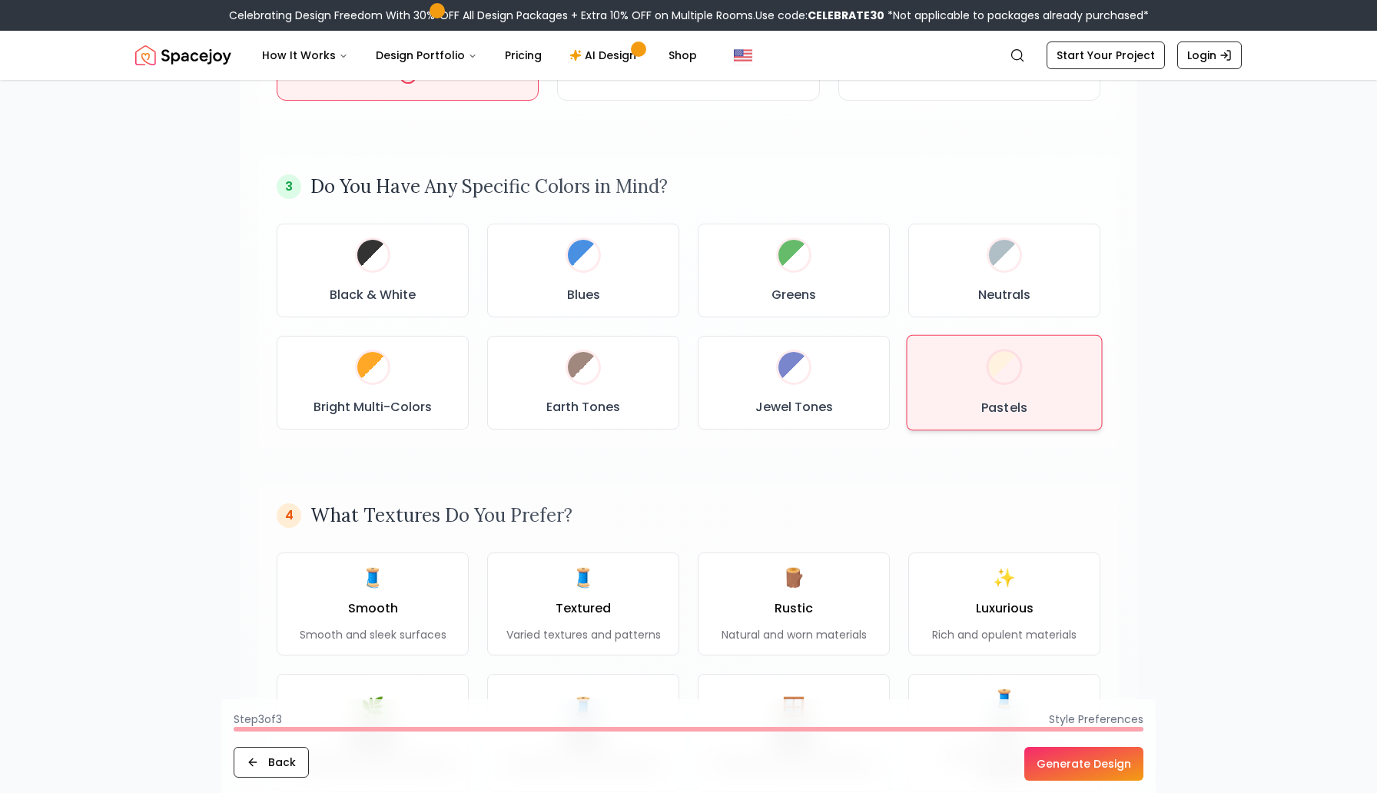
click at [983, 392] on div "Pastels" at bounding box center [1004, 382] width 169 height 69
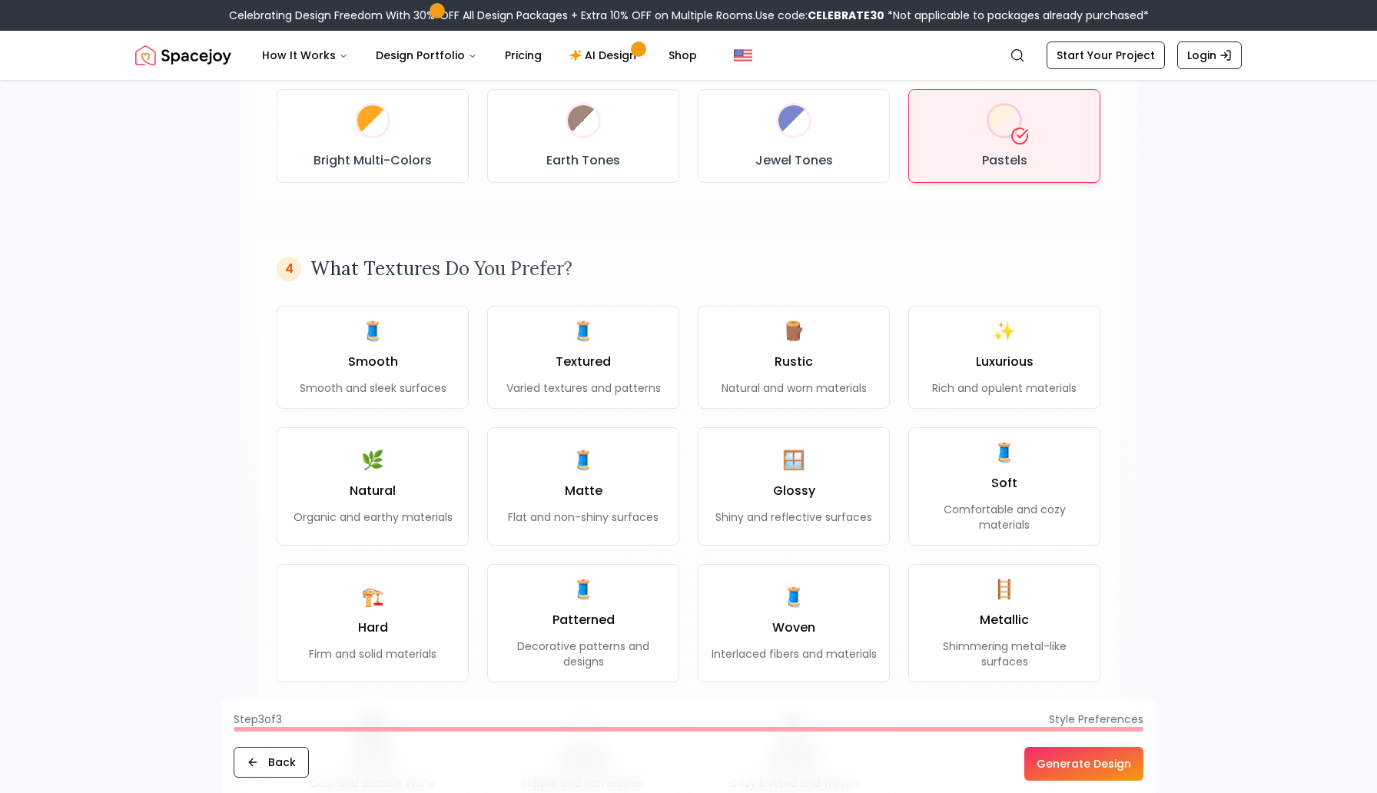
scroll to position [1001, 0]
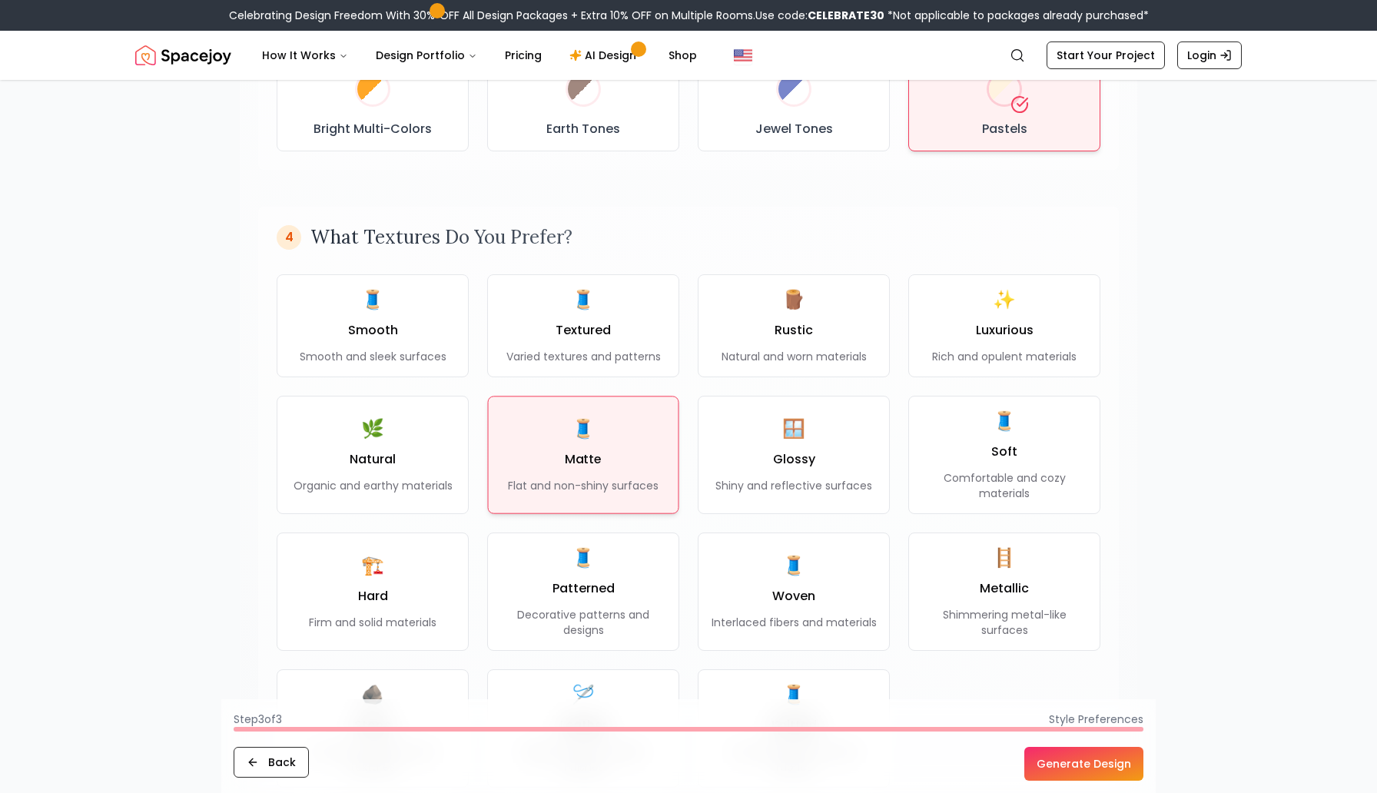
click at [565, 443] on div "🧵 Matte Flat and non-shiny surfaces" at bounding box center [583, 455] width 150 height 77
click at [1094, 767] on button "Generate Design" at bounding box center [1083, 764] width 119 height 34
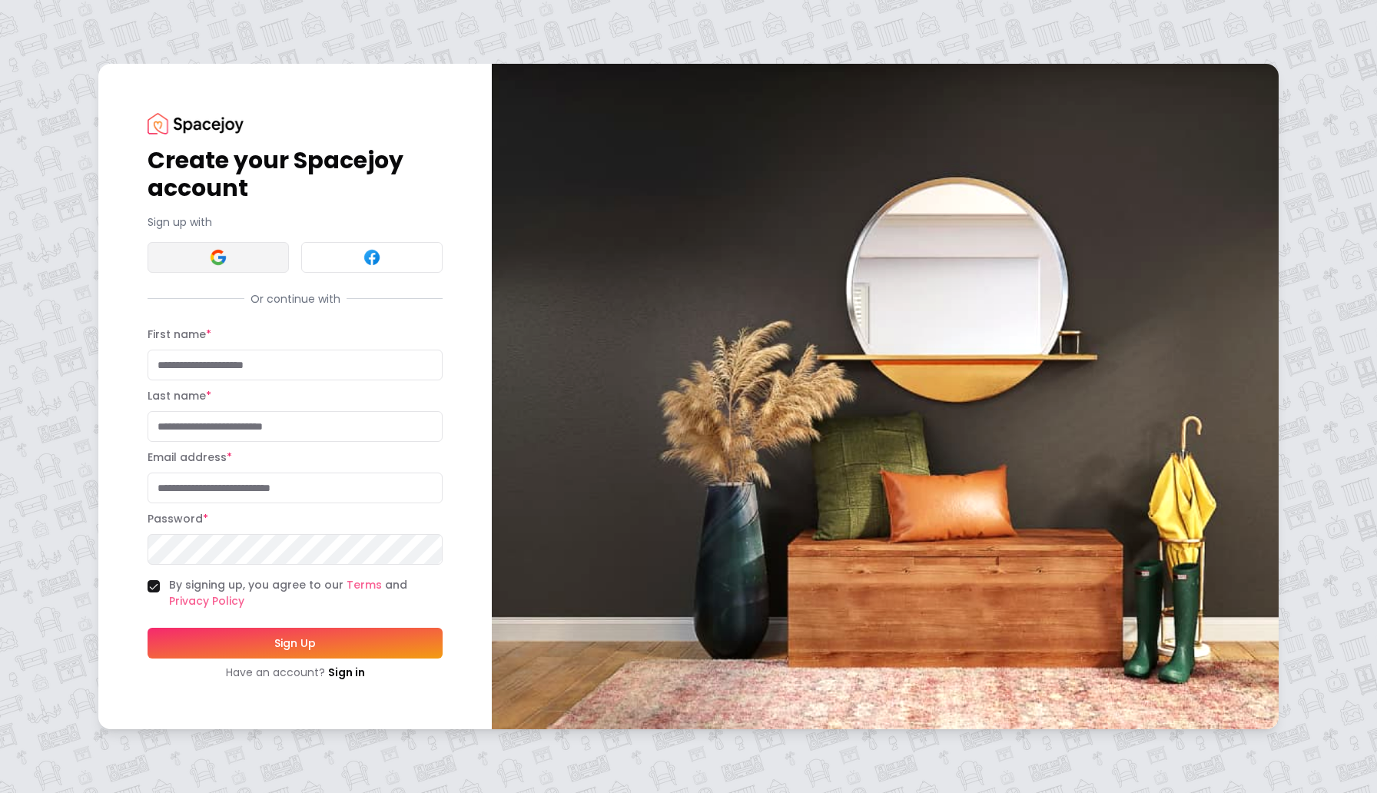
click at [205, 253] on button at bounding box center [218, 257] width 141 height 31
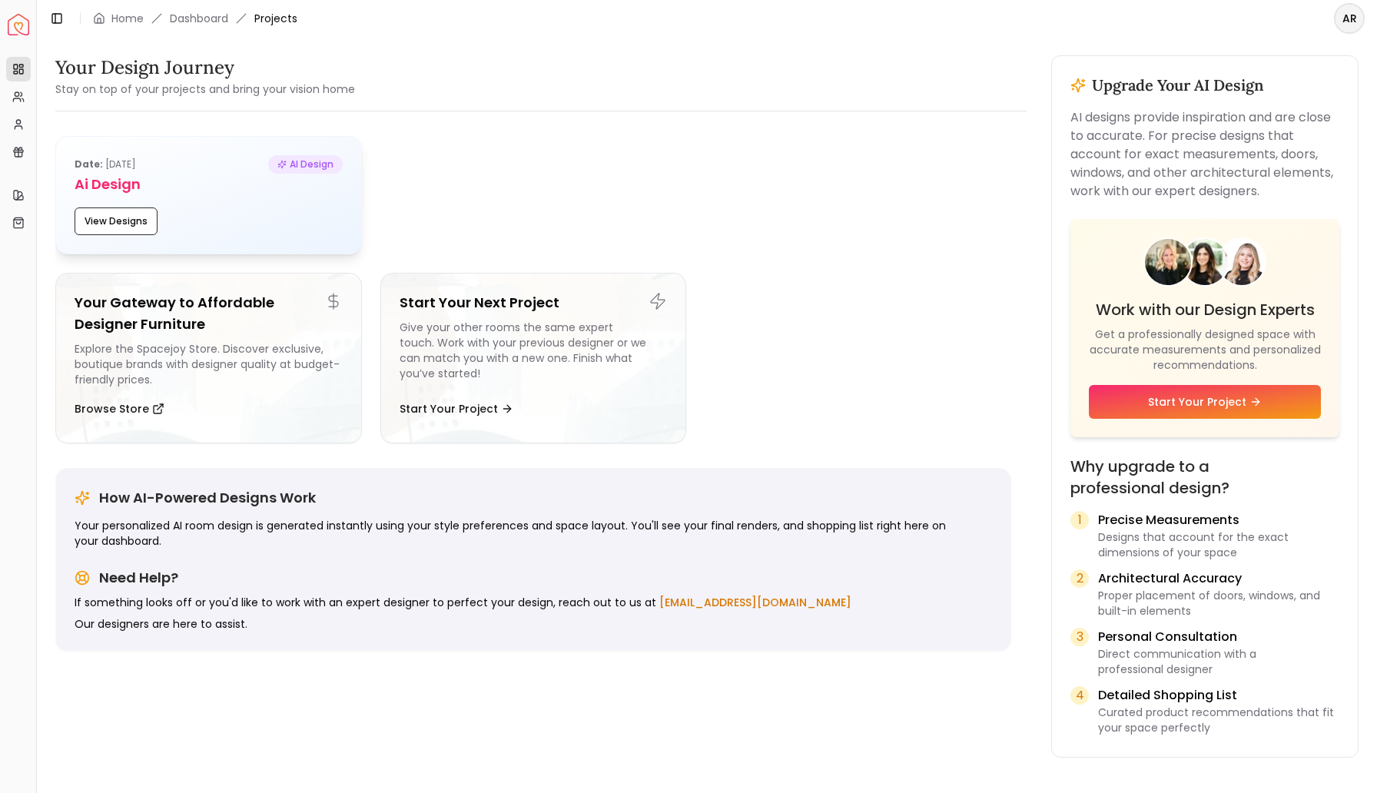
click at [201, 197] on div "Date: [DATE] AI Design Ai Design View Designs" at bounding box center [208, 195] width 305 height 117
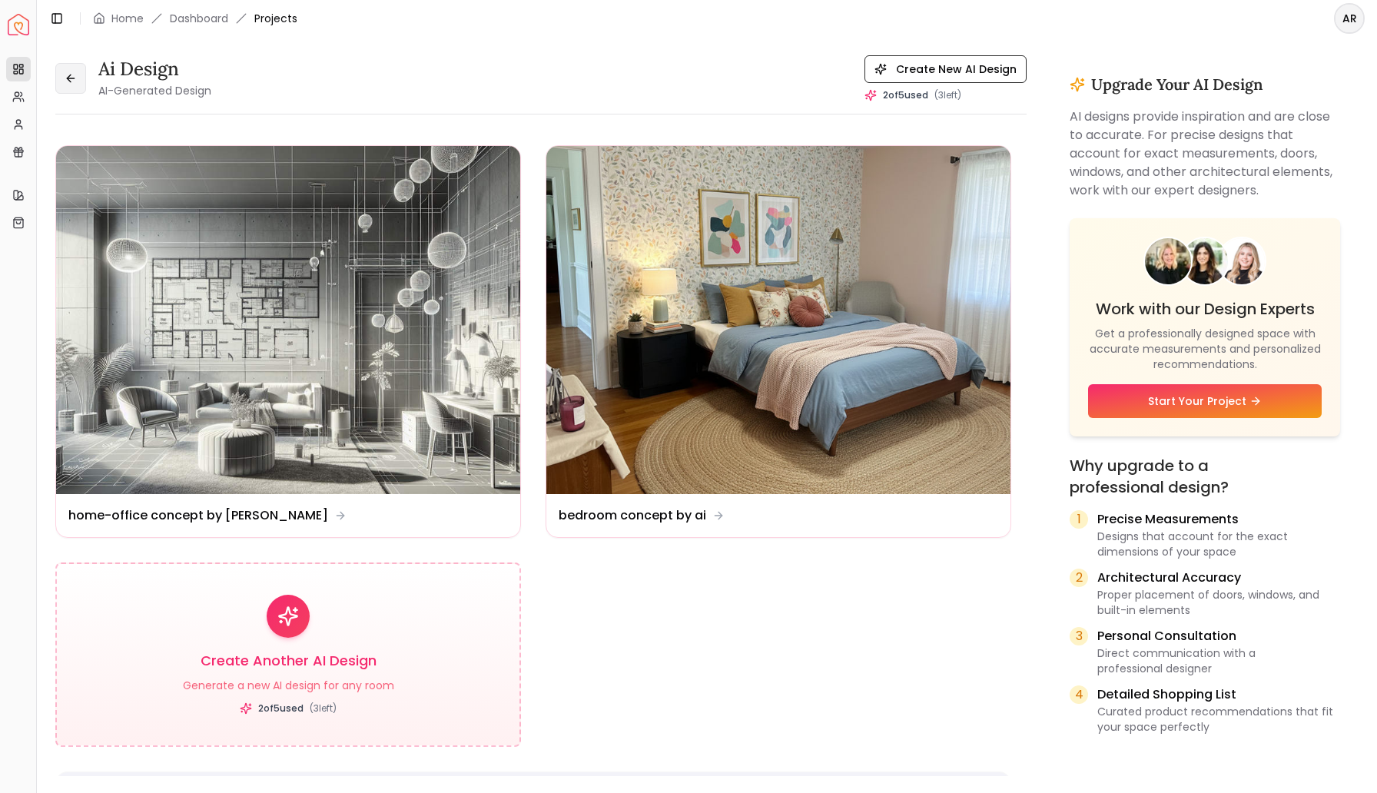
click at [73, 79] on icon at bounding box center [71, 78] width 12 height 12
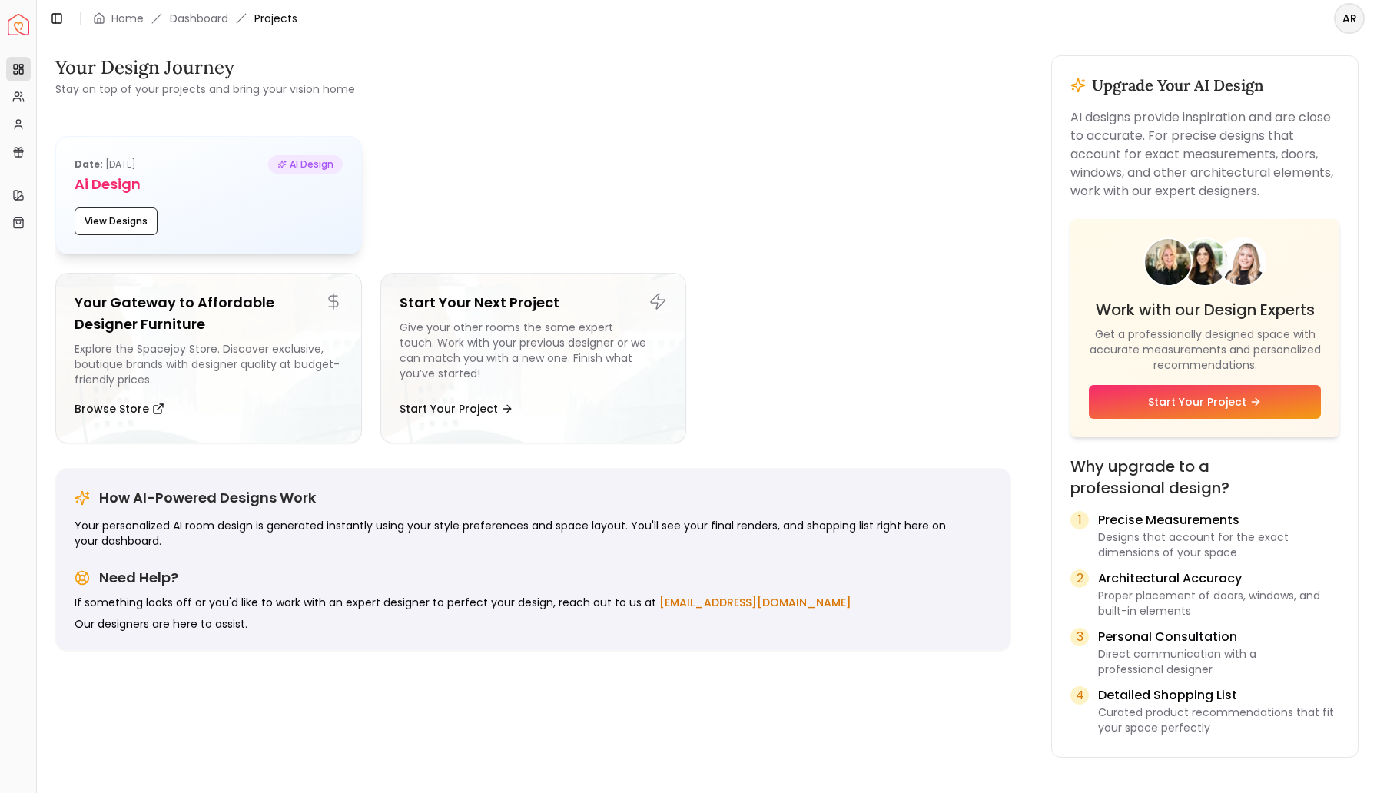
click at [281, 192] on h5 "Ai Design" at bounding box center [209, 185] width 268 height 22
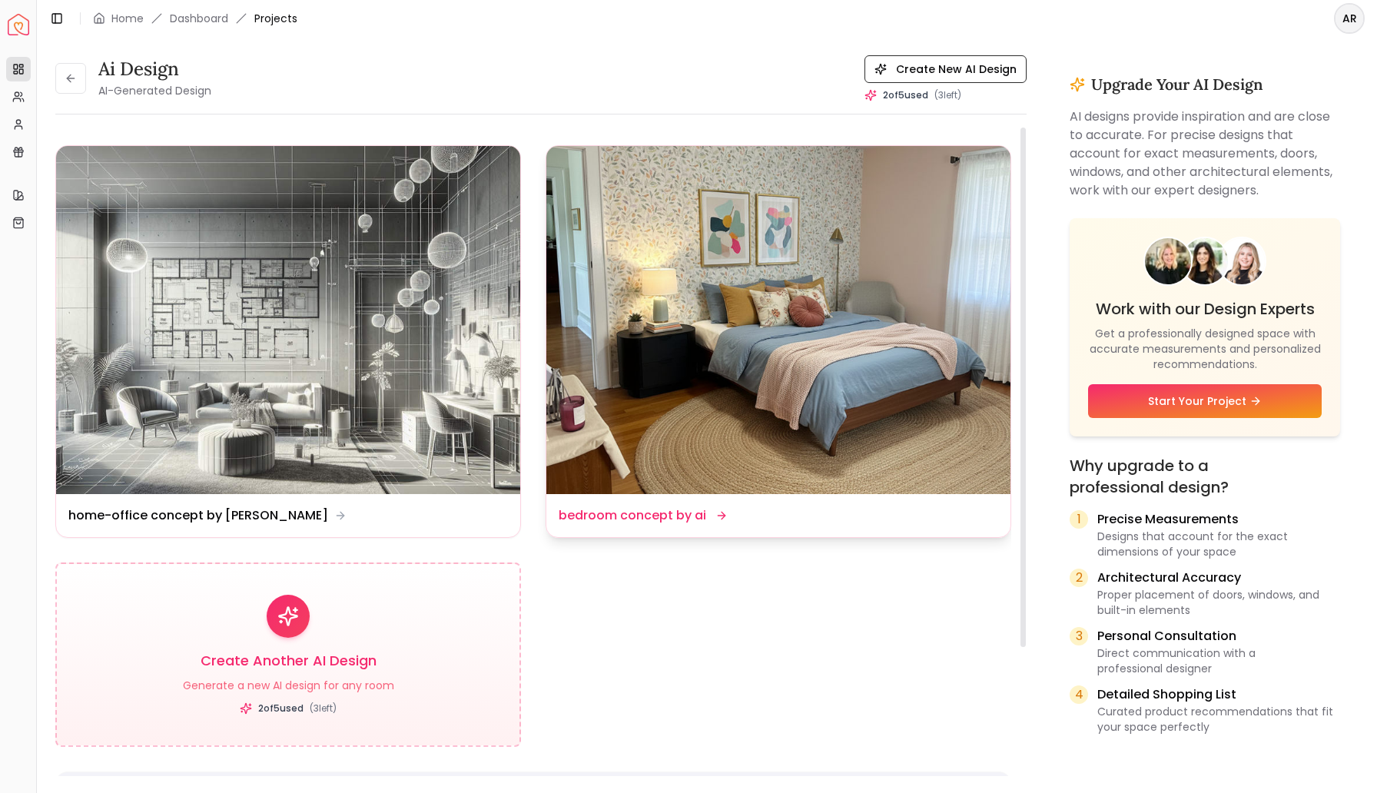
click at [699, 284] on img at bounding box center [778, 320] width 464 height 348
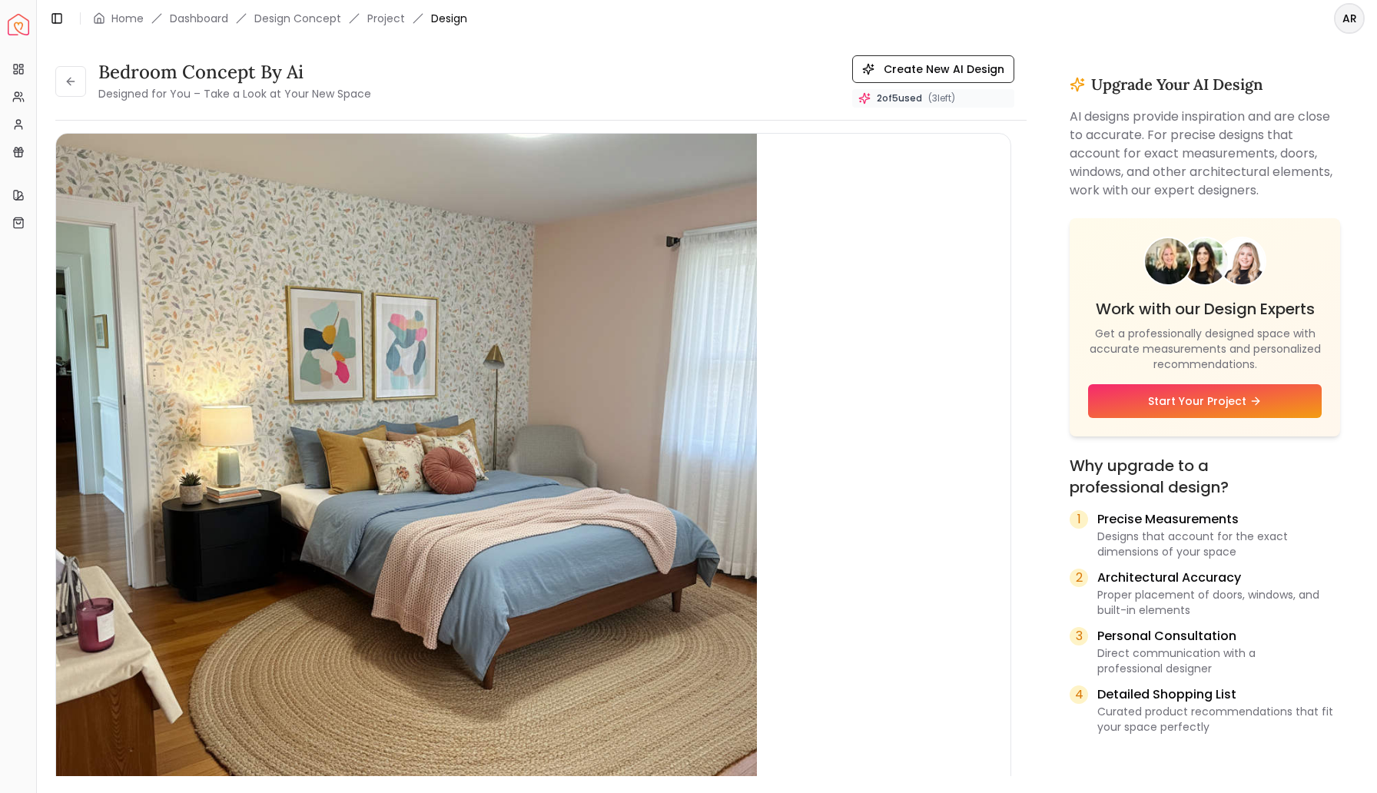
drag, startPoint x: 897, startPoint y: 97, endPoint x: 935, endPoint y: 103, distance: 38.9
click at [935, 103] on div "2 of 5 used ( 3 left)" at bounding box center [933, 98] width 162 height 18
click at [944, 98] on span "( 3 left)" at bounding box center [941, 98] width 27 height 12
drag, startPoint x: 892, startPoint y: 96, endPoint x: 931, endPoint y: 97, distance: 39.2
click at [922, 97] on span "2 of 5 used" at bounding box center [899, 98] width 45 height 12
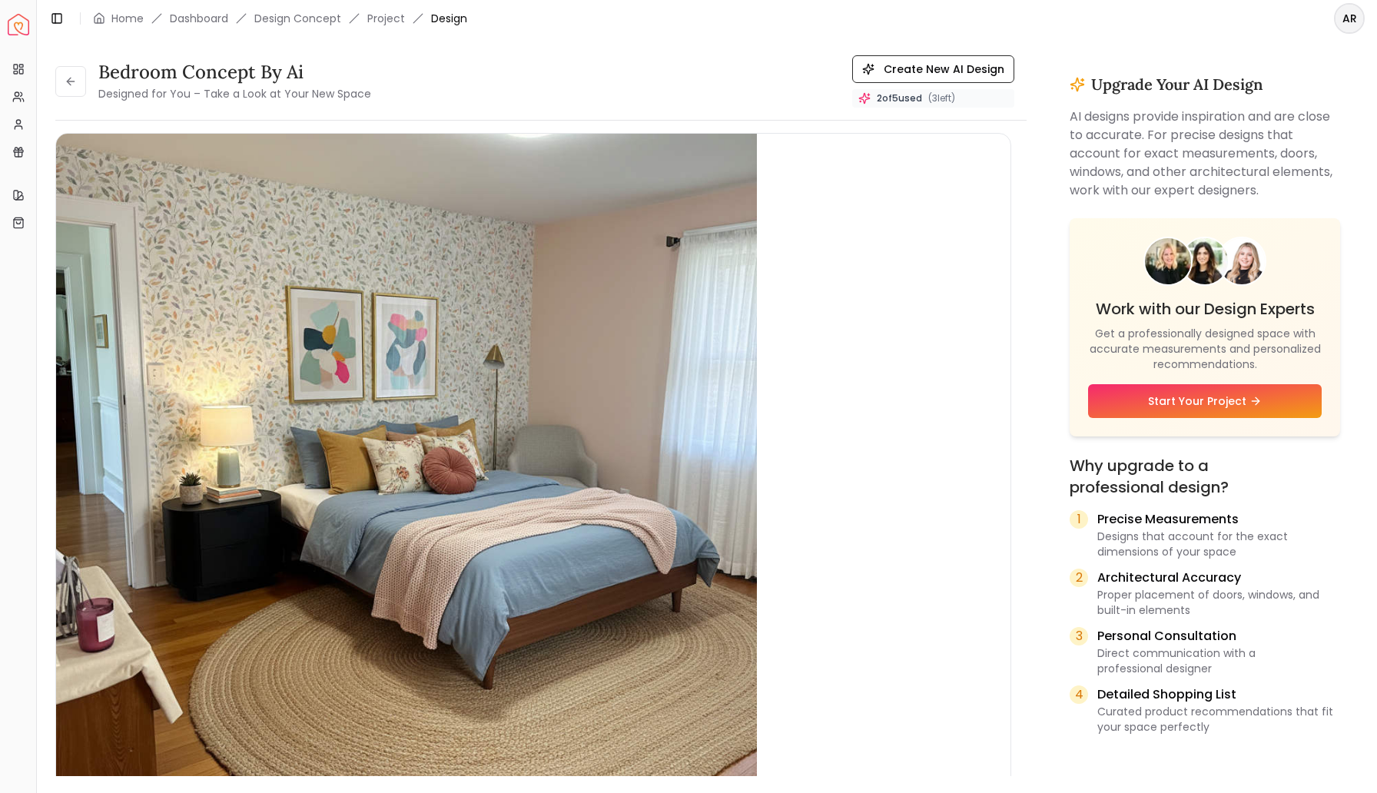
click at [954, 98] on span "( 3 left)" at bounding box center [941, 98] width 27 height 12
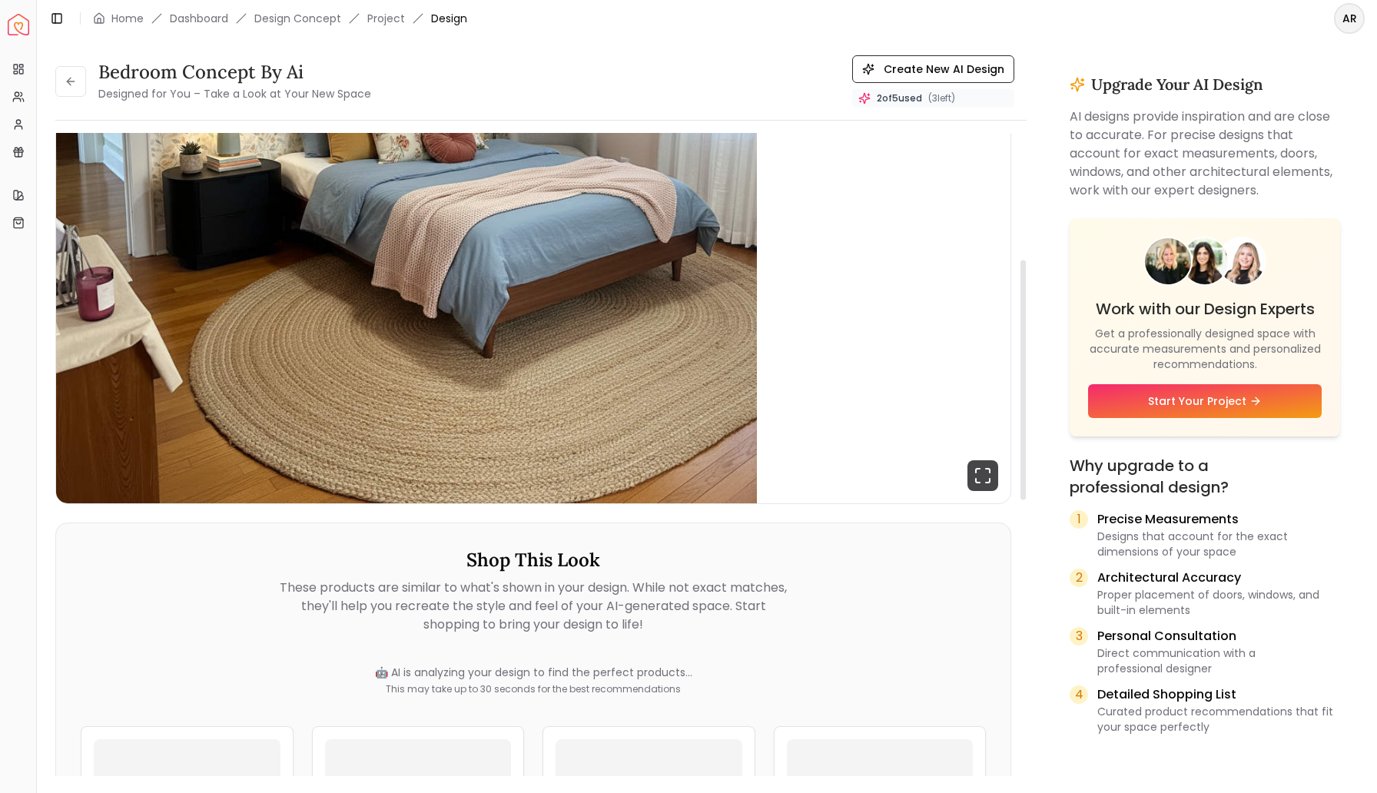
scroll to position [328, 0]
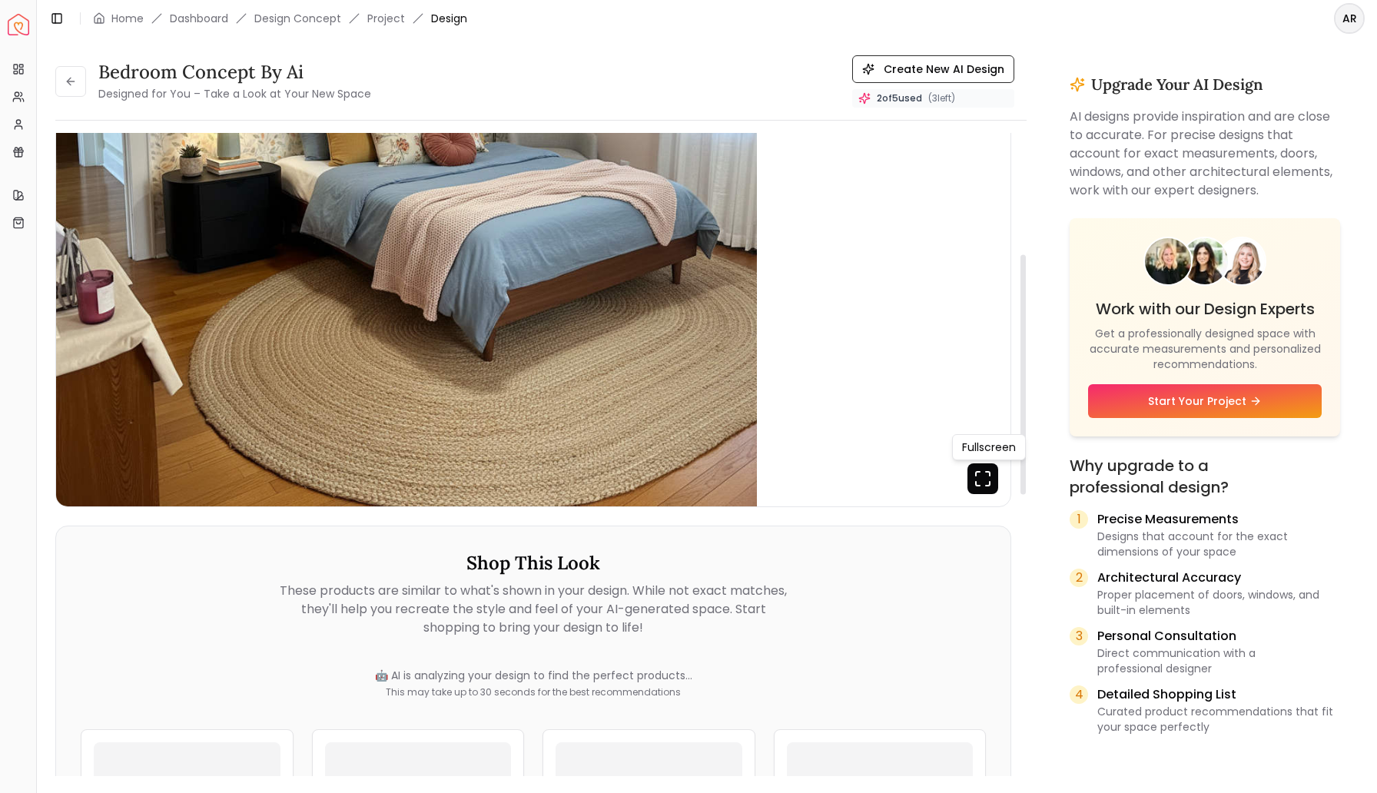
click at [984, 477] on icon "Fullscreen" at bounding box center [982, 478] width 31 height 31
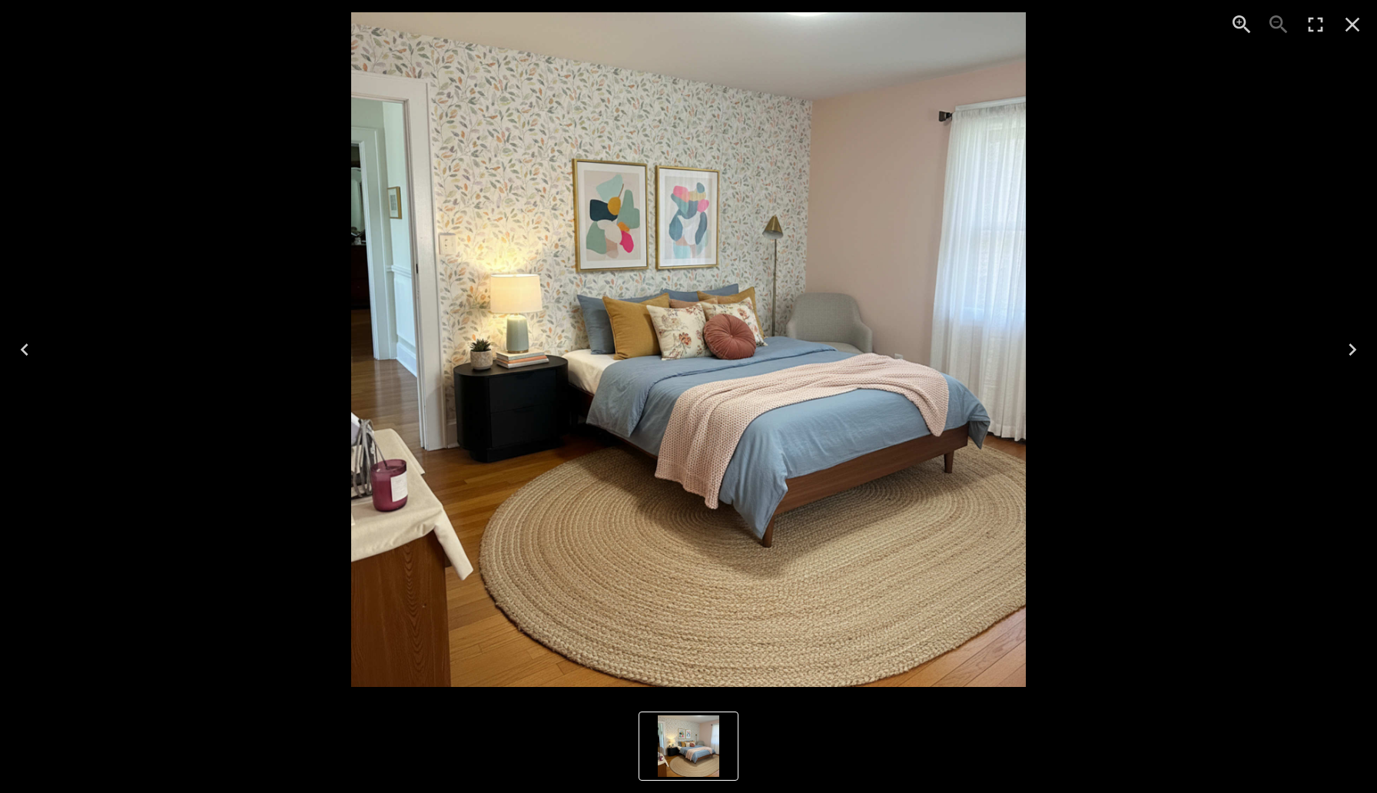
click at [1354, 25] on icon "Close" at bounding box center [1353, 25] width 15 height 15
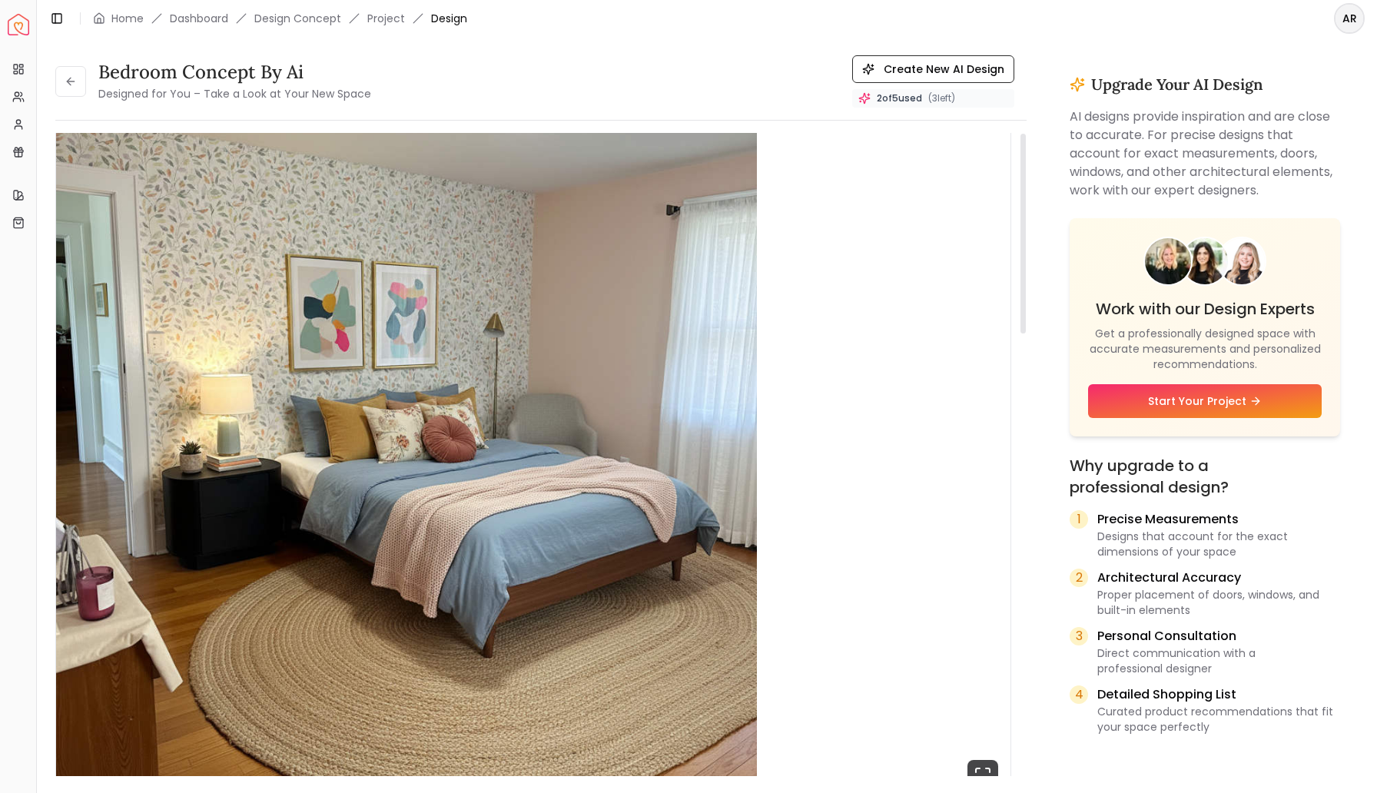
scroll to position [0, 0]
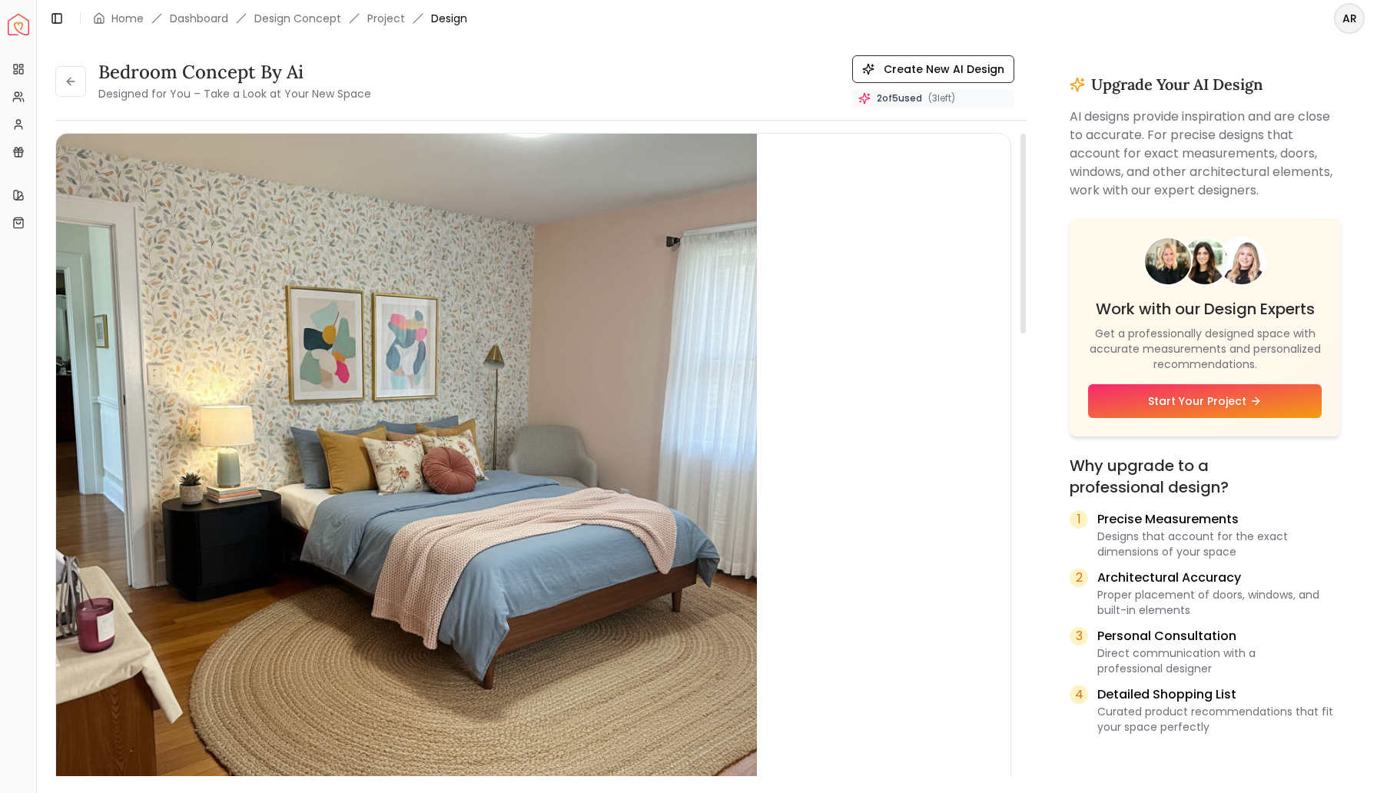
click at [547, 490] on img "1 / 1" at bounding box center [406, 484] width 701 height 701
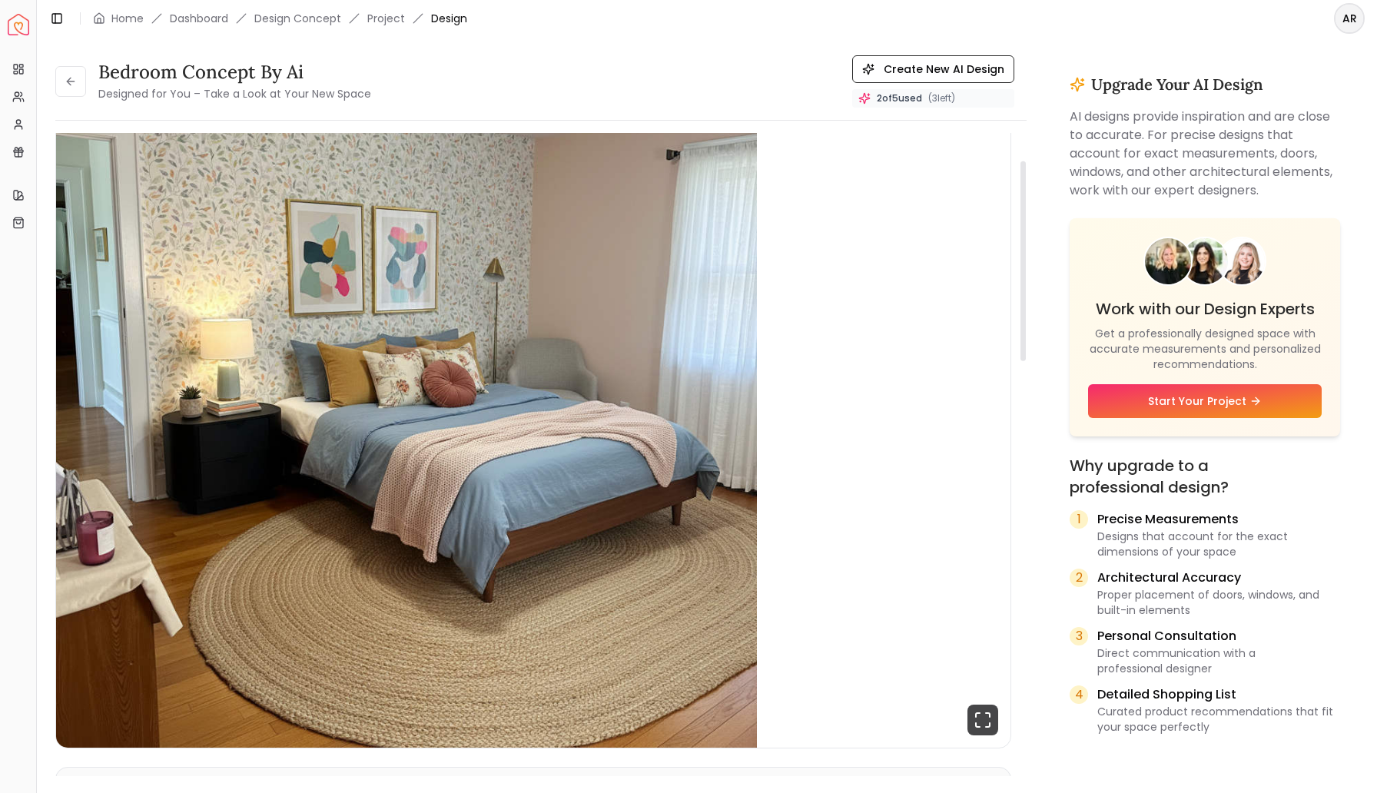
scroll to position [89, 0]
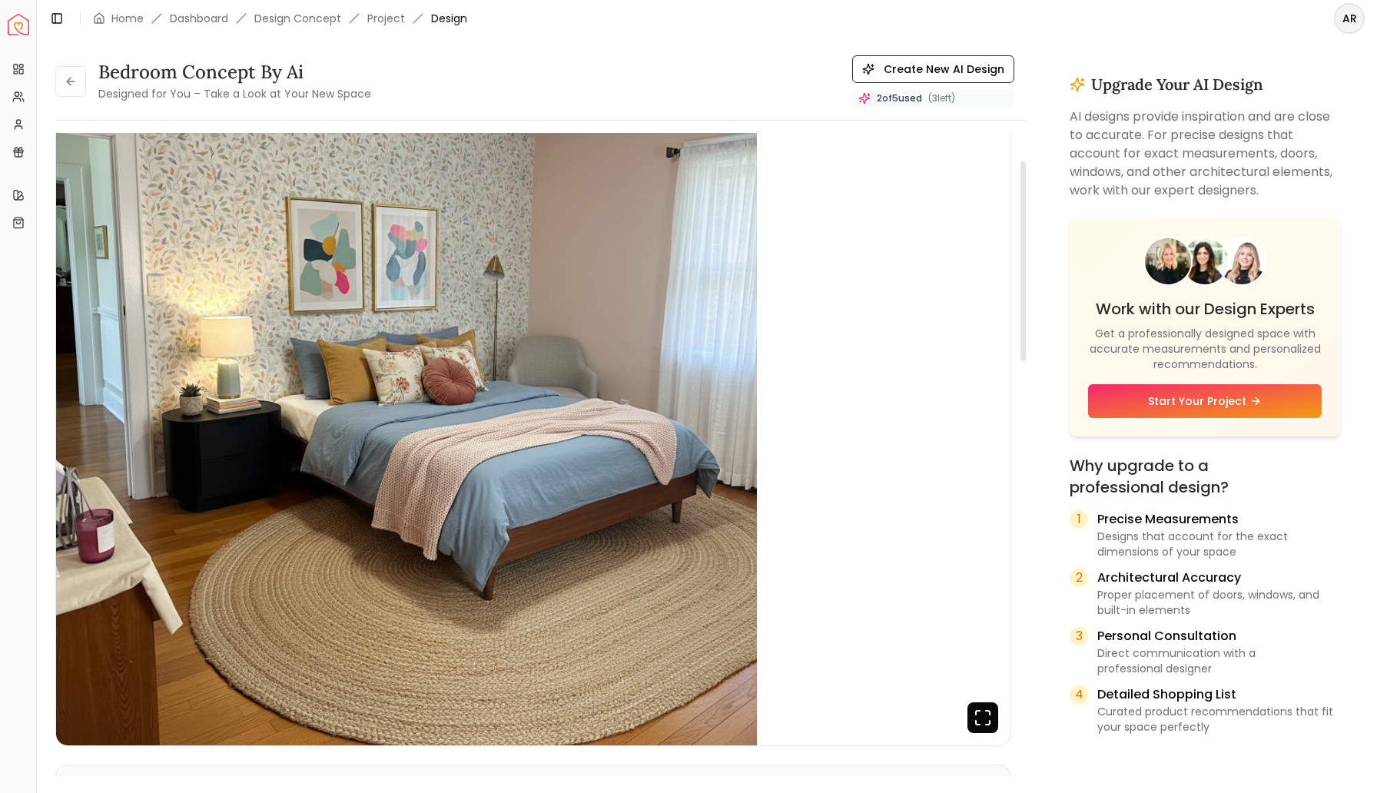
click at [982, 725] on icon "Fullscreen" at bounding box center [982, 717] width 31 height 31
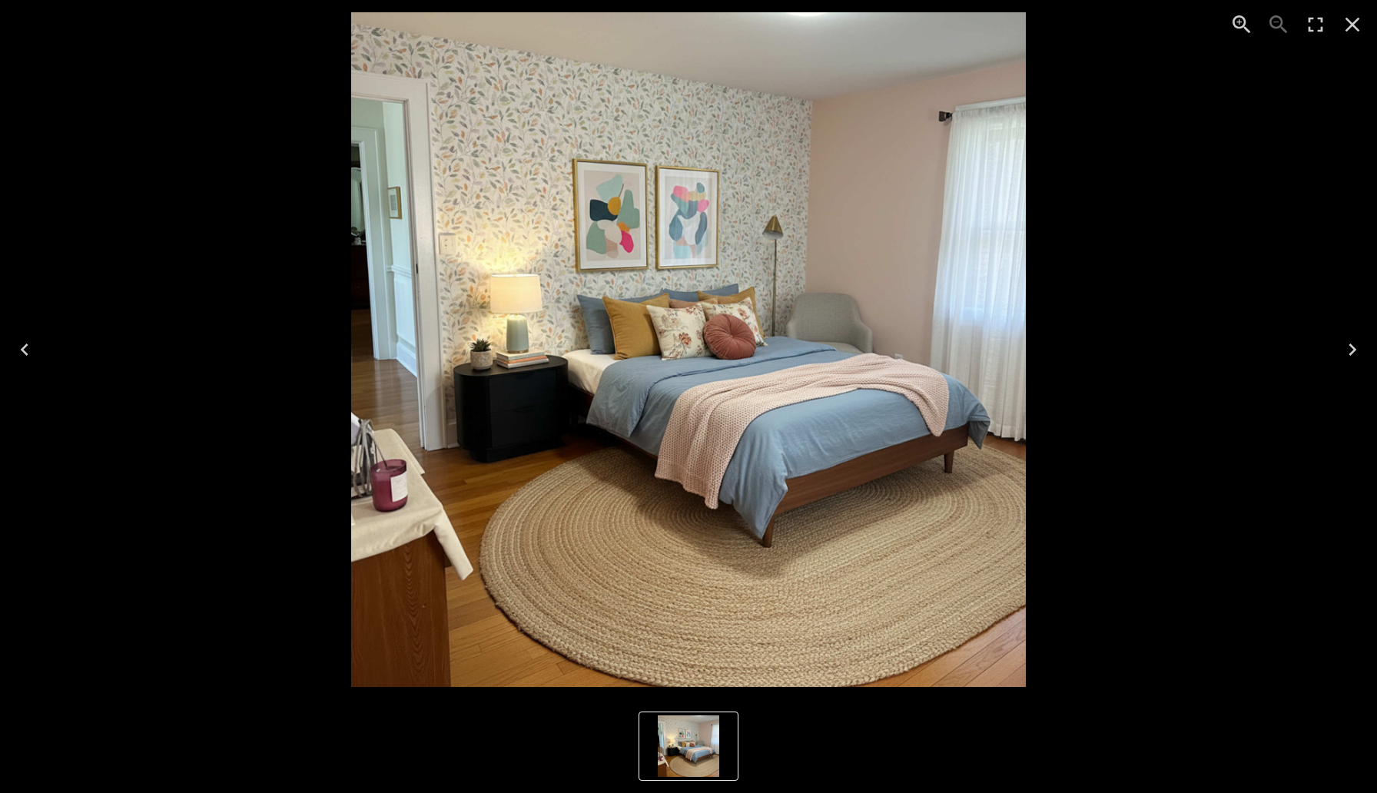
click at [1354, 20] on icon "Close" at bounding box center [1352, 24] width 25 height 25
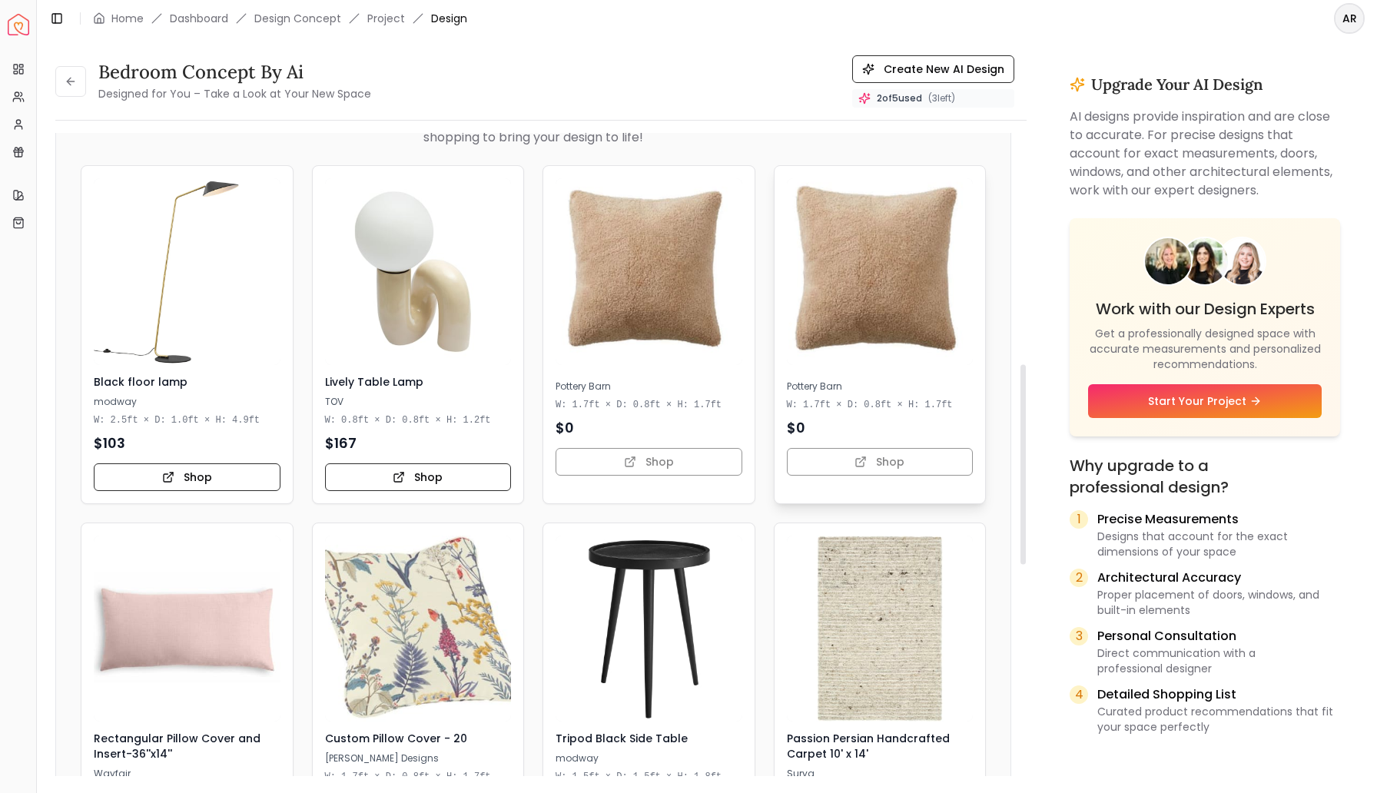
scroll to position [752, 0]
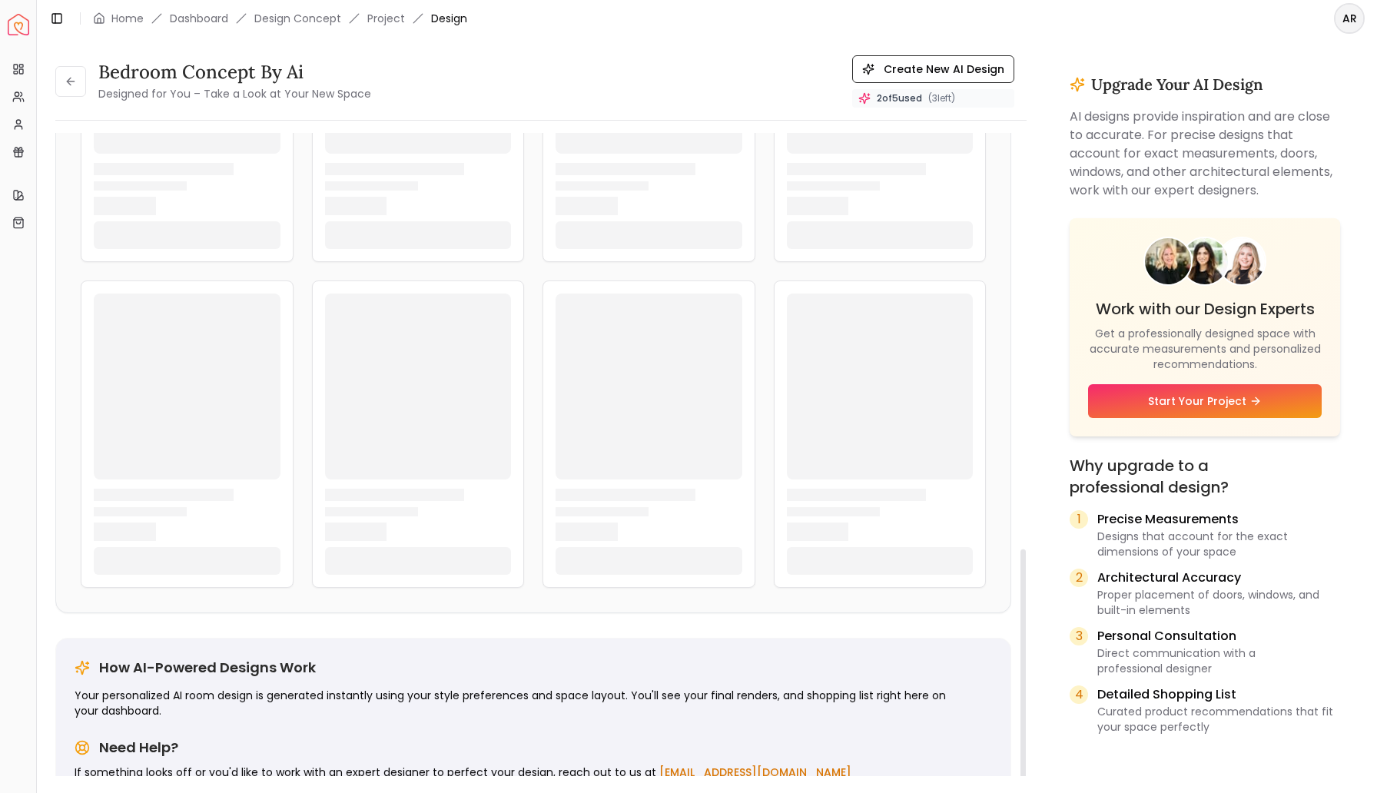
scroll to position [1127, 0]
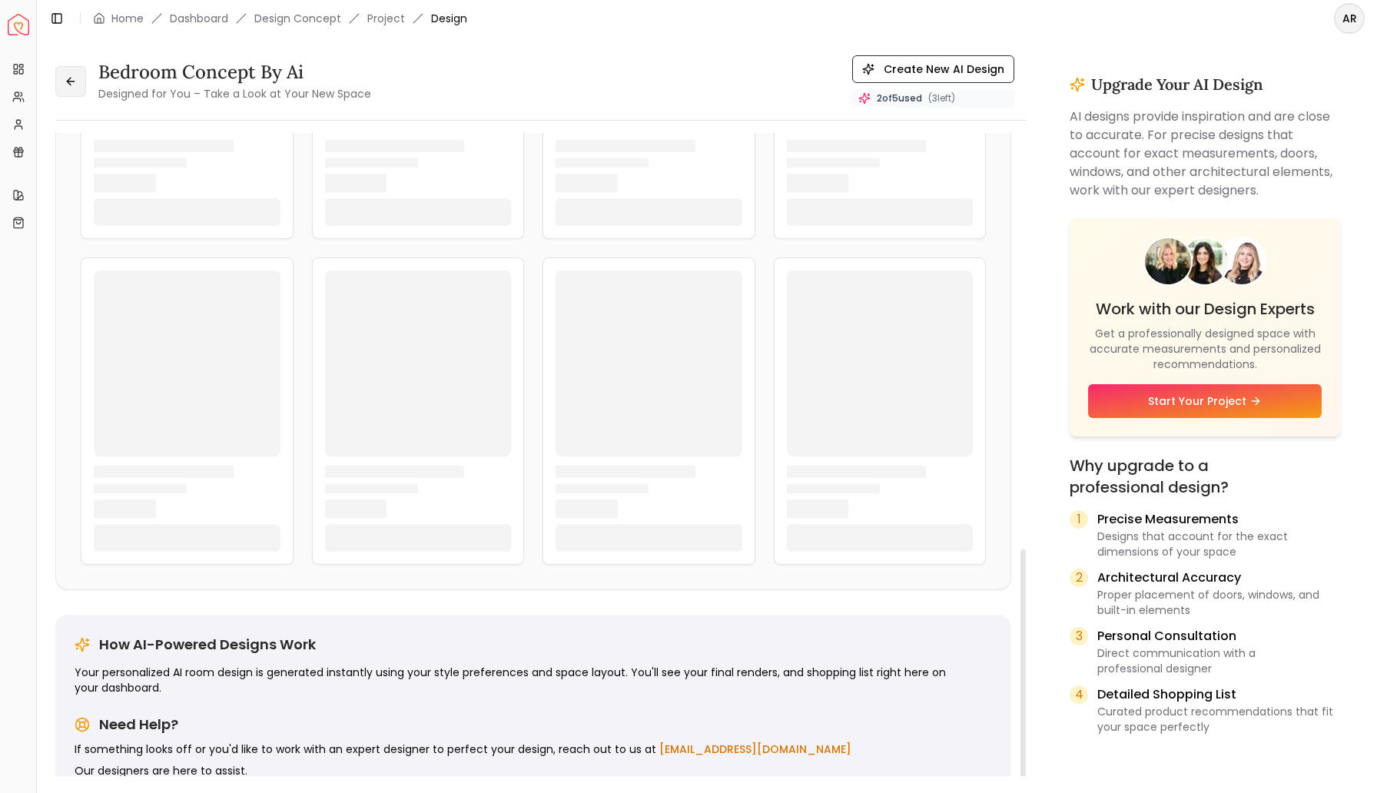
click at [69, 84] on icon at bounding box center [69, 81] width 4 height 7
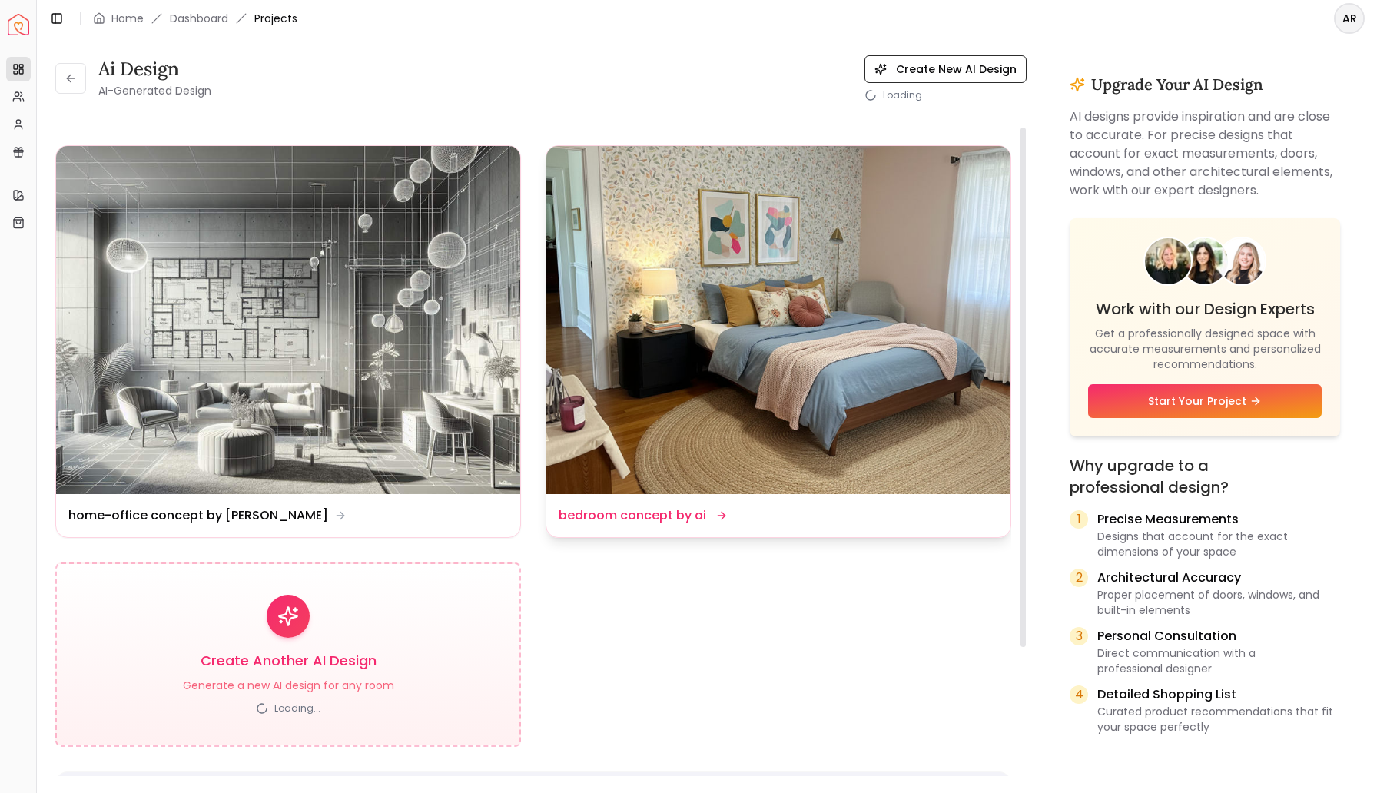
click at [706, 297] on img at bounding box center [778, 320] width 464 height 348
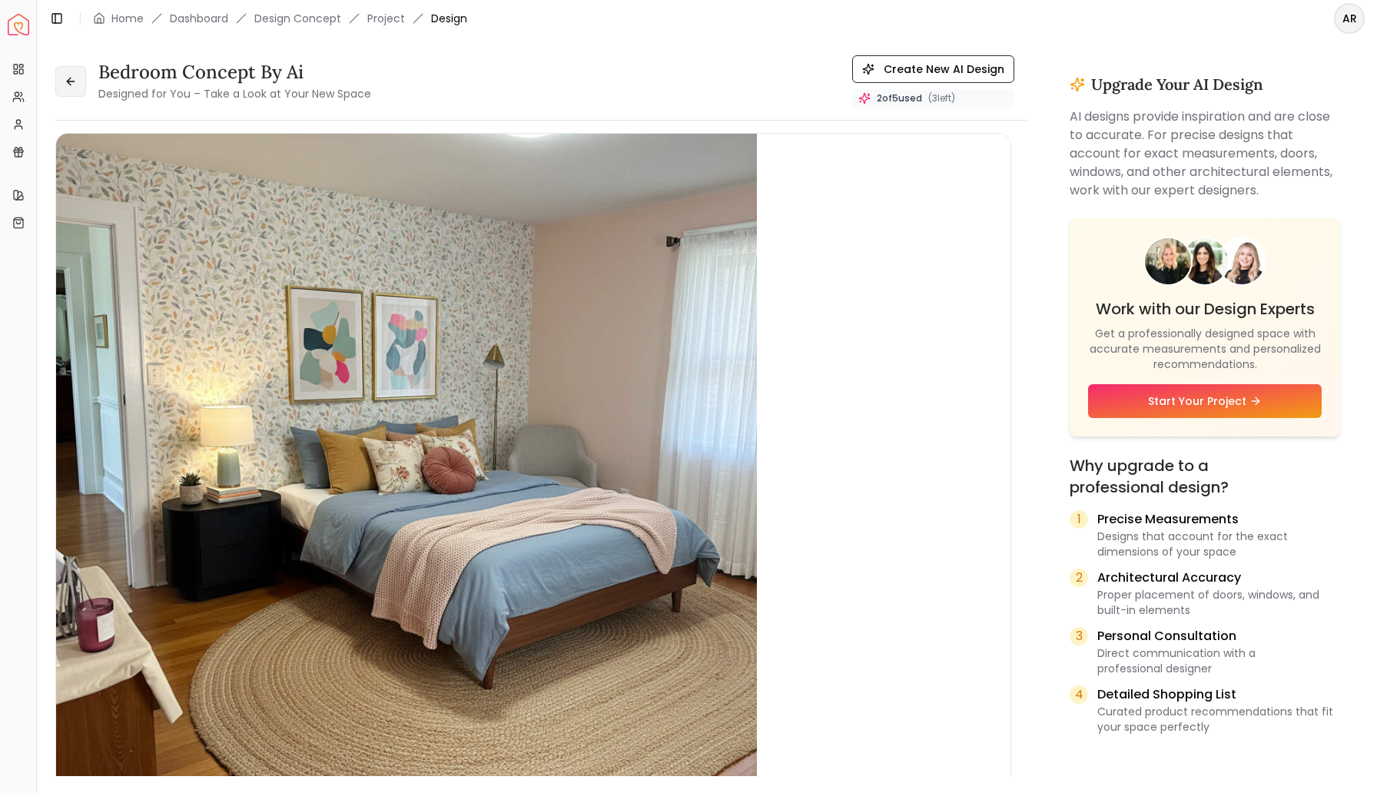
click at [72, 83] on icon at bounding box center [71, 81] width 12 height 12
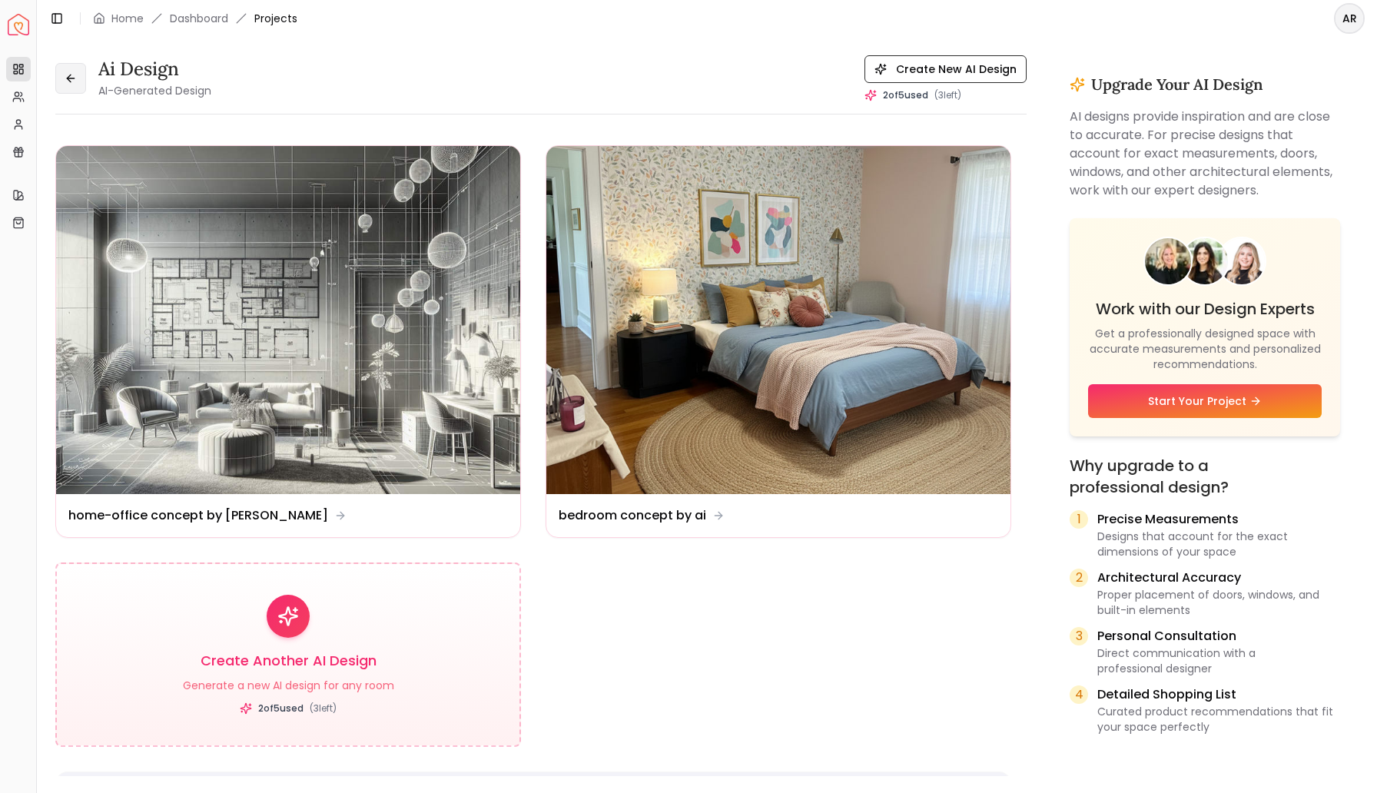
click at [70, 78] on icon at bounding box center [70, 78] width 7 height 0
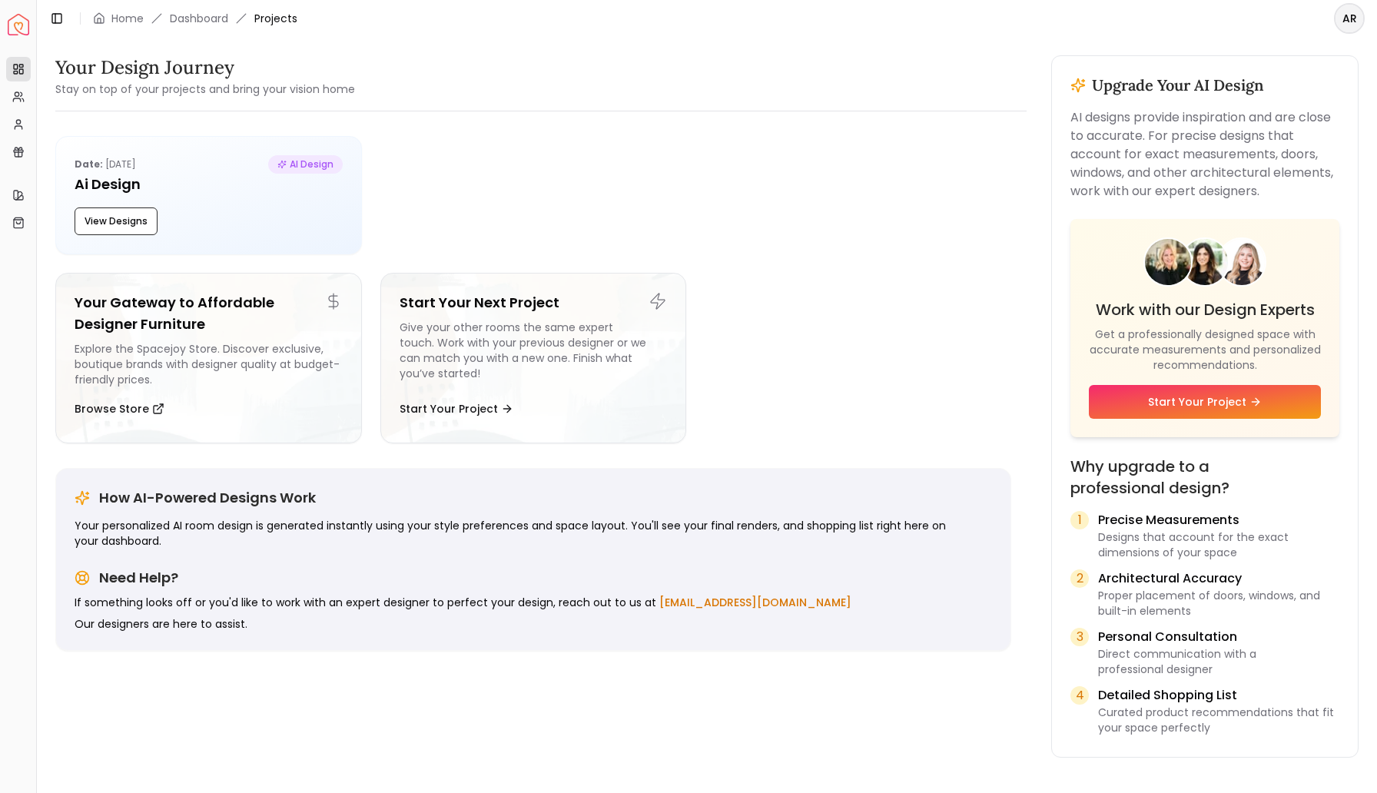
click at [18, 30] on img "Spacejoy" at bounding box center [19, 25] width 22 height 22
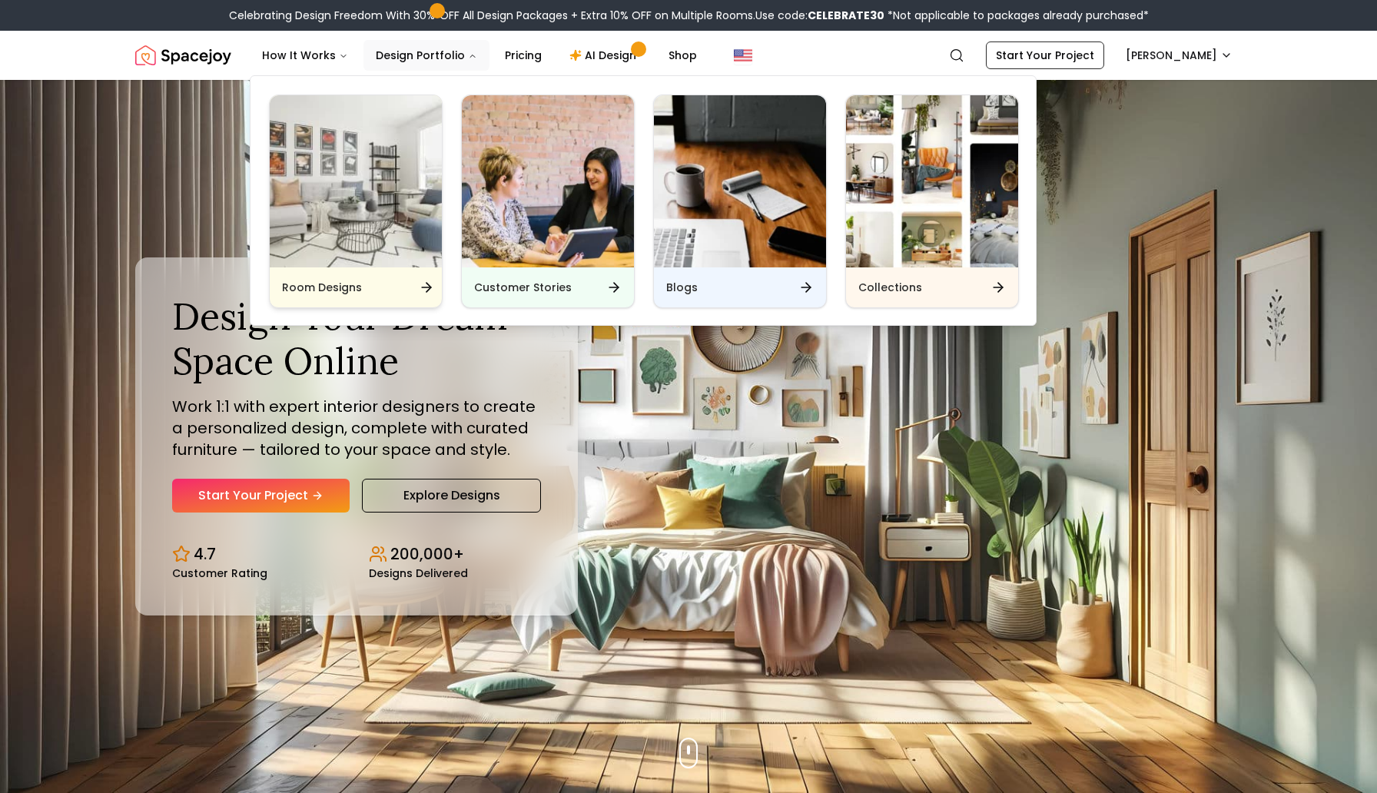
click at [344, 223] on img "Main" at bounding box center [356, 181] width 172 height 172
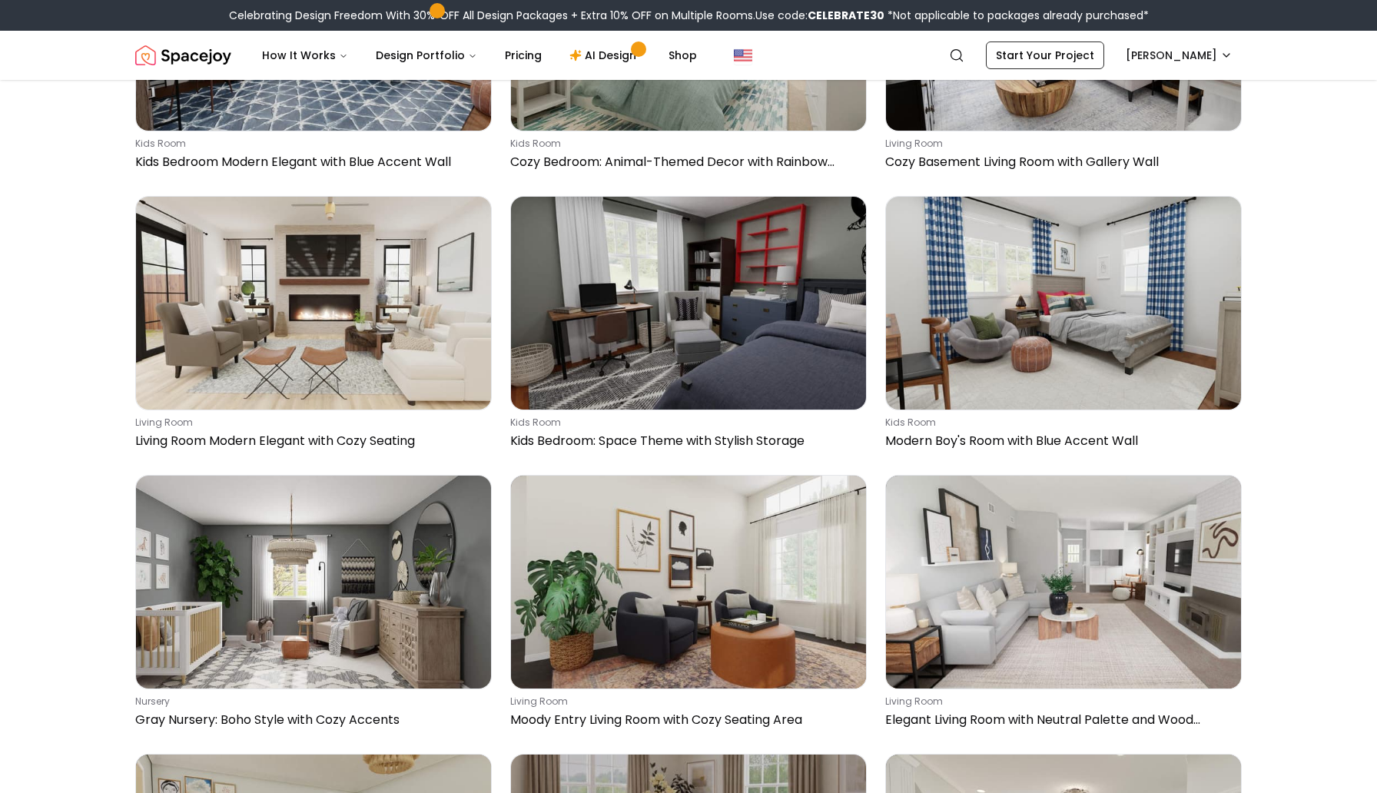
scroll to position [1292, 0]
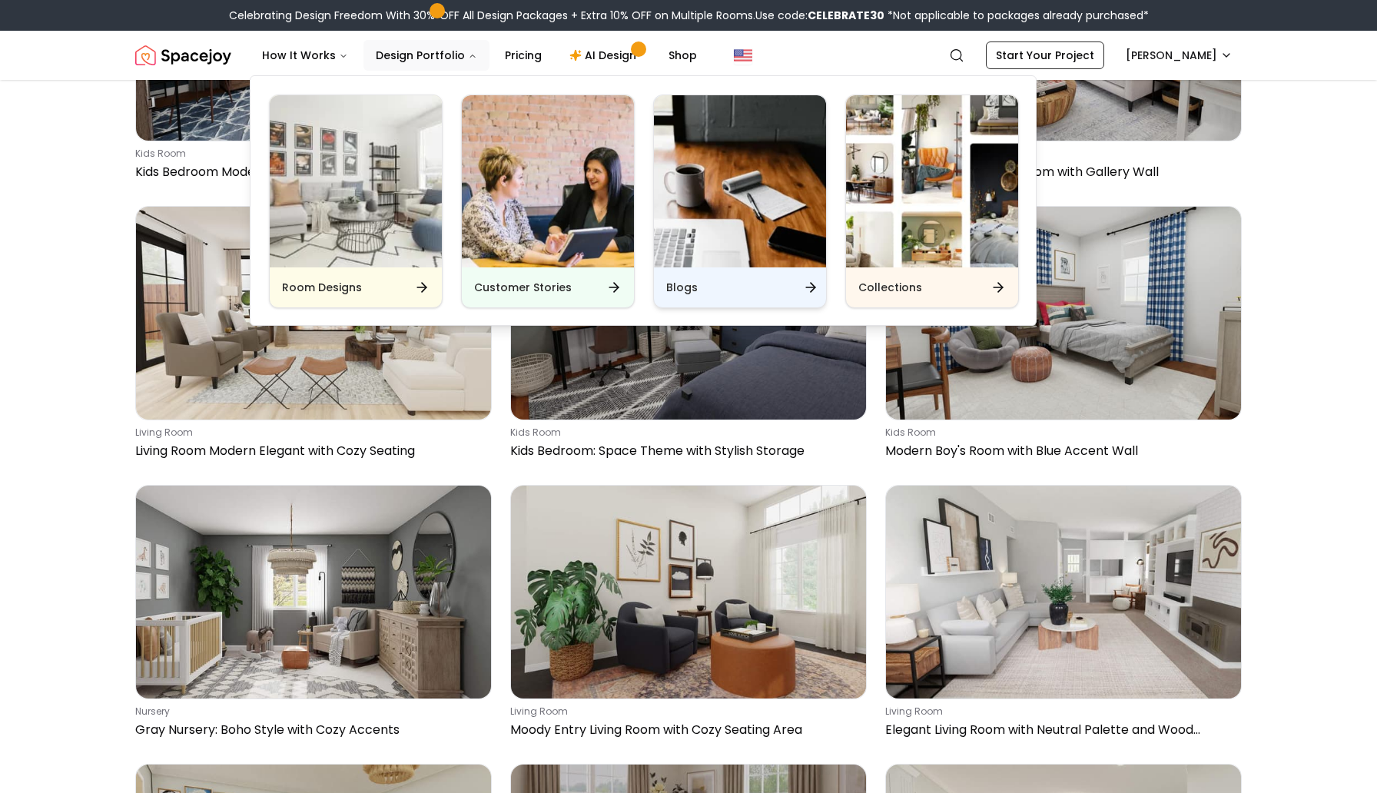
click at [713, 282] on div "Blogs" at bounding box center [740, 287] width 172 height 40
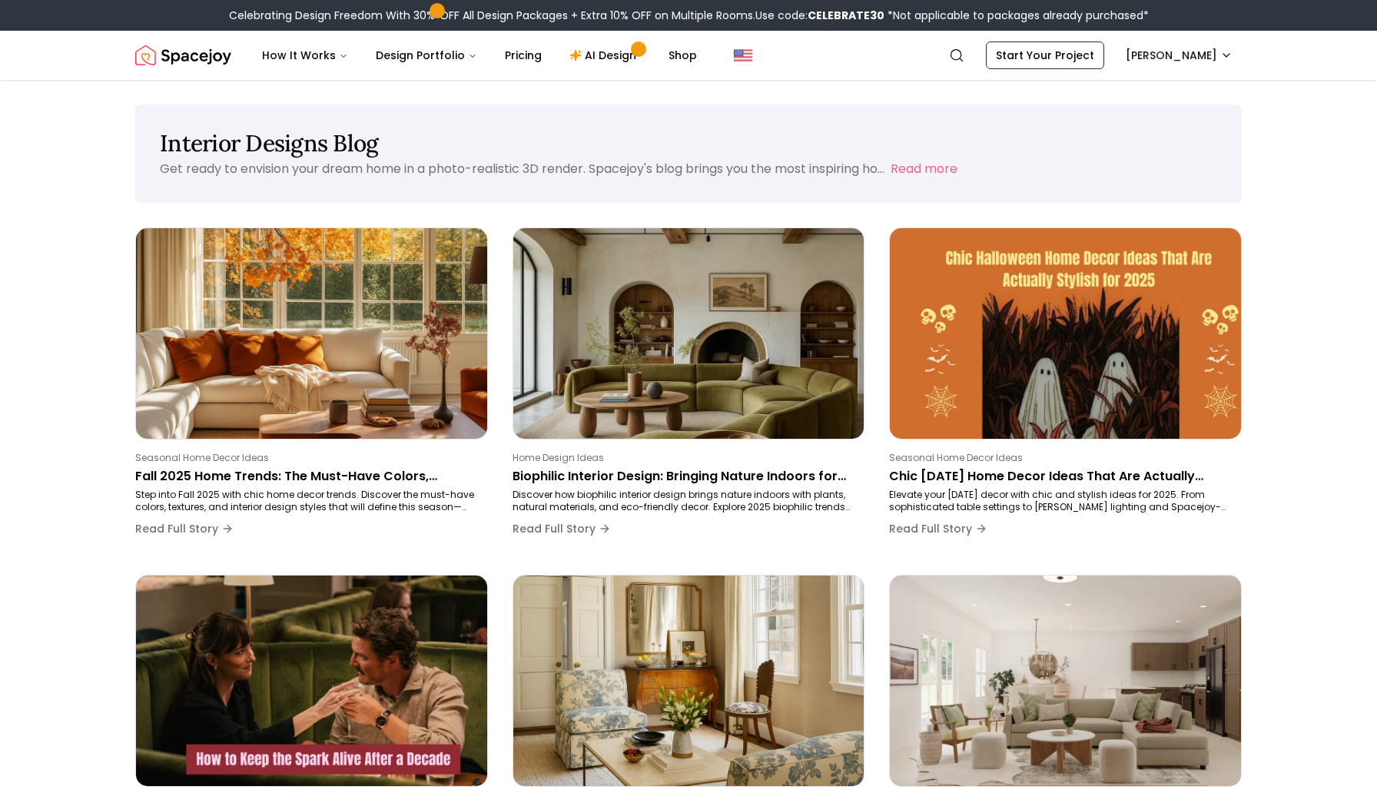
click at [184, 61] on img "Spacejoy" at bounding box center [183, 55] width 96 height 31
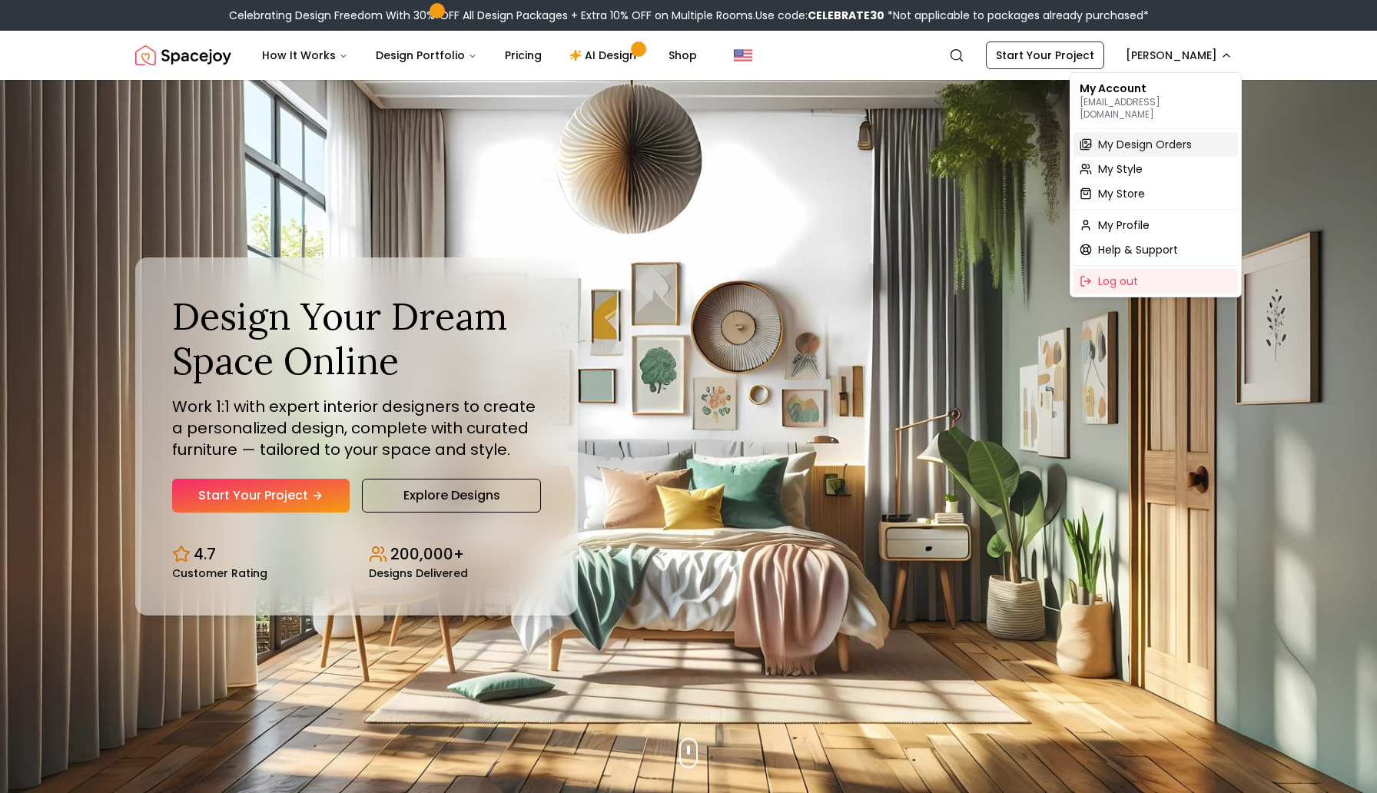
click at [1120, 137] on span "My Design Orders" at bounding box center [1145, 144] width 94 height 15
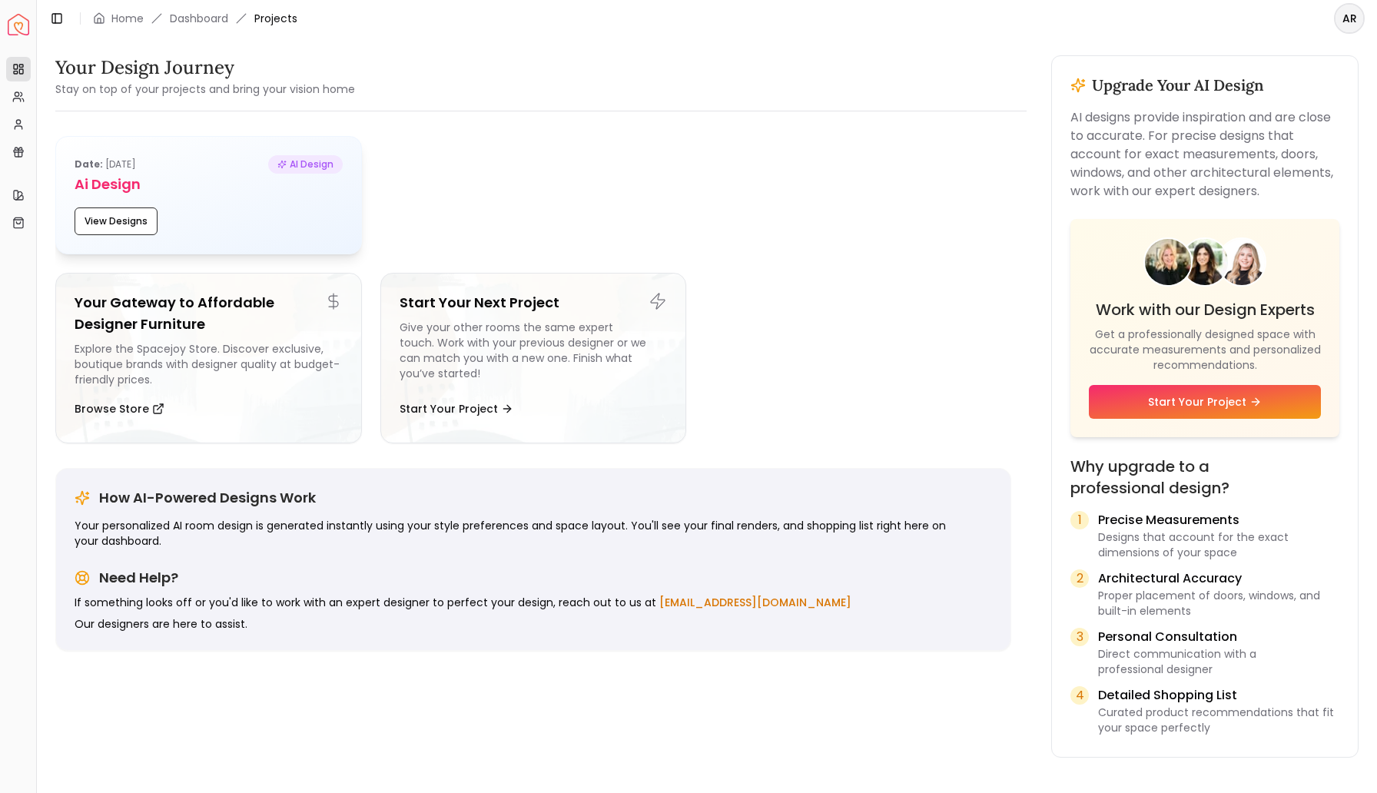
click at [252, 182] on h5 "Ai Design" at bounding box center [209, 185] width 268 height 22
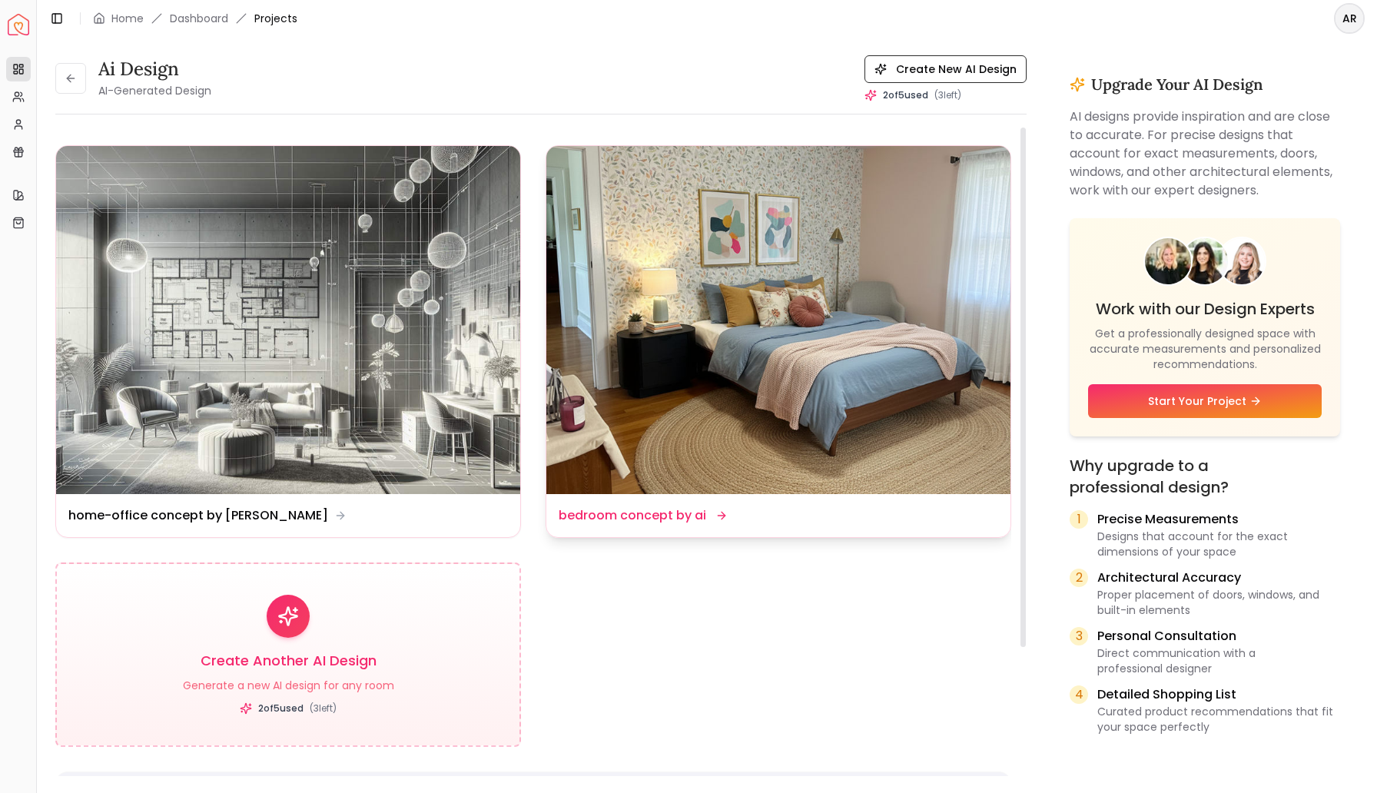
click at [679, 388] on img at bounding box center [778, 320] width 464 height 348
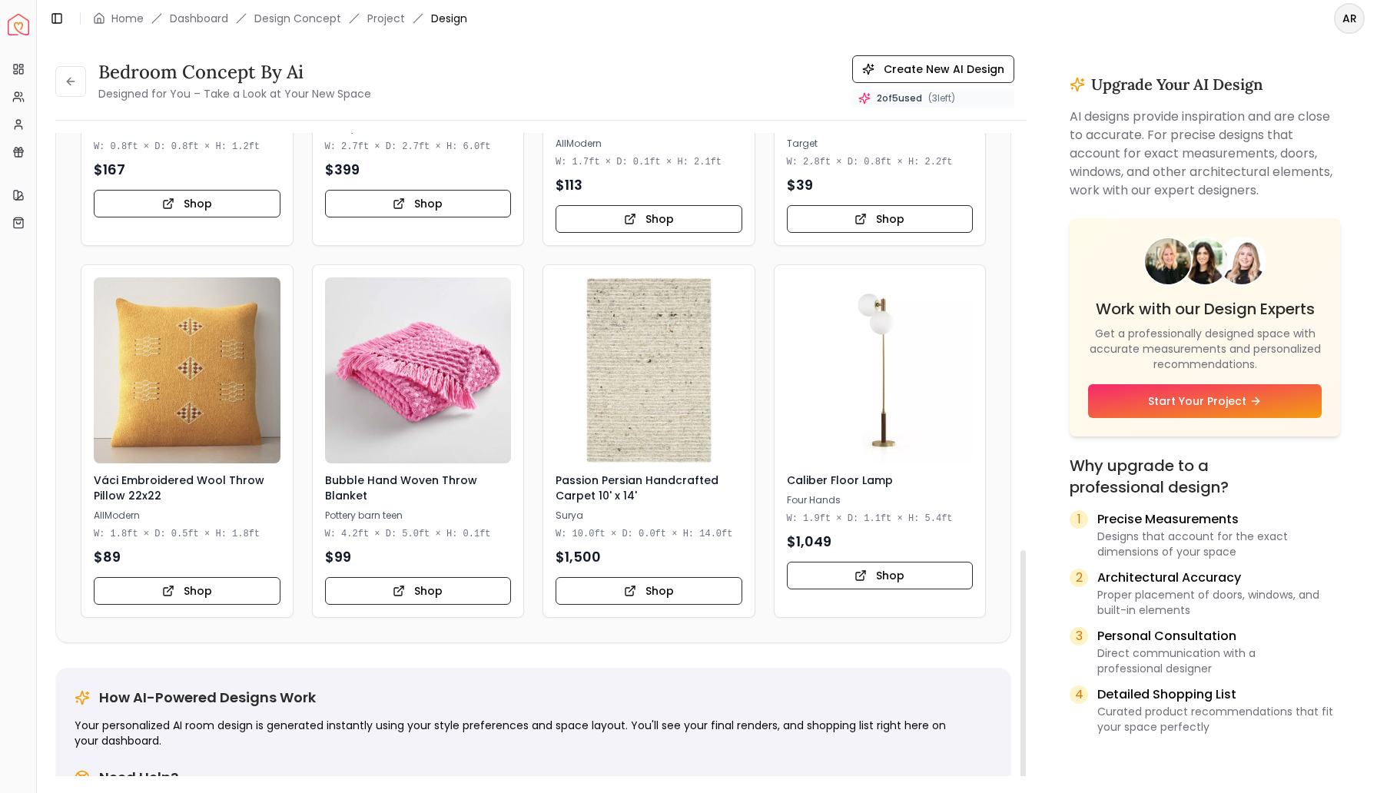
scroll to position [1160, 0]
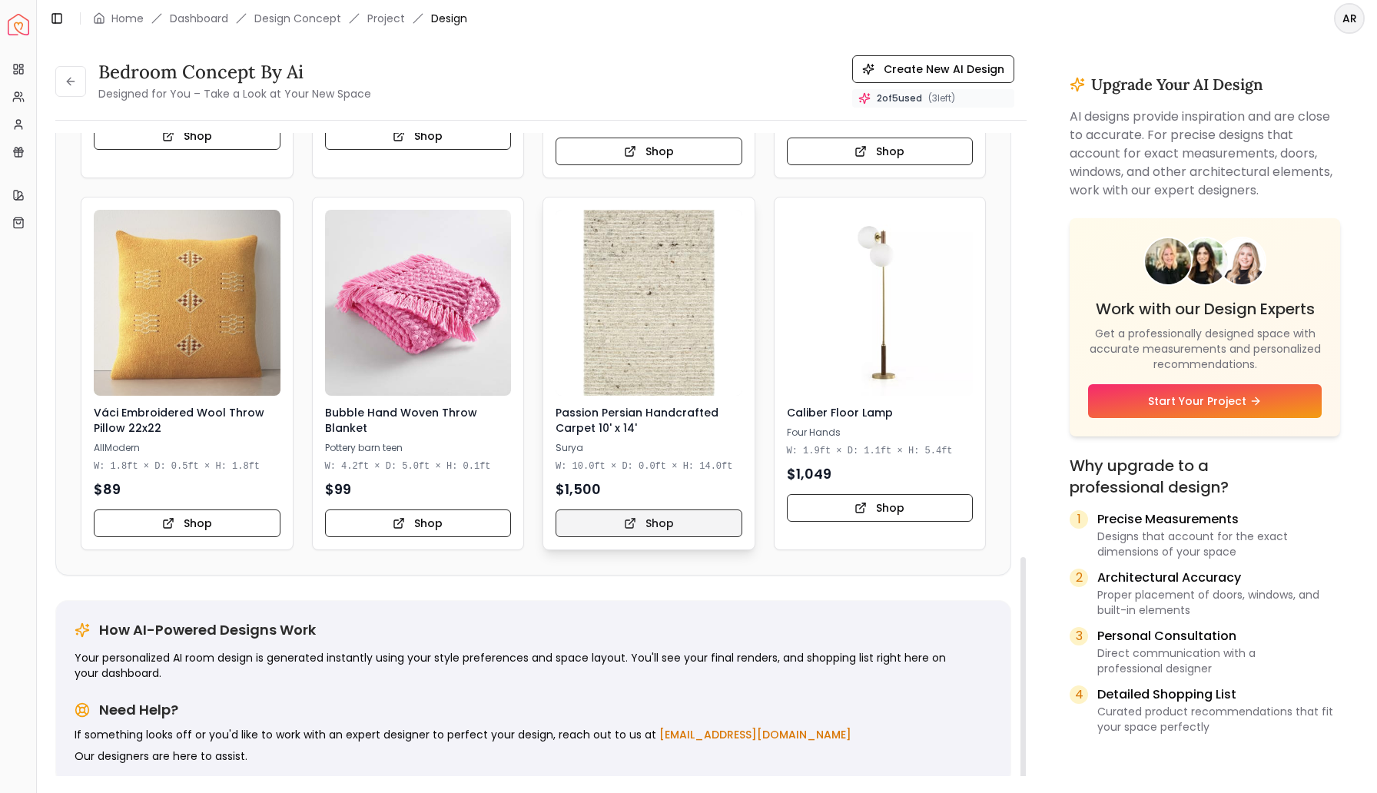
click at [649, 523] on button "Shop" at bounding box center [649, 523] width 187 height 28
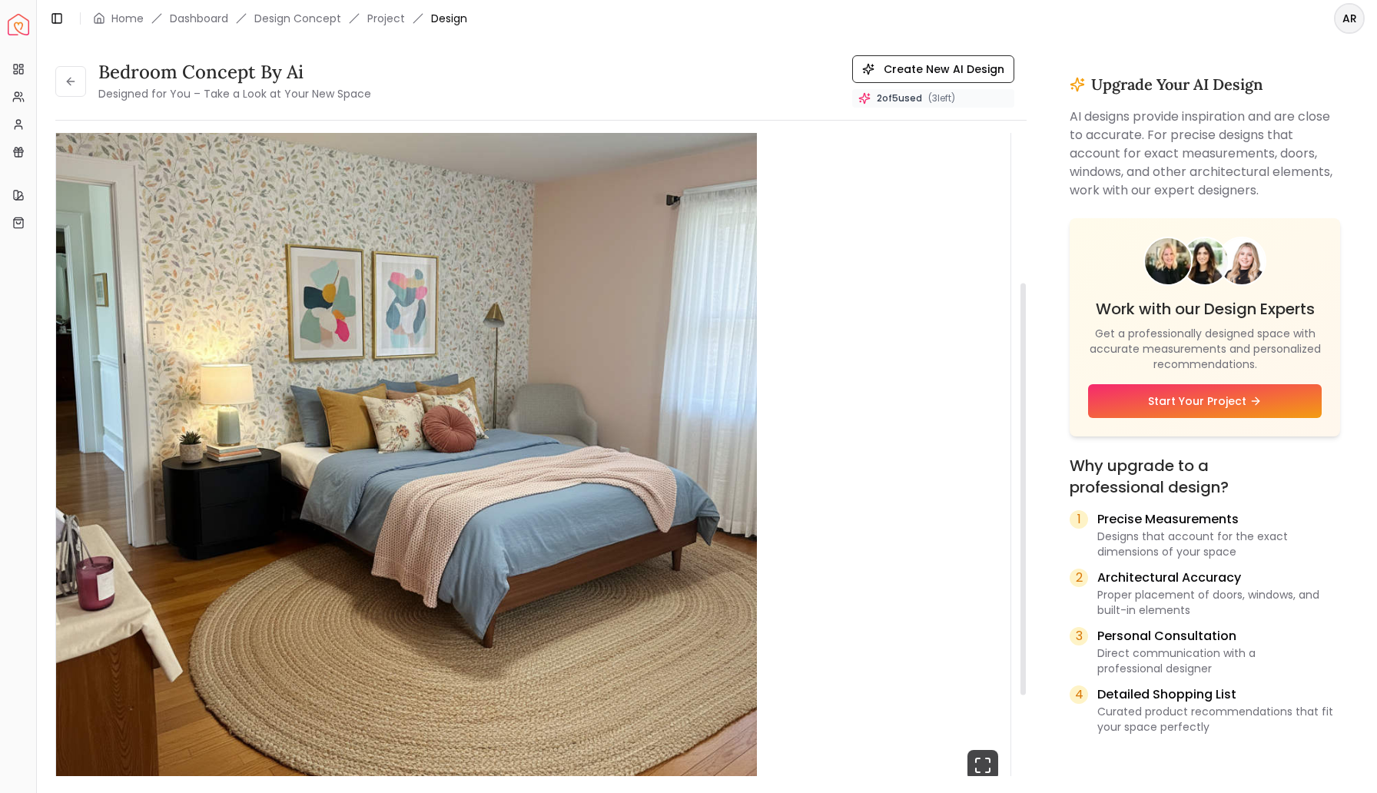
scroll to position [0, 0]
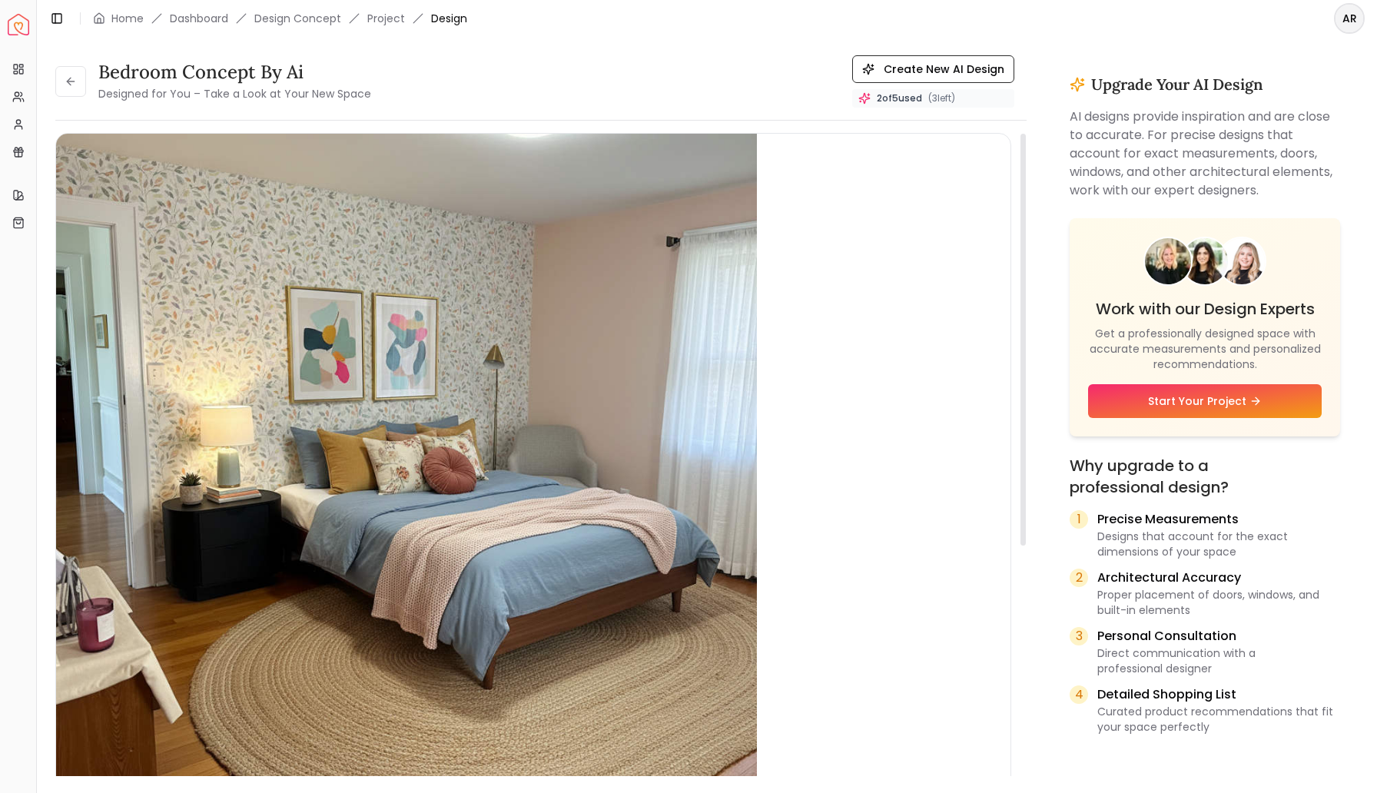
click at [896, 421] on div "1 / 1" at bounding box center [533, 484] width 954 height 701
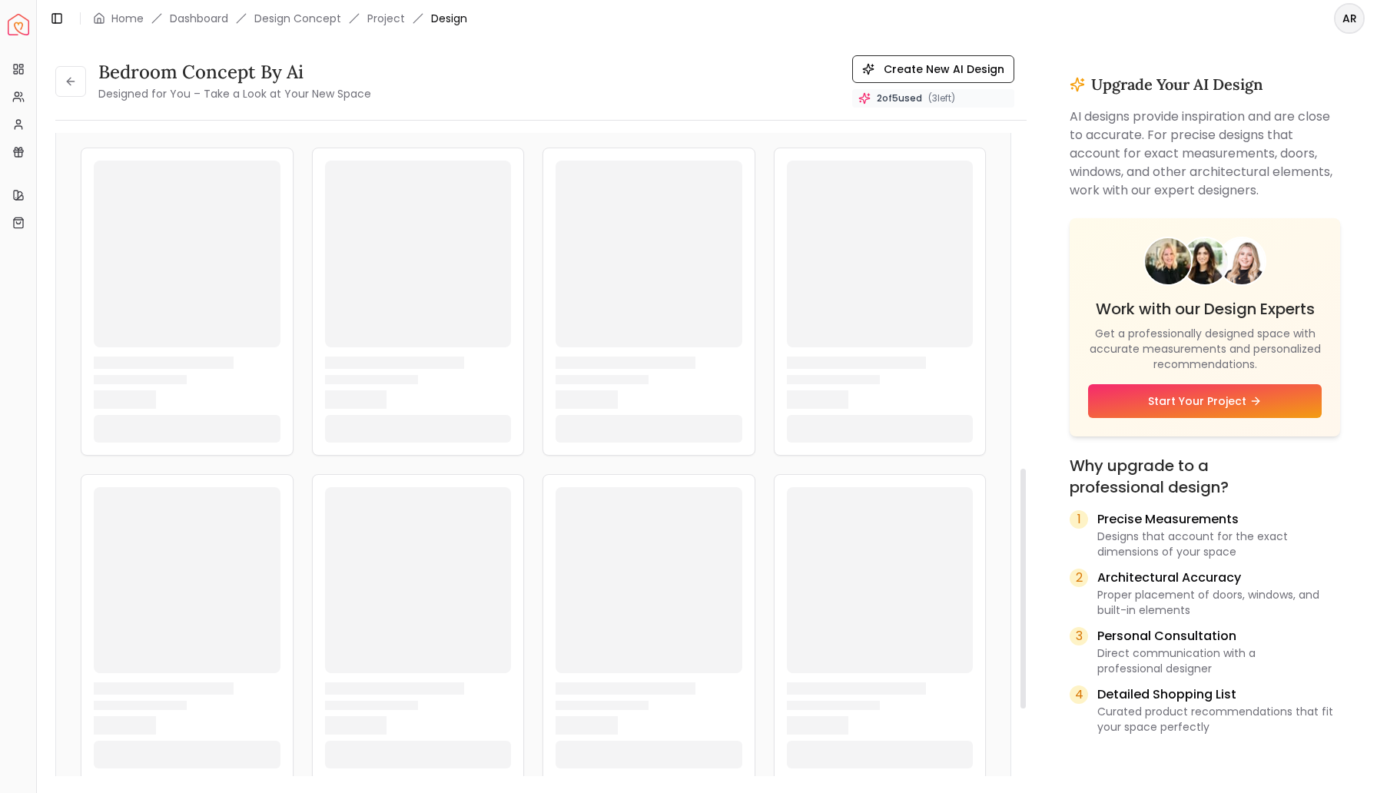
scroll to position [908, 0]
click at [533, 473] on div at bounding box center [533, 466] width 905 height 634
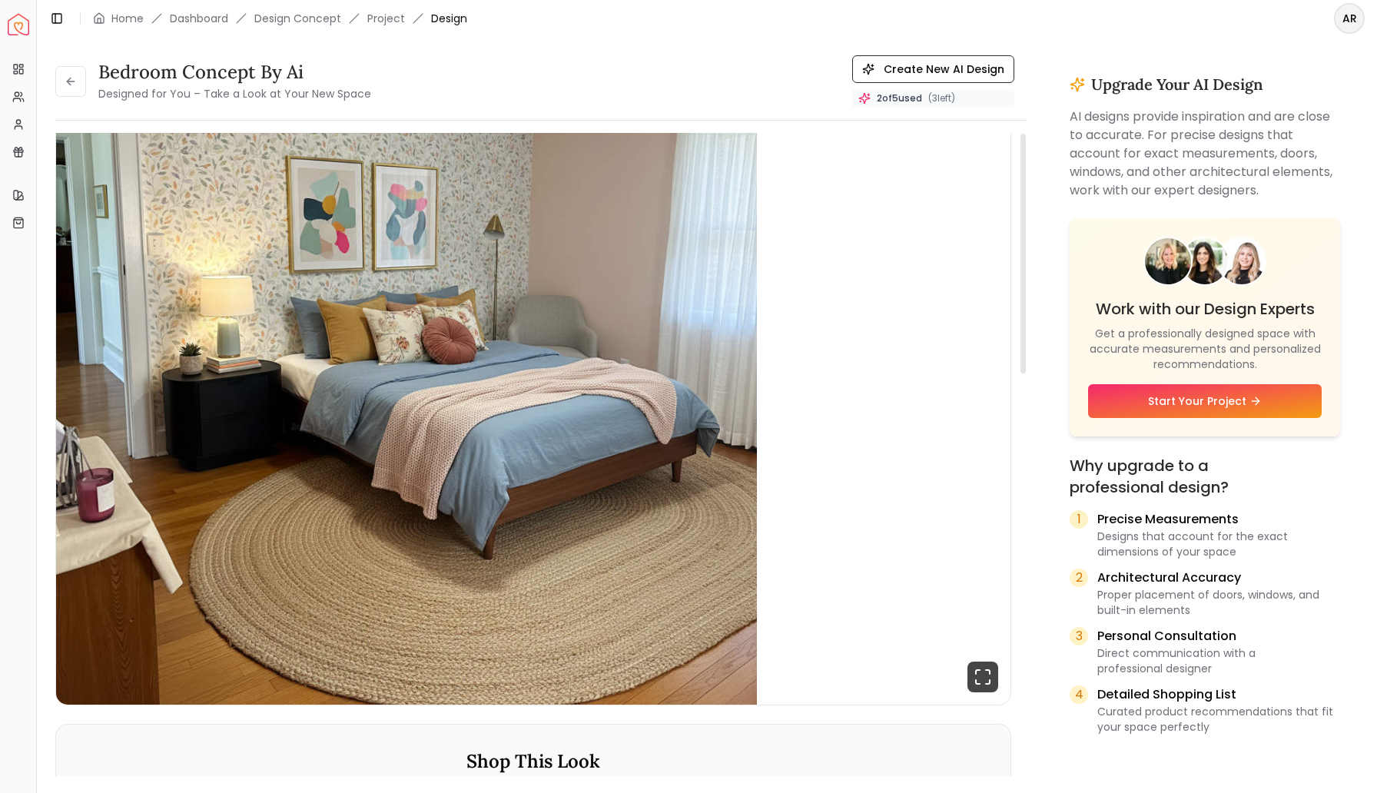
scroll to position [0, 0]
